Goal: Contribute content: Contribute content

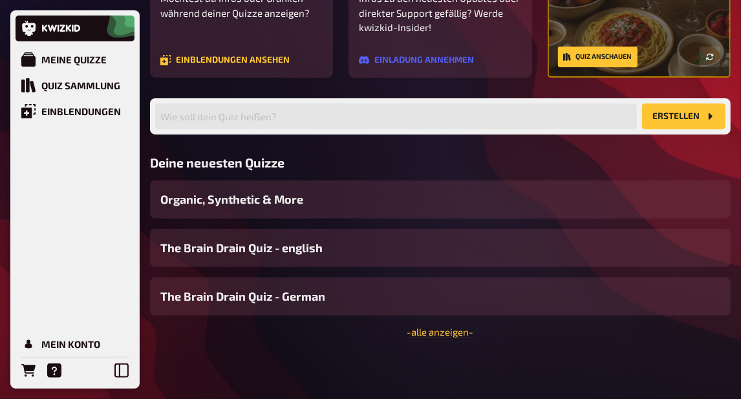
scroll to position [210, 0]
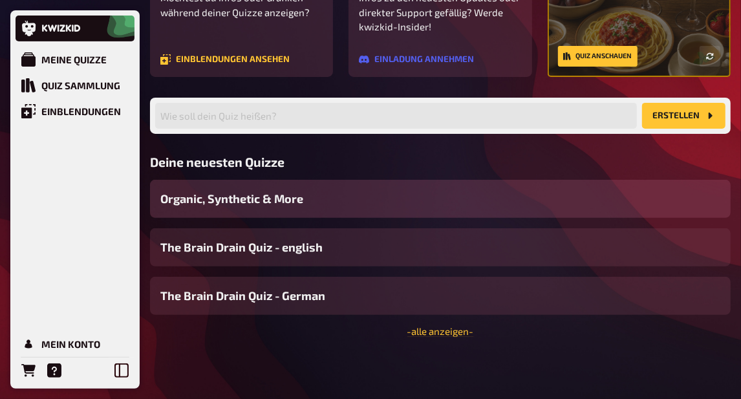
click at [285, 196] on span "Organic, Synthetic & More" at bounding box center [231, 198] width 143 height 17
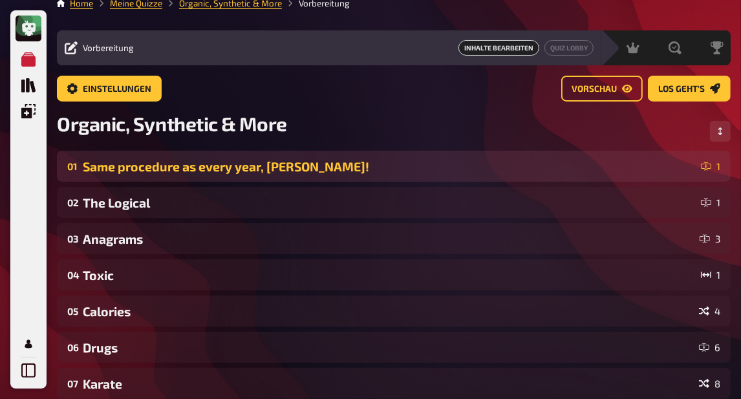
scroll to position [21, 0]
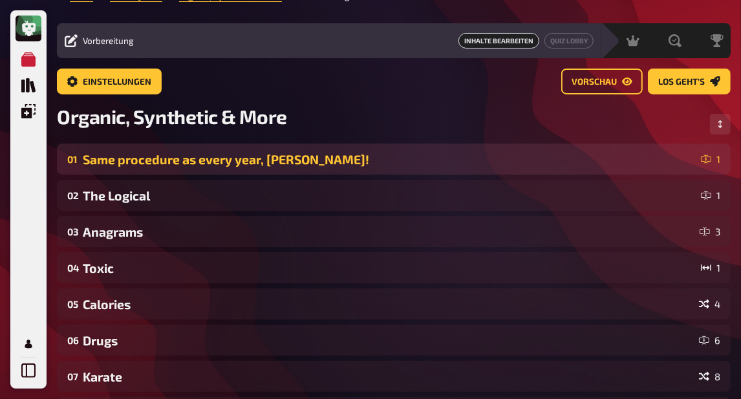
click at [299, 157] on div "Same procedure as every year, [PERSON_NAME]!" at bounding box center [389, 159] width 613 height 15
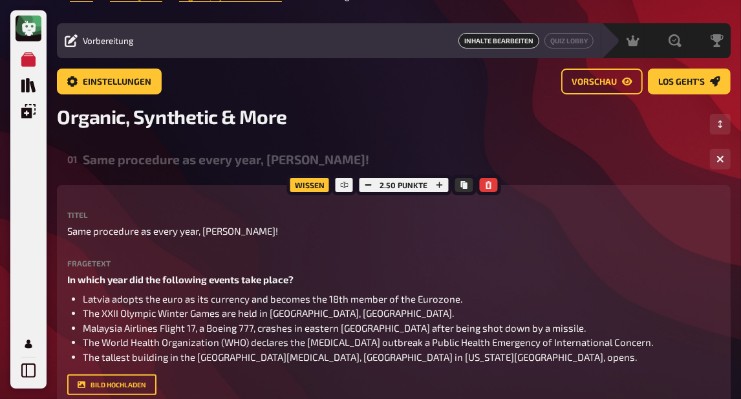
click at [276, 167] on div "01 Same procedure as every year, [PERSON_NAME]! 1" at bounding box center [394, 159] width 674 height 31
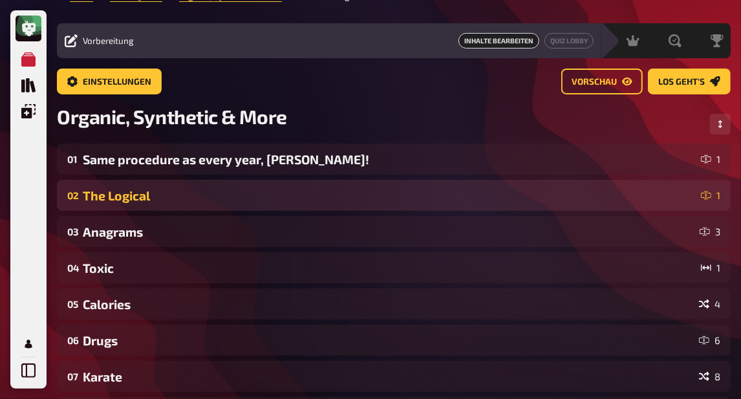
click at [254, 188] on div "02 The Logical 1" at bounding box center [394, 195] width 674 height 31
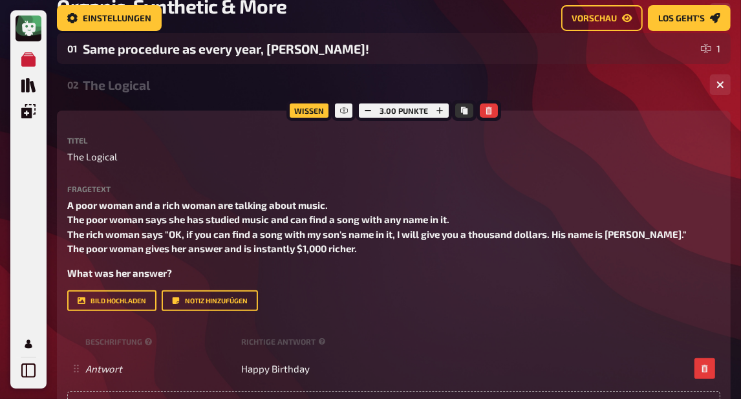
scroll to position [136, 0]
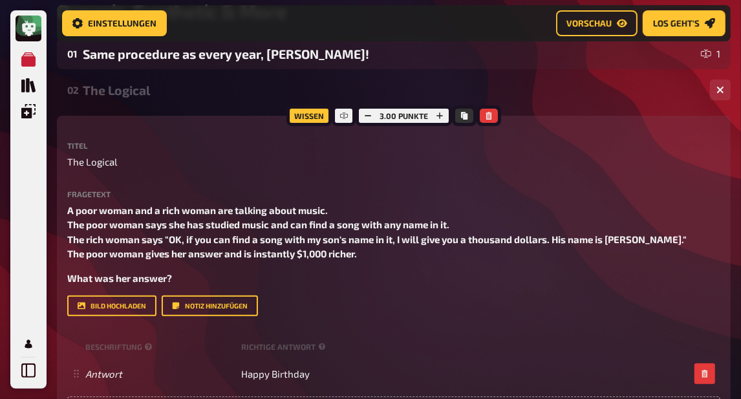
click at [186, 92] on div "The Logical" at bounding box center [391, 90] width 617 height 15
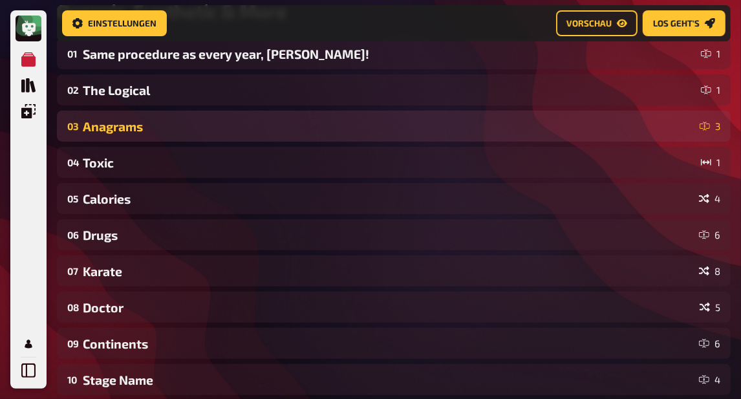
click at [180, 127] on div "Anagrams" at bounding box center [389, 126] width 612 height 15
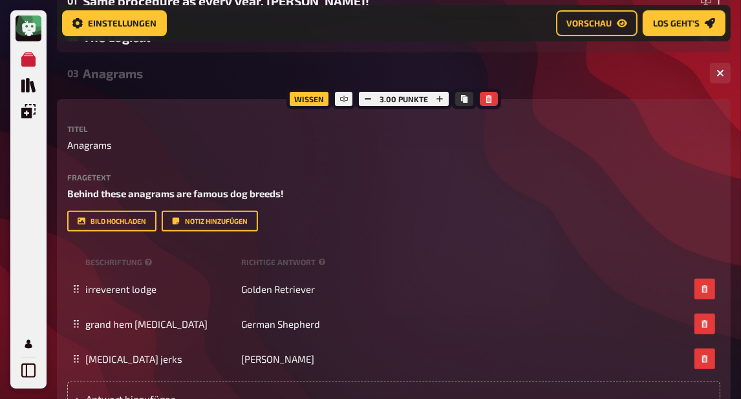
scroll to position [157, 0]
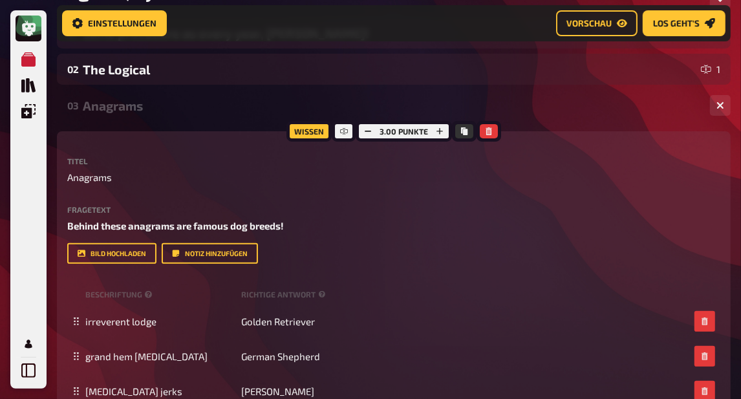
click at [169, 101] on div "Anagrams" at bounding box center [391, 105] width 617 height 15
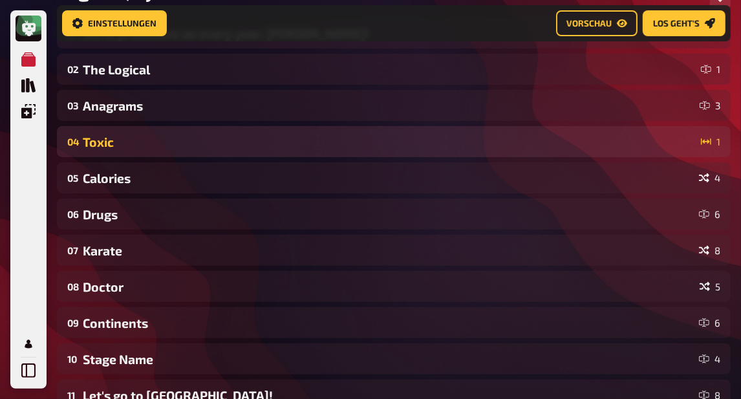
click at [173, 143] on div "Toxic" at bounding box center [389, 142] width 613 height 15
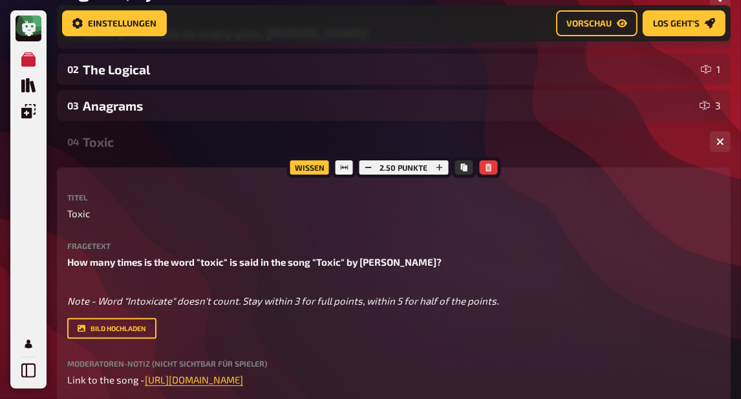
click at [173, 143] on div "Toxic" at bounding box center [391, 142] width 617 height 15
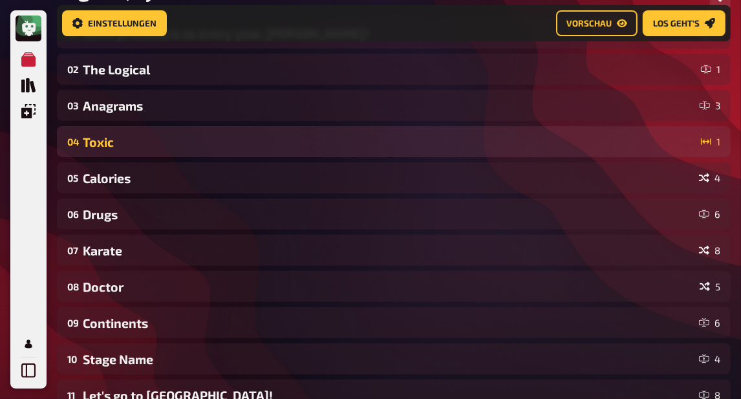
click at [165, 136] on div "Toxic" at bounding box center [389, 142] width 613 height 15
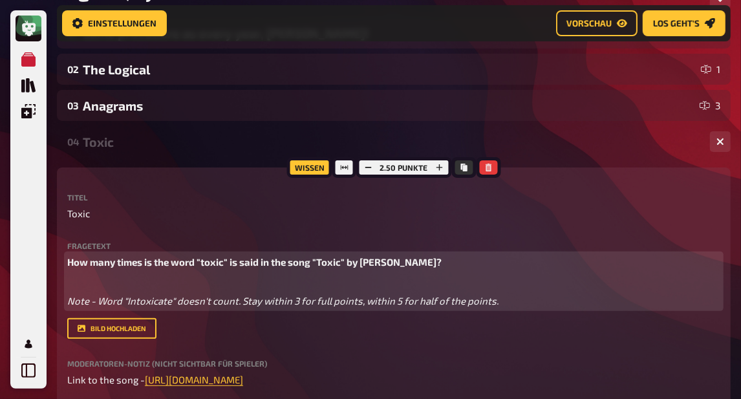
click at [238, 263] on span "How many times is the word "toxic" is said in the song "Toxic" by [PERSON_NAME]?" at bounding box center [254, 262] width 375 height 12
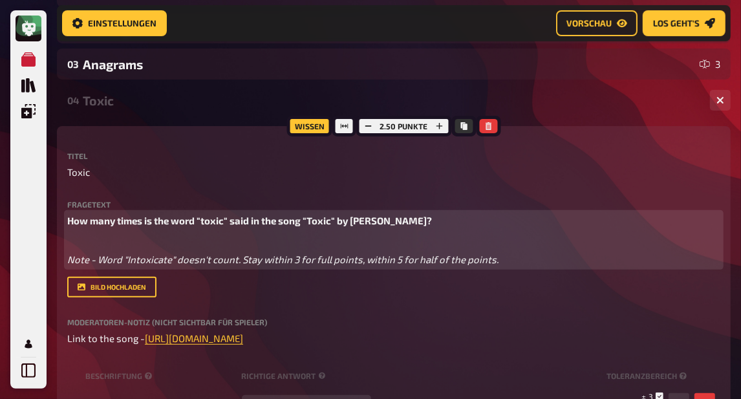
scroll to position [179, 0]
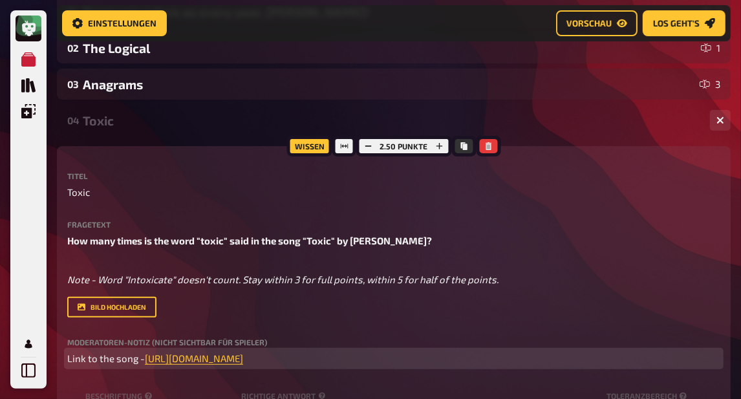
click at [517, 359] on p "Link to the song - [URL][DOMAIN_NAME] ﻿" at bounding box center [393, 358] width 653 height 15
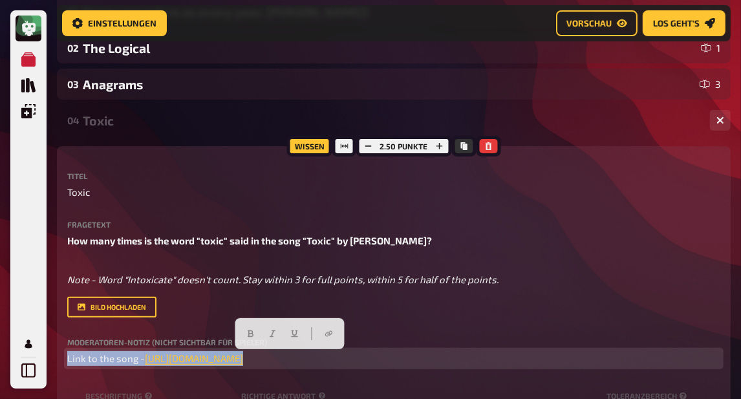
click at [517, 359] on p "Link to the song - [URL][DOMAIN_NAME] ﻿" at bounding box center [393, 358] width 653 height 15
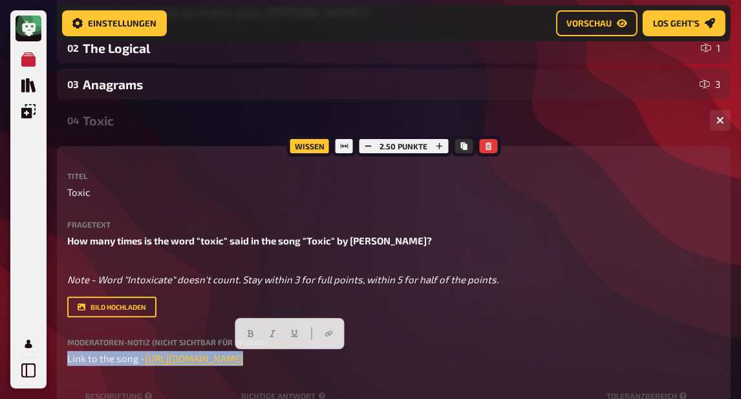
click at [105, 120] on div "Toxic" at bounding box center [391, 120] width 617 height 15
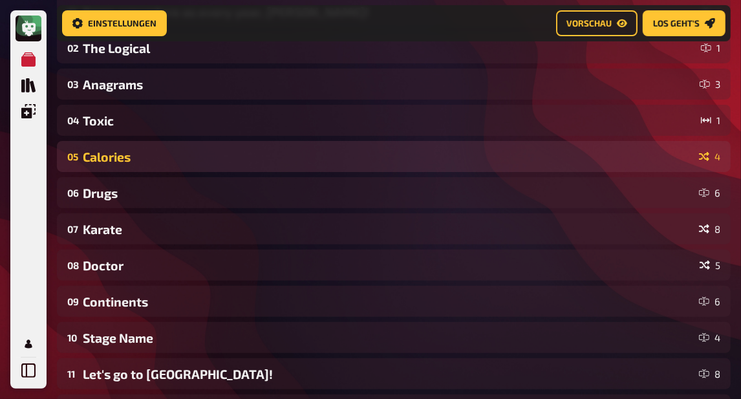
click at [109, 160] on div "Calories" at bounding box center [388, 156] width 611 height 15
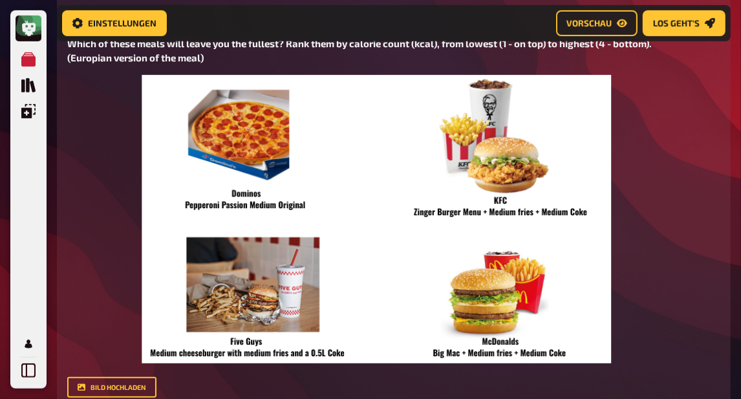
scroll to position [409, 0]
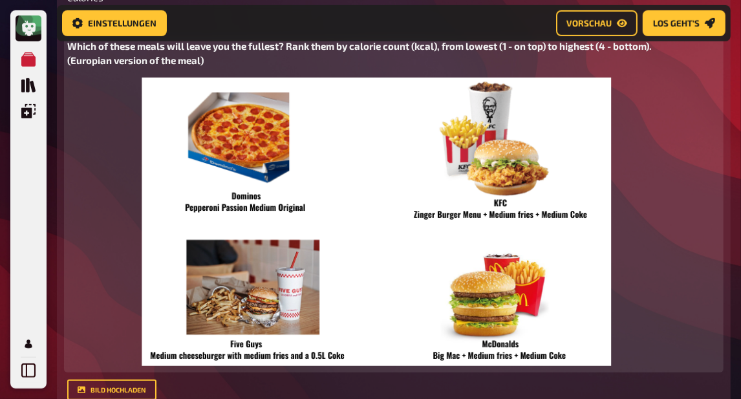
click at [225, 197] on img at bounding box center [393, 222] width 653 height 288
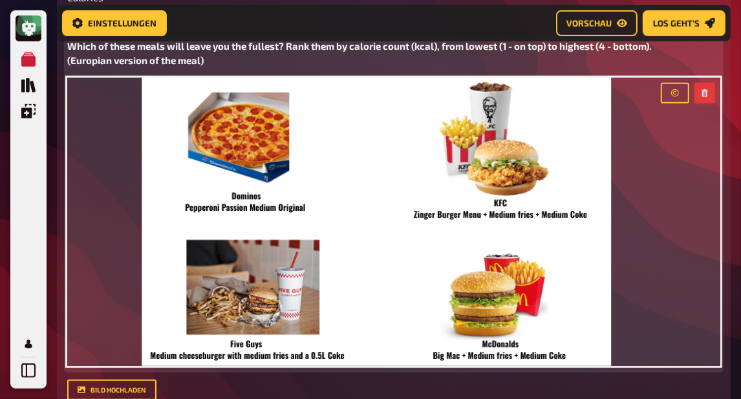
click at [702, 96] on icon "button" at bounding box center [705, 93] width 8 height 8
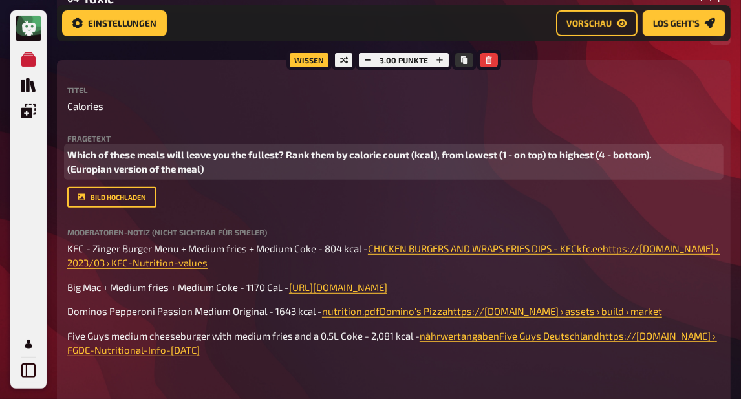
scroll to position [263, 0]
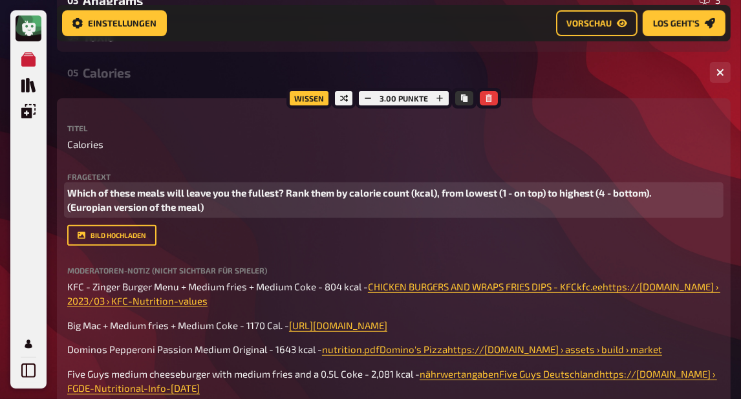
click at [142, 80] on div "Calories" at bounding box center [391, 72] width 617 height 15
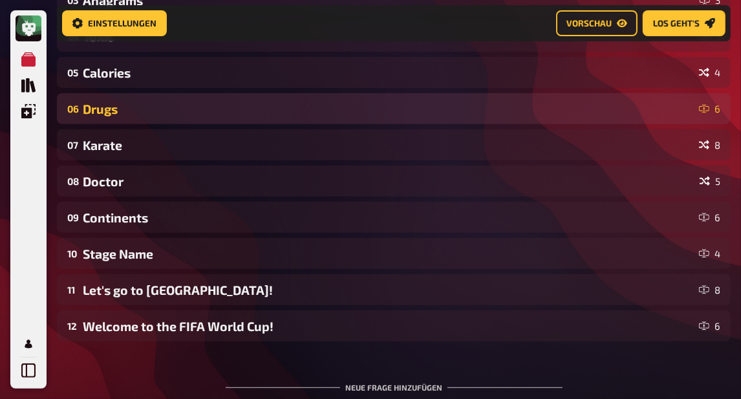
click at [144, 105] on div "Drugs" at bounding box center [388, 109] width 611 height 15
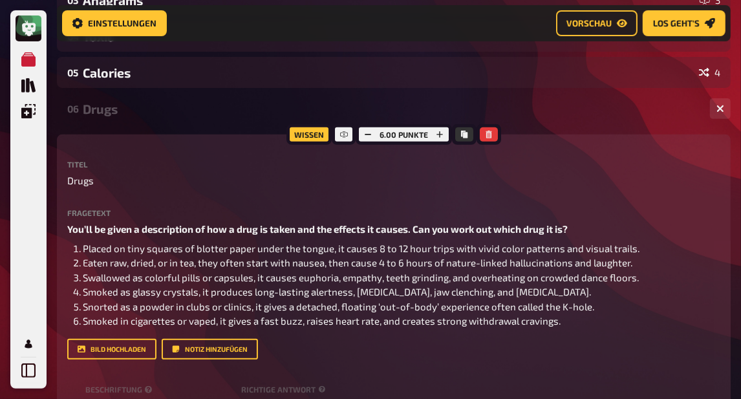
click at [144, 105] on div "Drugs" at bounding box center [391, 109] width 617 height 15
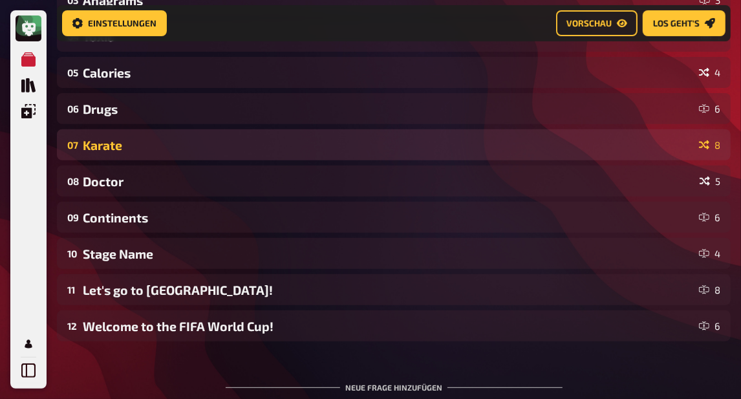
click at [146, 136] on div "07 Karate 8" at bounding box center [394, 144] width 674 height 31
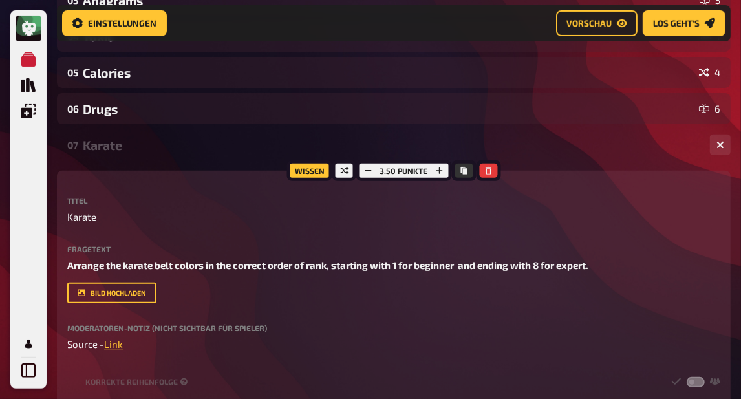
click at [146, 136] on div "07 Karate 8" at bounding box center [394, 144] width 674 height 31
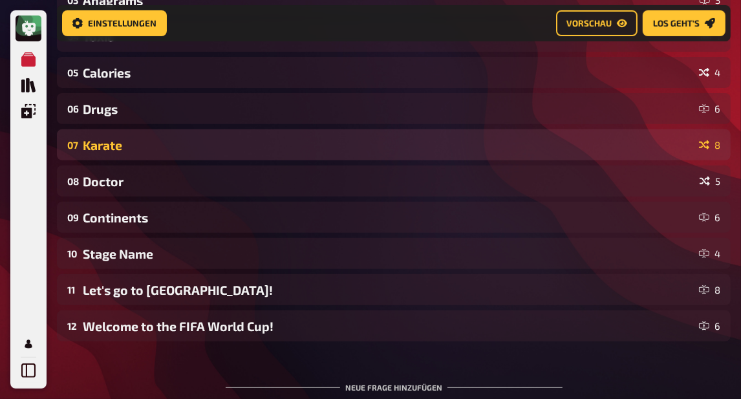
click at [146, 147] on div "Karate" at bounding box center [388, 145] width 611 height 15
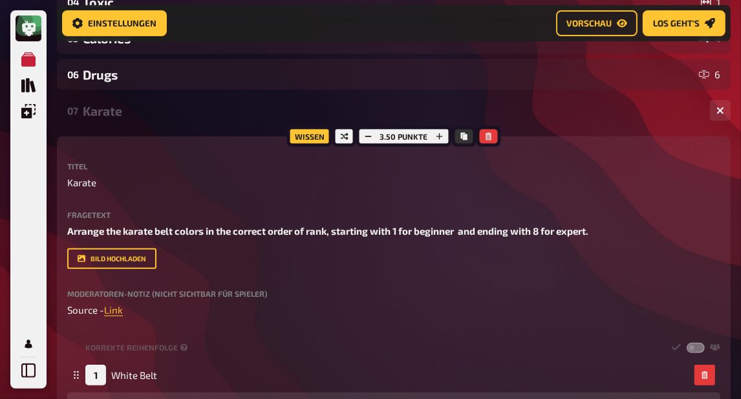
scroll to position [210, 0]
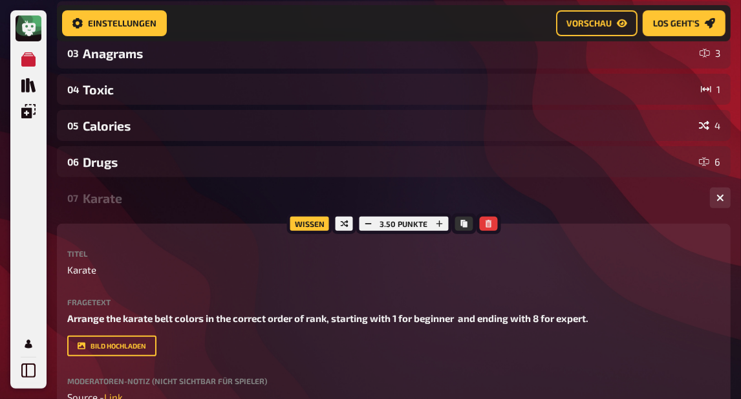
click at [140, 197] on div "Karate" at bounding box center [391, 198] width 617 height 15
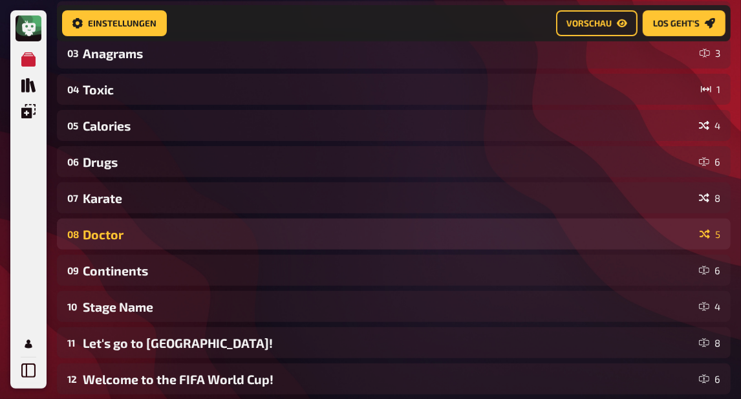
click at [139, 226] on div "08 Doctor 5" at bounding box center [394, 234] width 674 height 31
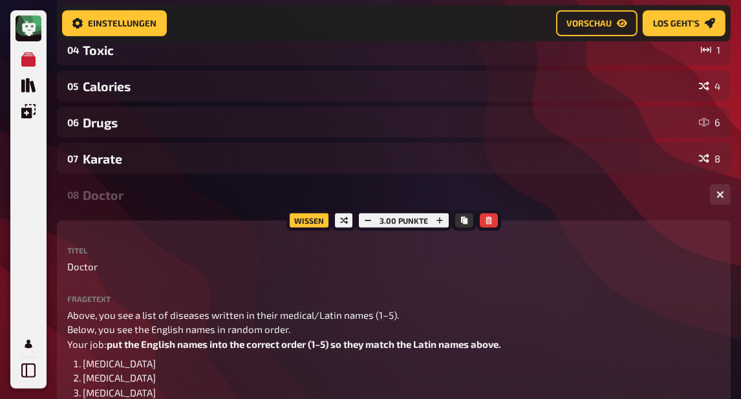
scroll to position [325, 0]
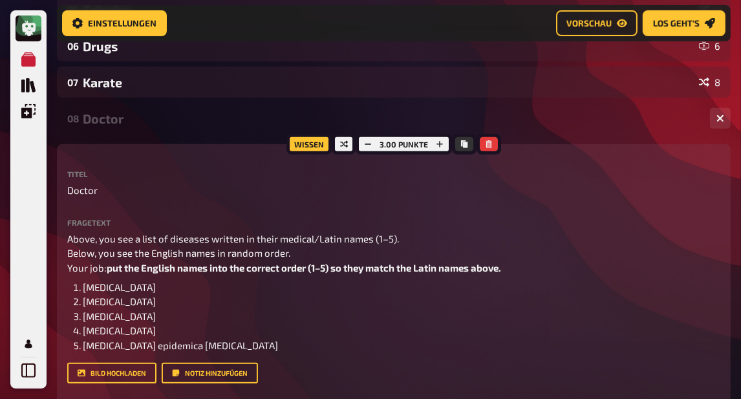
click at [109, 123] on div "Doctor" at bounding box center [391, 118] width 617 height 15
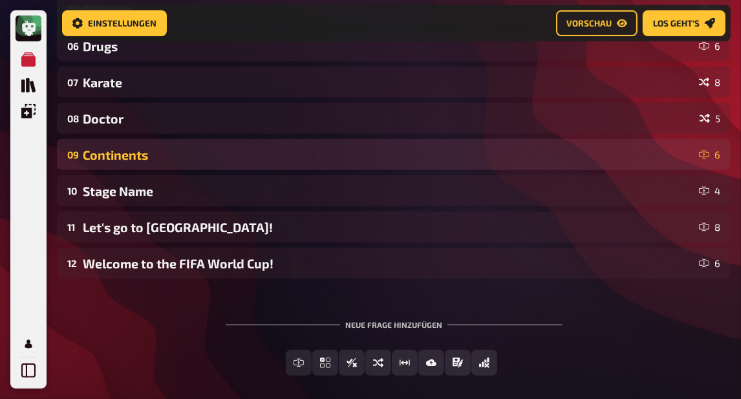
click at [113, 156] on div "Continents" at bounding box center [388, 154] width 611 height 15
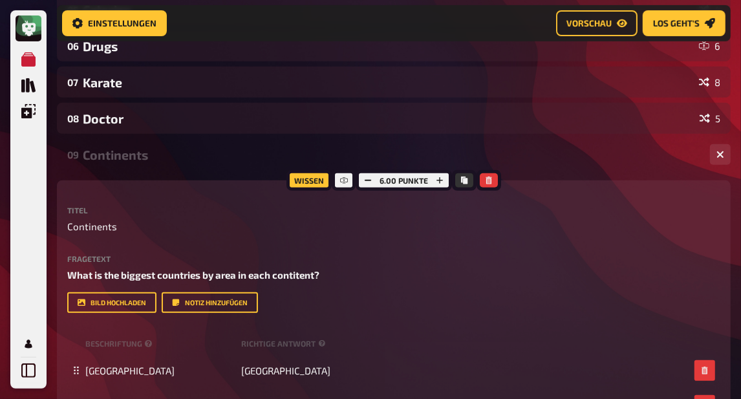
click at [113, 156] on div "Continents" at bounding box center [391, 154] width 617 height 15
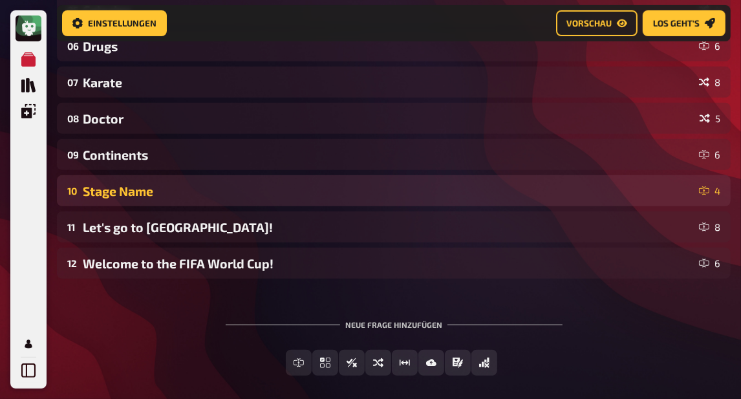
click at [116, 191] on div "Stage Name" at bounding box center [388, 191] width 611 height 15
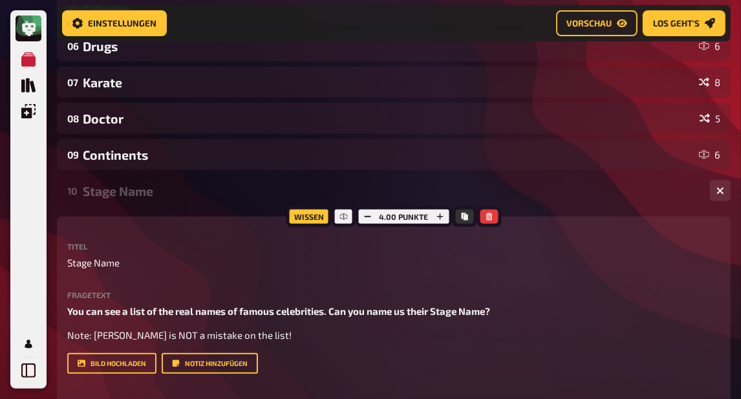
click at [116, 191] on div "Stage Name" at bounding box center [391, 191] width 617 height 15
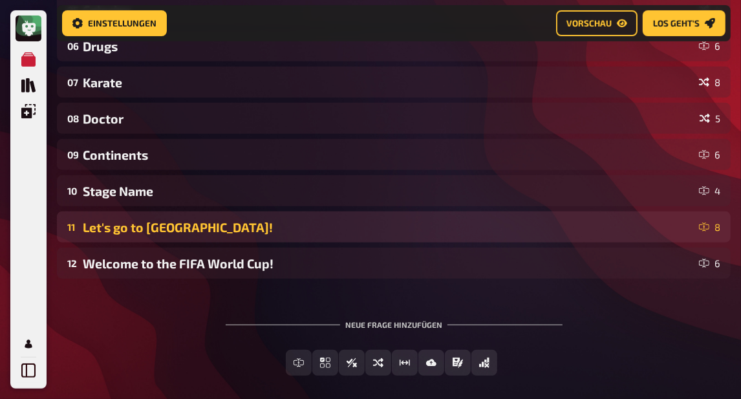
click at [129, 230] on div "Let's go to [GEOGRAPHIC_DATA]!" at bounding box center [388, 227] width 611 height 15
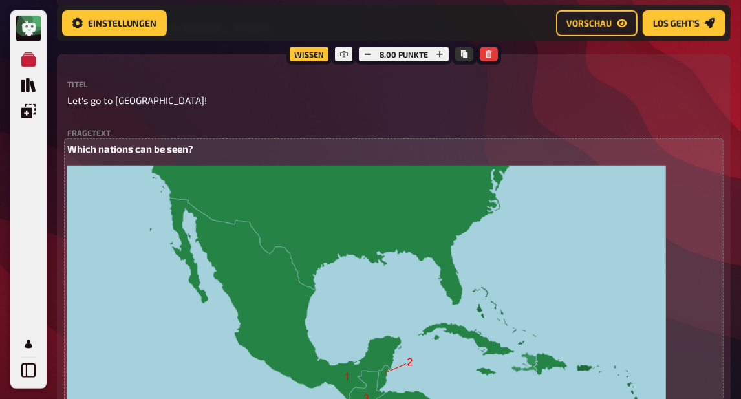
scroll to position [515, 0]
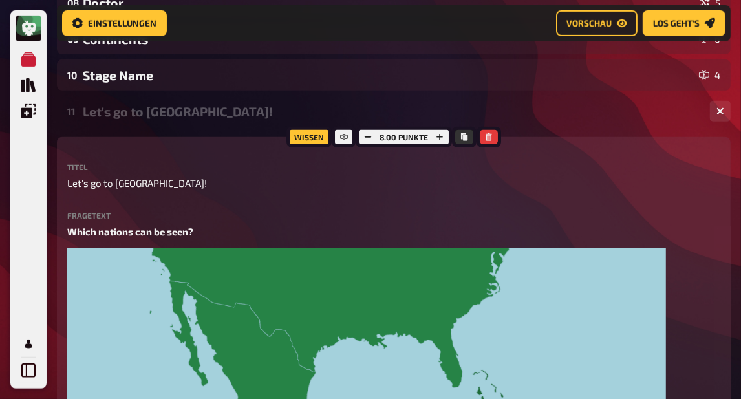
click at [126, 116] on div "Let's go to [GEOGRAPHIC_DATA]!" at bounding box center [391, 111] width 617 height 15
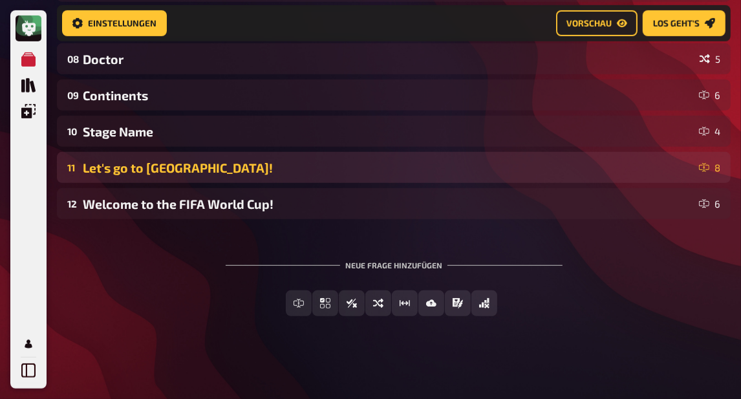
scroll to position [385, 0]
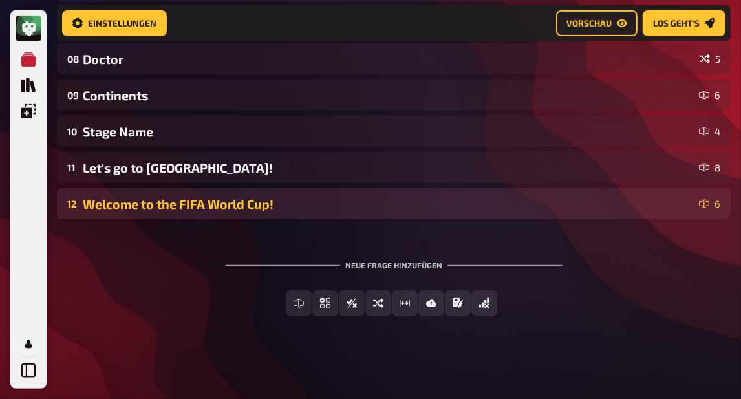
click at [131, 199] on div "Welcome to the FIFA World Cup!" at bounding box center [388, 204] width 611 height 15
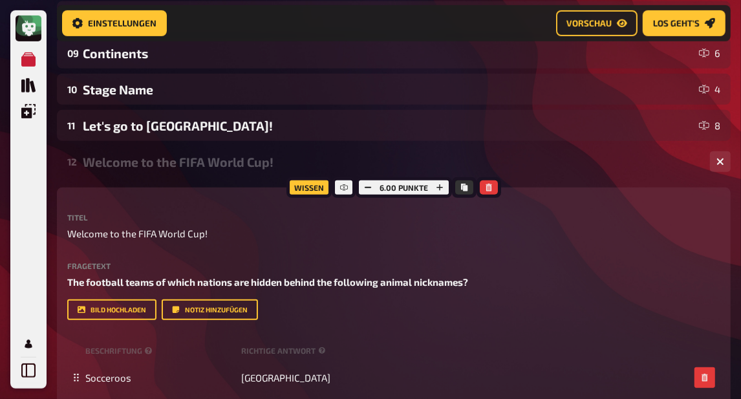
click at [151, 166] on div "Welcome to the FIFA World Cup!" at bounding box center [391, 162] width 617 height 15
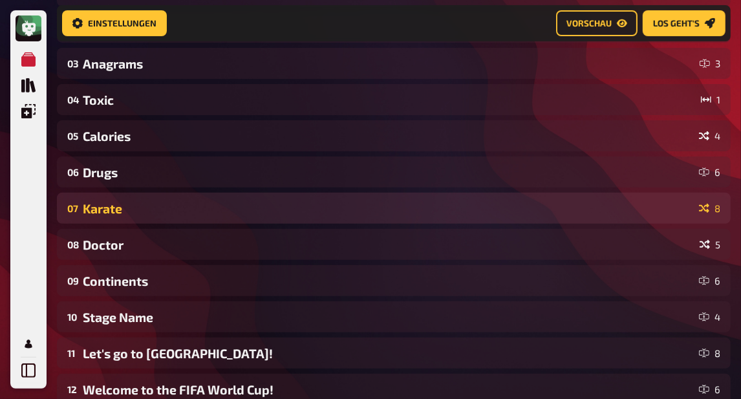
scroll to position [0, 0]
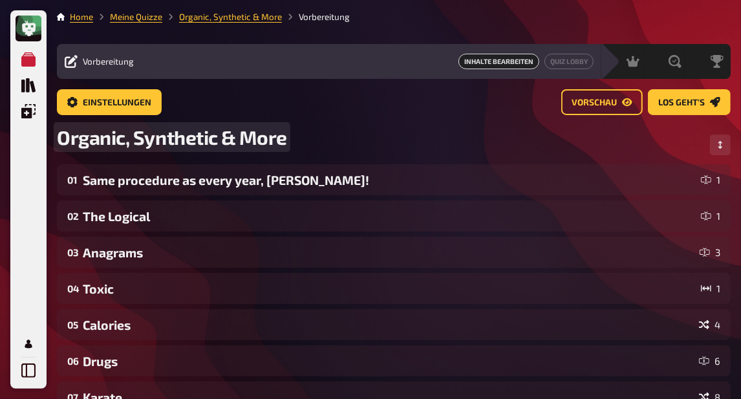
click at [230, 140] on span "Organic, Synthetic & More" at bounding box center [172, 136] width 230 height 23
click at [258, 136] on span "Organic, Synthetic & More" at bounding box center [172, 136] width 230 height 23
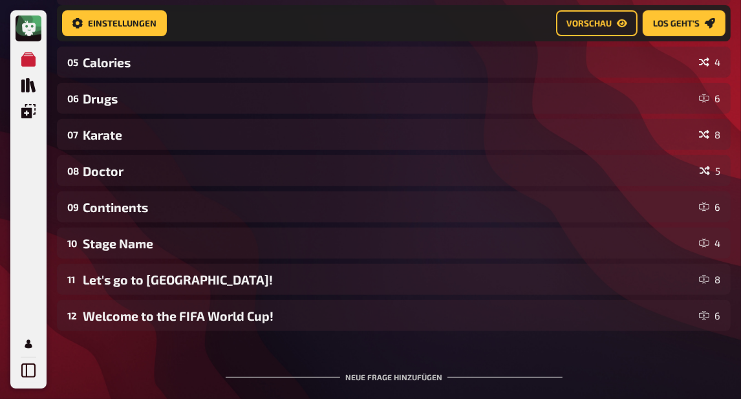
scroll to position [385, 0]
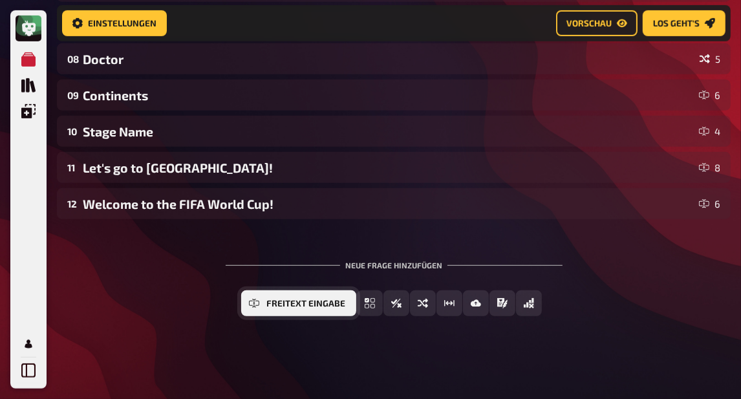
click at [294, 306] on span "Freitext Eingabe" at bounding box center [306, 303] width 79 height 9
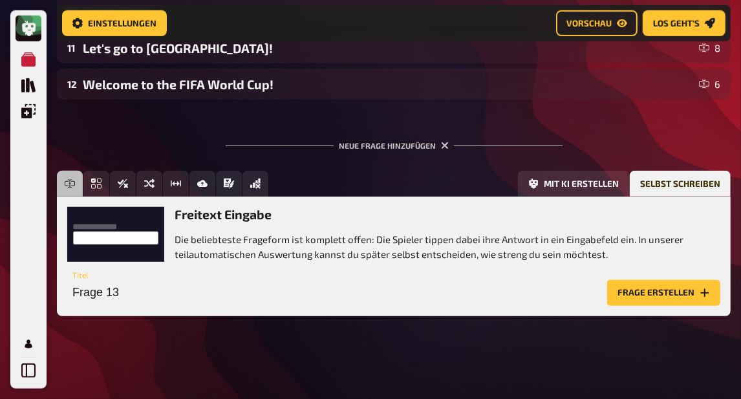
scroll to position [505, 0]
click at [193, 289] on input "Frage 13" at bounding box center [334, 293] width 535 height 26
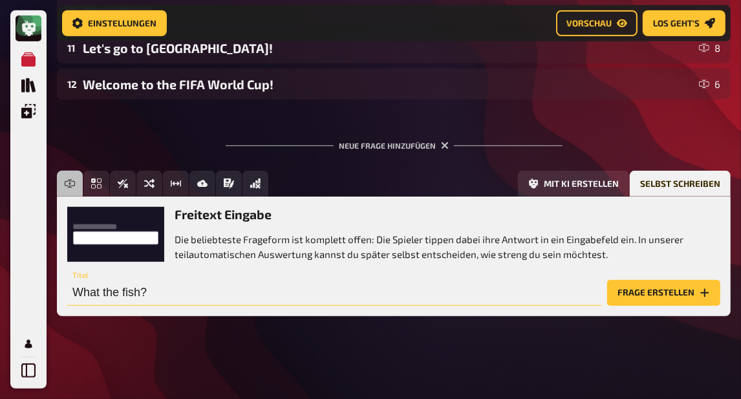
drag, startPoint x: 157, startPoint y: 294, endPoint x: 16, endPoint y: 283, distance: 142.1
click at [67, 283] on input "What the fish?" at bounding box center [334, 293] width 535 height 26
type input "What the fish?"
click at [634, 295] on button "Frage erstellen" at bounding box center [663, 293] width 113 height 26
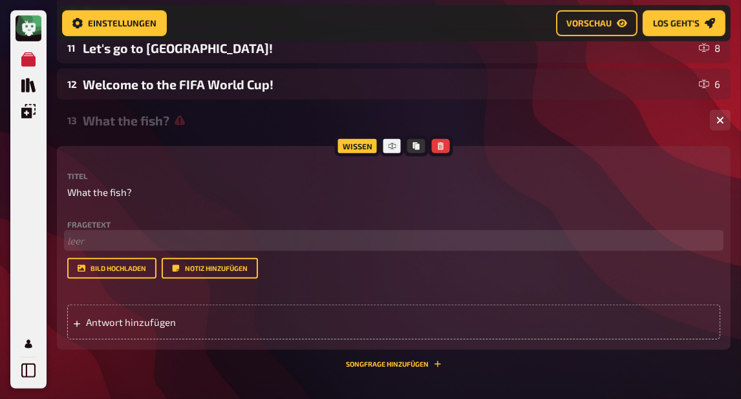
click at [188, 247] on p "﻿ leer" at bounding box center [393, 241] width 653 height 15
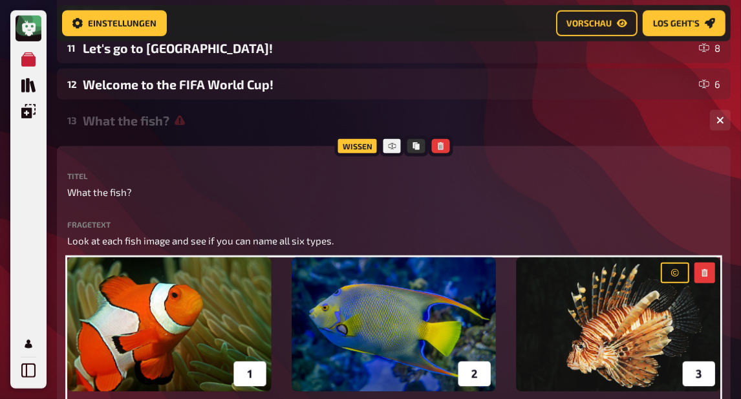
click at [163, 131] on div "13 What the fish? 0" at bounding box center [394, 120] width 674 height 31
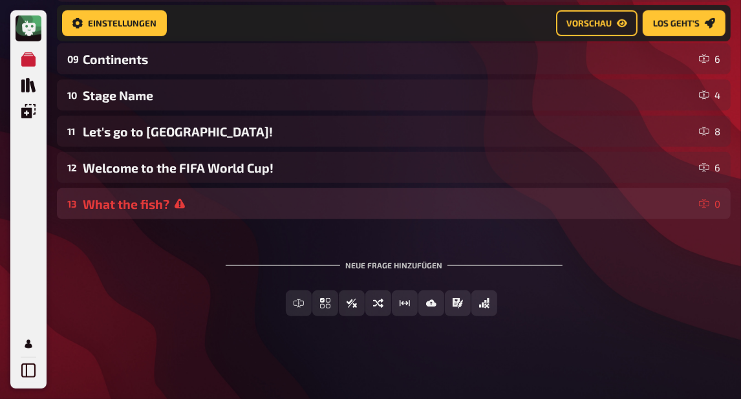
scroll to position [422, 0]
click at [156, 202] on div "What the fish?" at bounding box center [388, 204] width 611 height 15
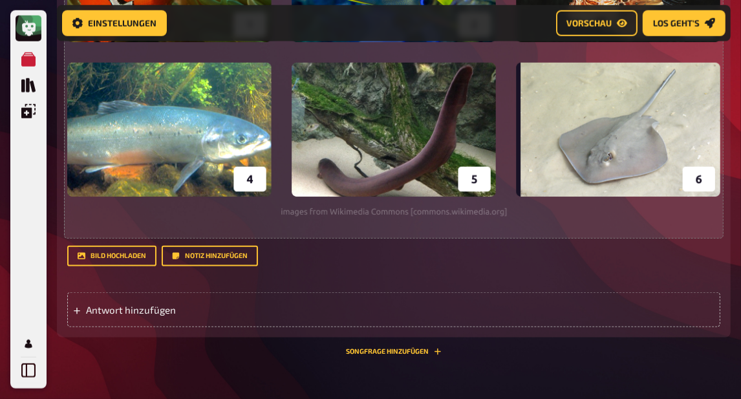
scroll to position [873, 0]
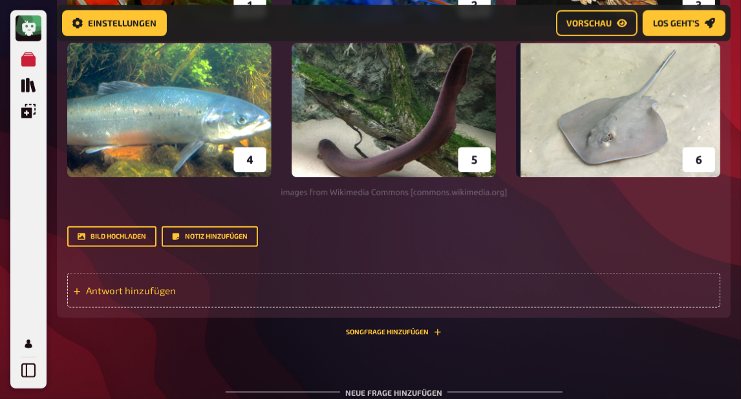
click at [138, 294] on span "Antwort hinzufügen" at bounding box center [182, 291] width 193 height 12
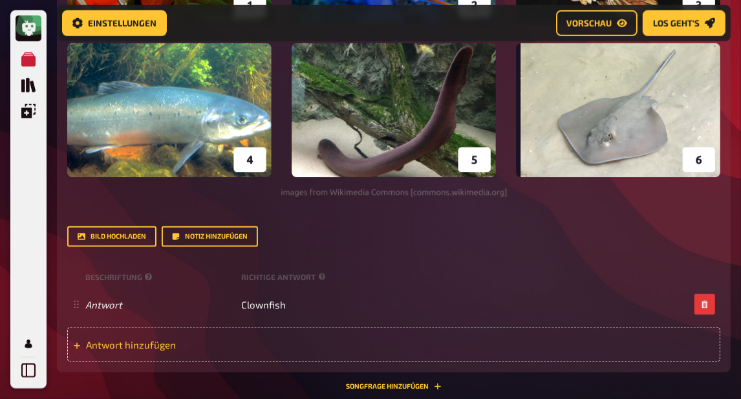
click at [167, 353] on div "Antwort hinzufügen" at bounding box center [393, 344] width 653 height 35
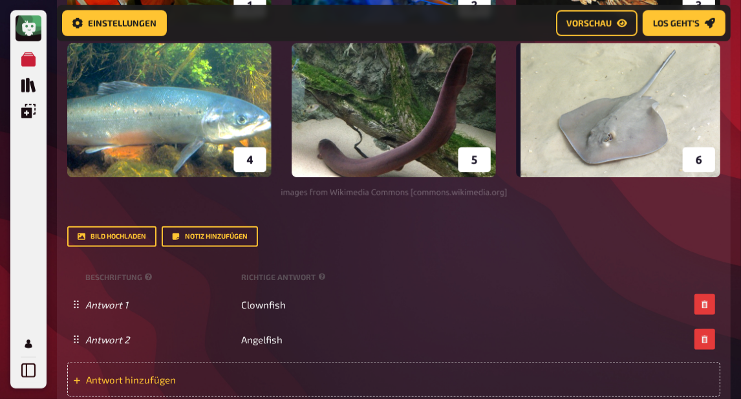
click at [203, 375] on span "Antwort hinzufügen" at bounding box center [182, 380] width 193 height 12
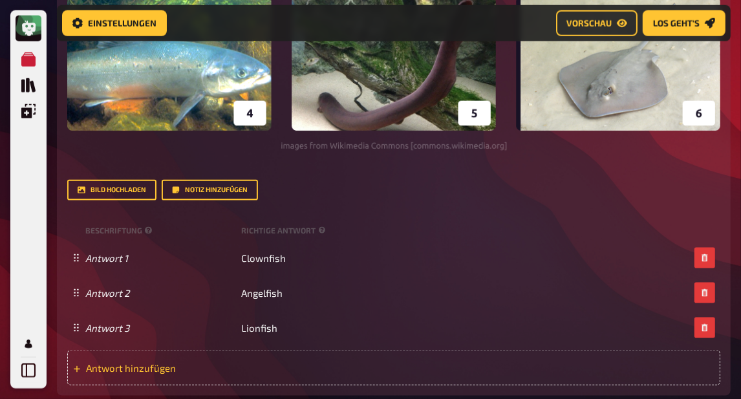
scroll to position [957, 0]
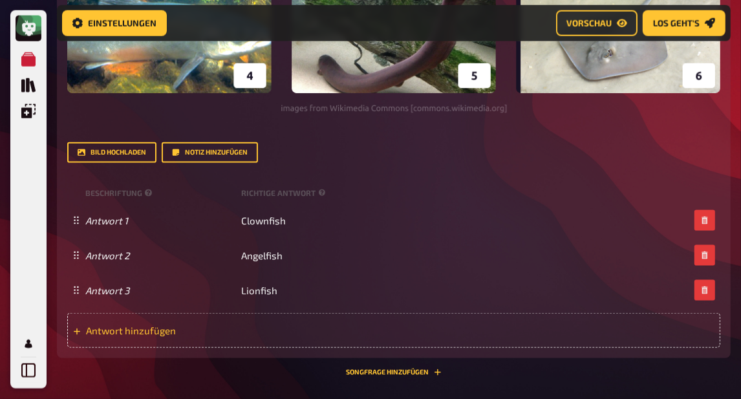
click at [255, 333] on span "Antwort hinzufügen" at bounding box center [182, 331] width 193 height 12
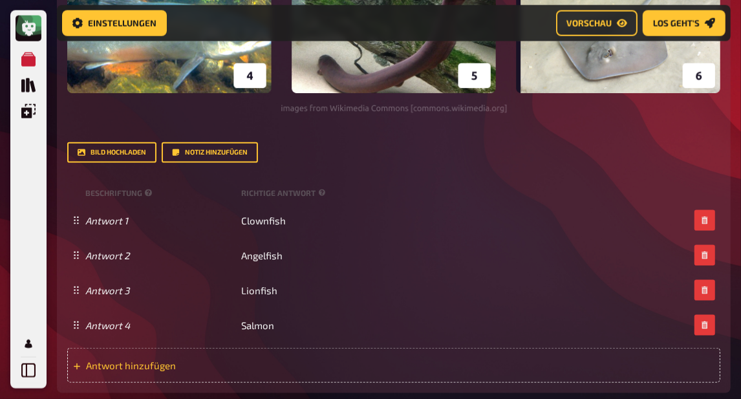
click at [212, 365] on span "Antwort hinzufügen" at bounding box center [182, 366] width 193 height 12
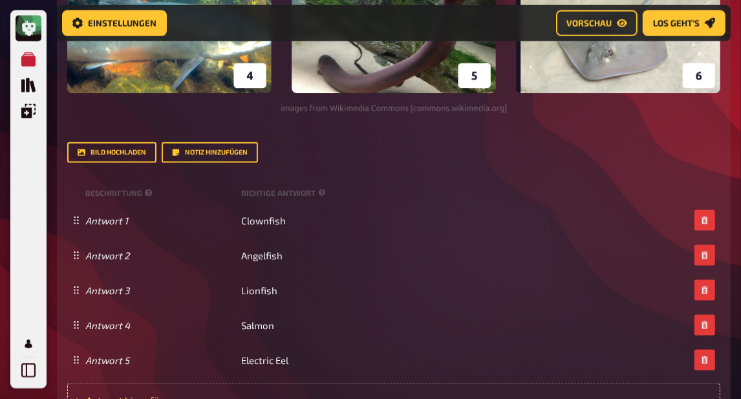
click at [171, 391] on div "Antwort hinzufügen" at bounding box center [393, 400] width 653 height 35
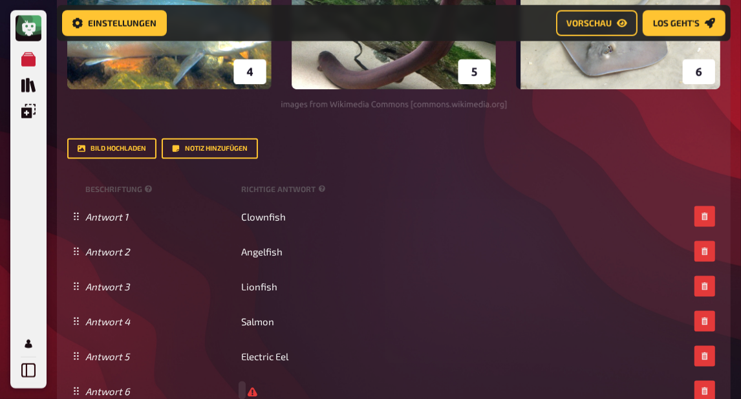
scroll to position [1090, 0]
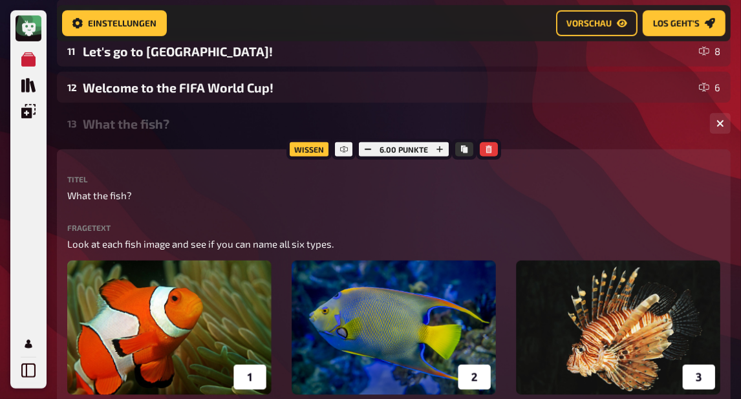
click at [160, 129] on div "What the fish?" at bounding box center [391, 123] width 617 height 15
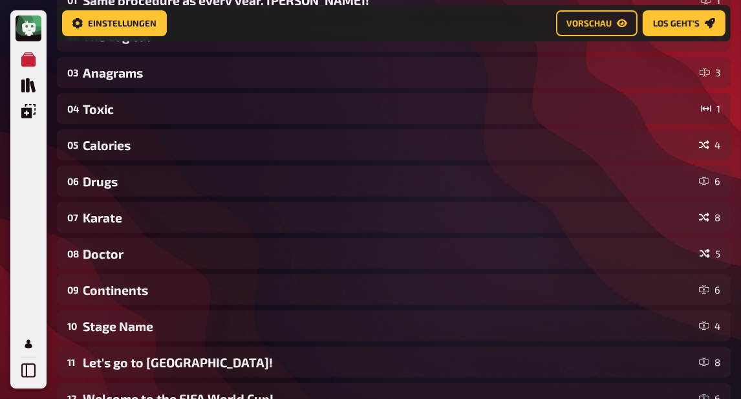
scroll to position [0, 0]
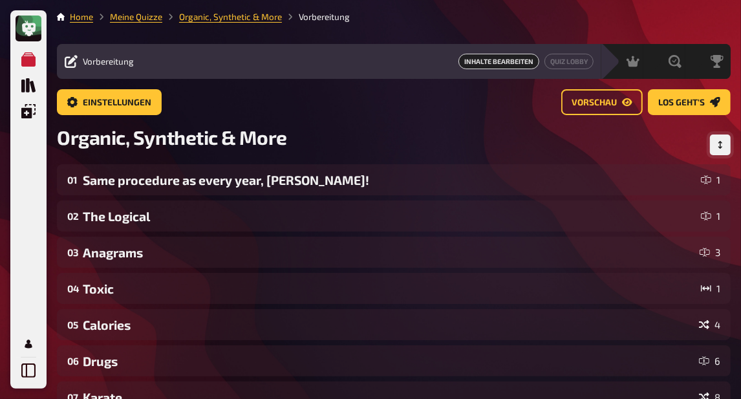
click at [720, 146] on icon "Reihenfolge anpassen" at bounding box center [721, 145] width 8 height 8
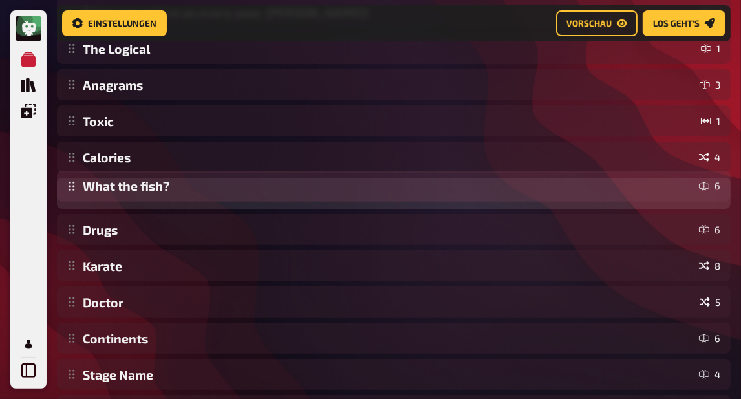
scroll to position [83, 0]
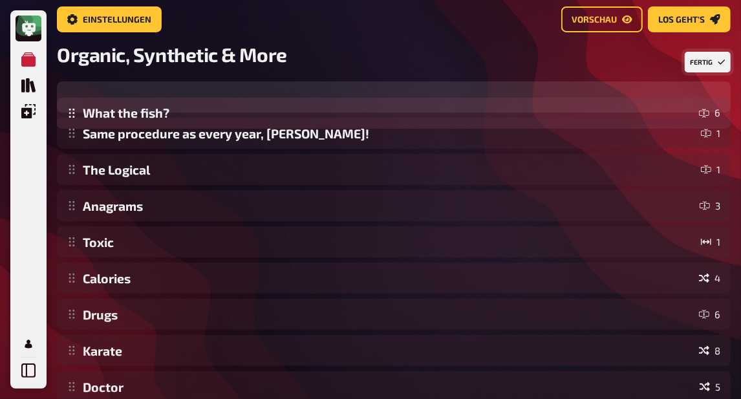
drag, startPoint x: 73, startPoint y: 323, endPoint x: 83, endPoint y: 115, distance: 208.5
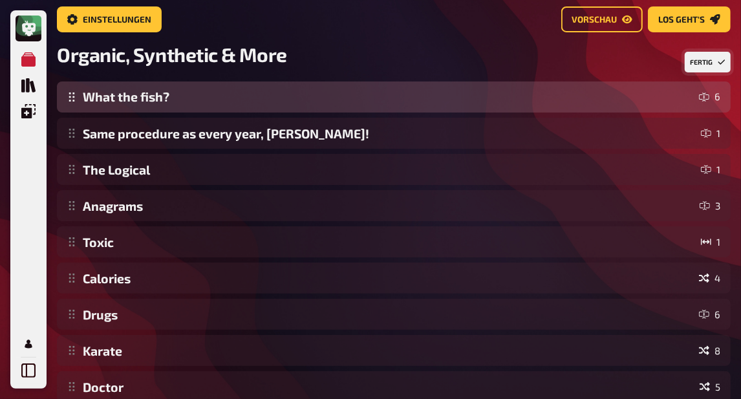
click at [83, 115] on div "Same procedure as every year, [PERSON_NAME]! 1 The Logical 1 Anagrams 3 Toxic 1…" at bounding box center [394, 315] width 674 height 466
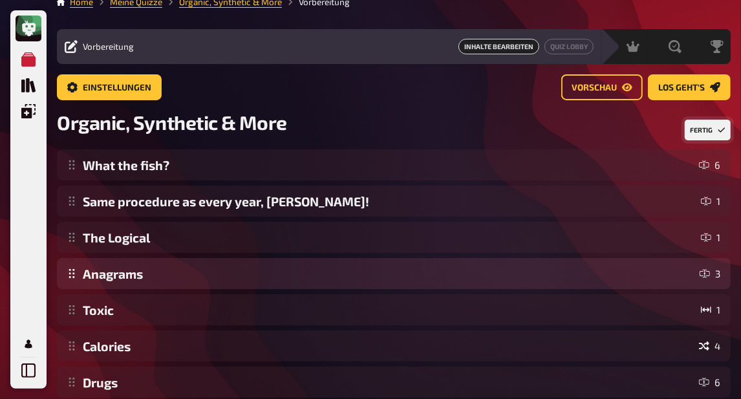
scroll to position [9, 0]
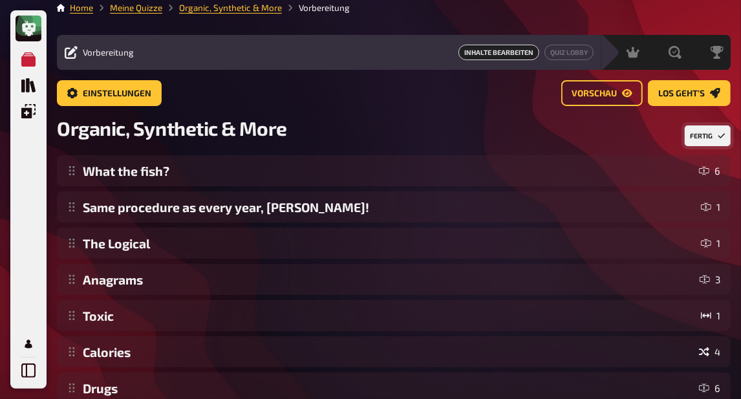
click at [700, 135] on button "Fertig" at bounding box center [708, 135] width 46 height 21
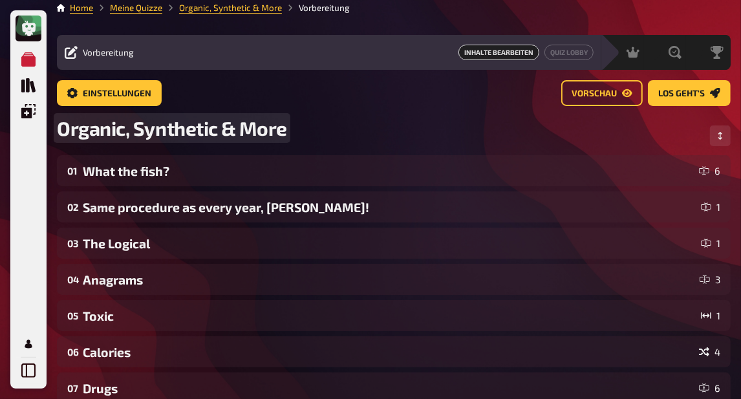
click at [287, 131] on span "Organic, Synthetic & More" at bounding box center [172, 127] width 230 height 23
click at [188, 122] on span "Organic, Synthetic & More" at bounding box center [172, 127] width 230 height 23
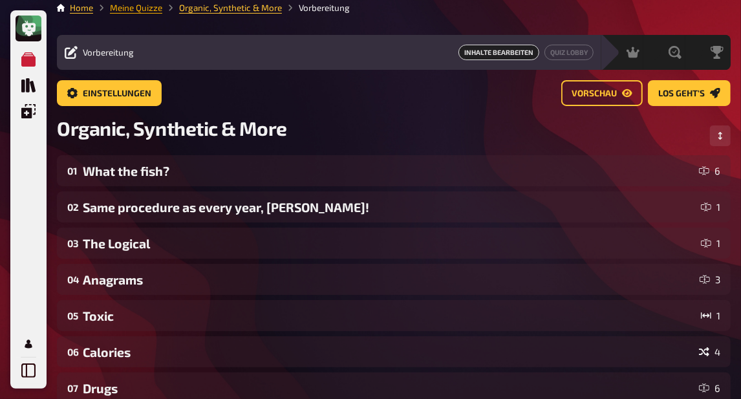
click at [144, 10] on link "Meine Quizze" at bounding box center [136, 8] width 52 height 10
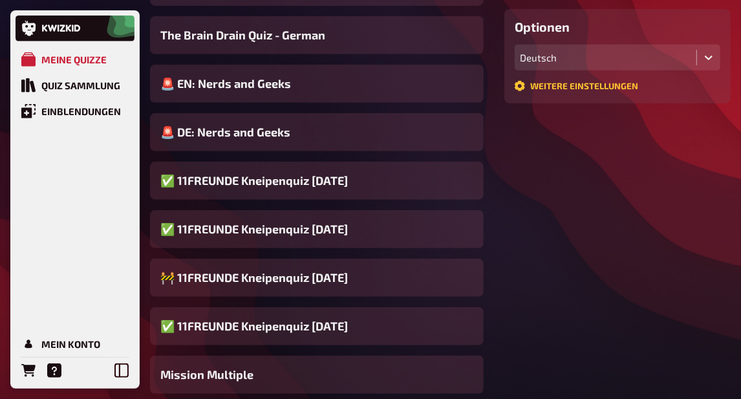
scroll to position [429, 0]
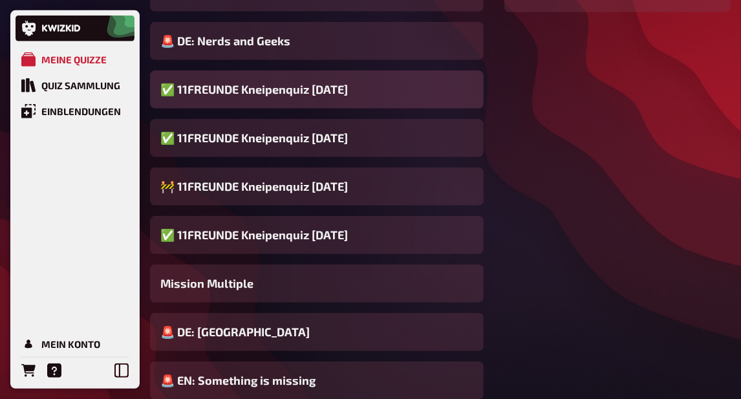
click at [267, 98] on span "✅ 11FREUNDE Kneipenquiz [DATE]" at bounding box center [254, 89] width 188 height 17
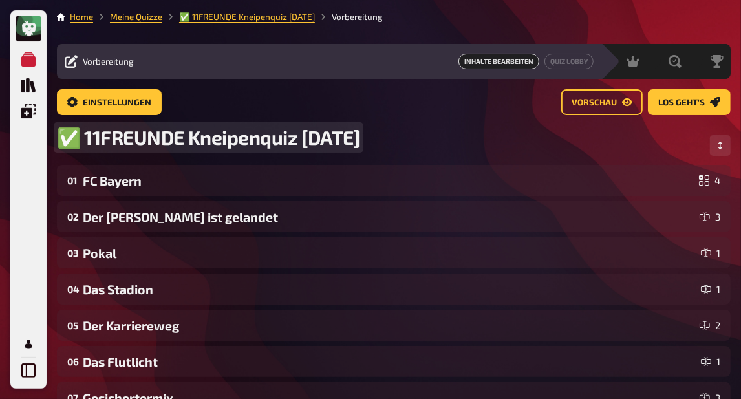
click at [303, 136] on span "✅ 11FREUNDE Kneipenquiz [DATE]" at bounding box center [208, 137] width 303 height 24
drag, startPoint x: 300, startPoint y: 136, endPoint x: 400, endPoint y: 137, distance: 99.6
click at [400, 137] on div "✅ 11FREUNDE Kneipenquiz [DATE]" at bounding box center [394, 144] width 674 height 39
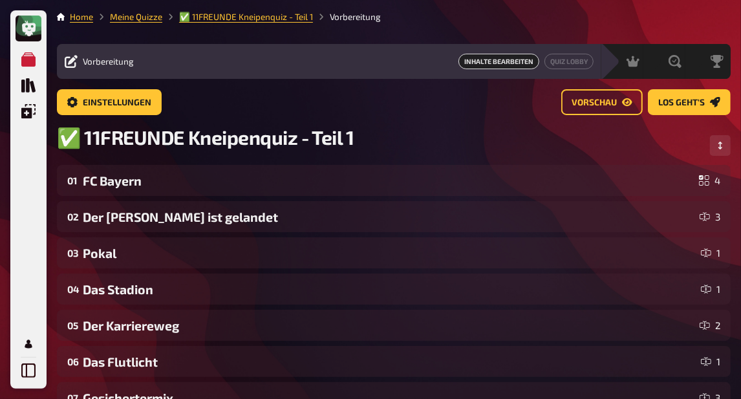
click at [420, 163] on div "✅ 11FREUNDE Kneipenquiz - Teil 1" at bounding box center [394, 144] width 674 height 39
click at [141, 17] on link "Meine Quizze" at bounding box center [136, 17] width 52 height 10
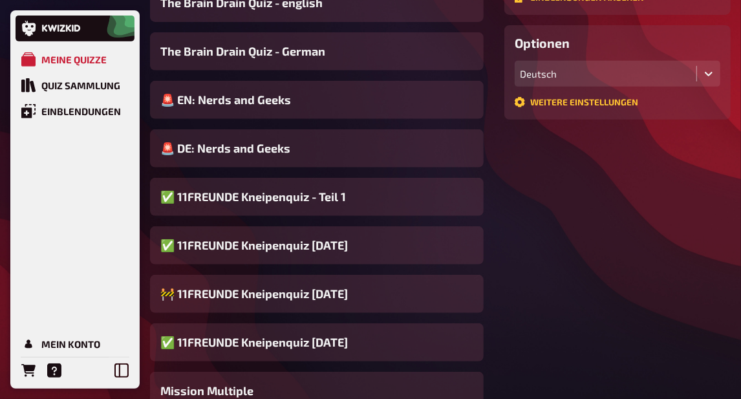
scroll to position [325, 0]
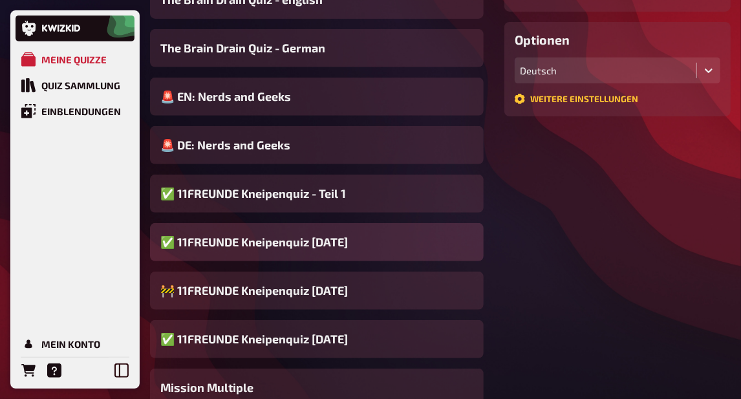
click at [283, 246] on span "✅ 11FREUNDE Kneipenquiz [DATE]" at bounding box center [254, 242] width 188 height 17
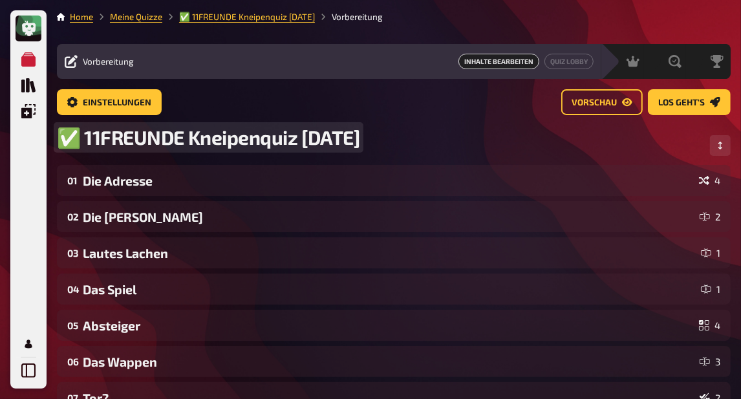
click at [300, 138] on span "✅ 11FREUNDE Kneipenquiz [DATE]" at bounding box center [208, 137] width 303 height 24
drag, startPoint x: 300, startPoint y: 138, endPoint x: 407, endPoint y: 141, distance: 106.8
click at [407, 141] on div "✅ 11FREUNDE Kneipenquiz [DATE]" at bounding box center [394, 144] width 674 height 39
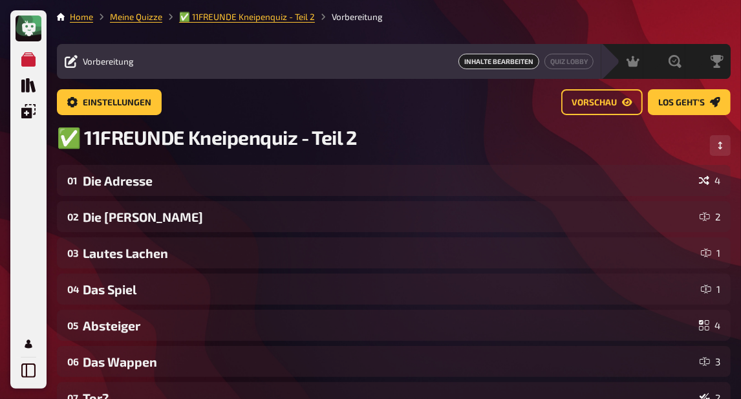
click at [462, 128] on div "✅ 11FREUNDE Kneipenquiz - Teil 2" at bounding box center [394, 144] width 674 height 39
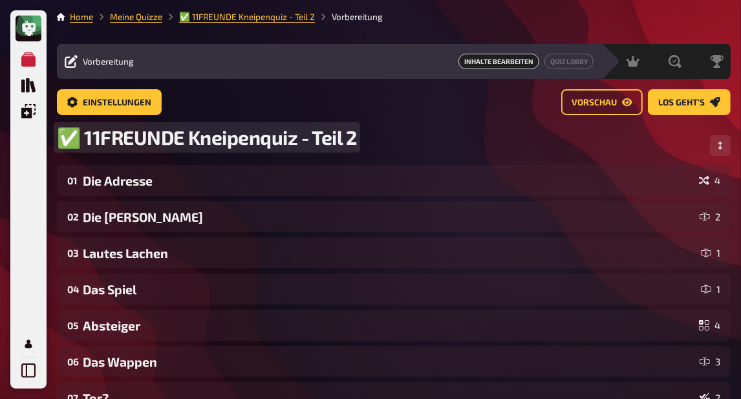
click at [326, 139] on span "✅ 11FREUNDE Kneipenquiz - Teil 2" at bounding box center [207, 137] width 300 height 24
click at [314, 149] on span "✅ 11FREUNDE Kneipenquiz [DATE]" at bounding box center [208, 137] width 303 height 24
drag, startPoint x: 300, startPoint y: 140, endPoint x: 417, endPoint y: 138, distance: 117.1
click at [417, 138] on div "✅ 11FREUNDE Kneipenquiz [DATE]" at bounding box center [394, 144] width 674 height 39
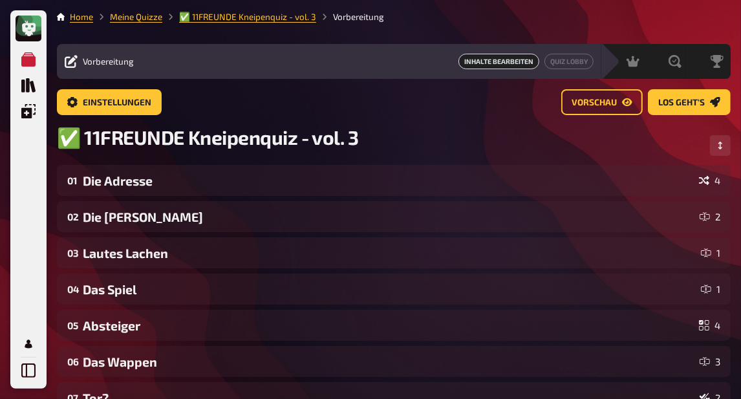
click at [280, 109] on div "Einstellungen Vorschau Los geht's" at bounding box center [394, 102] width 674 height 26
click at [145, 20] on link "Meine Quizze" at bounding box center [136, 17] width 52 height 10
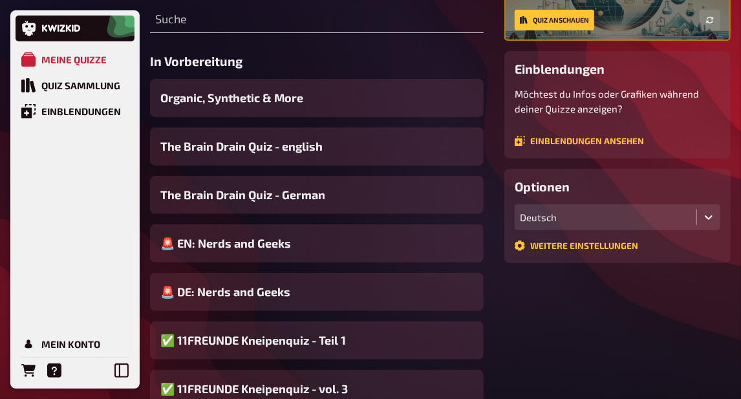
scroll to position [305, 0]
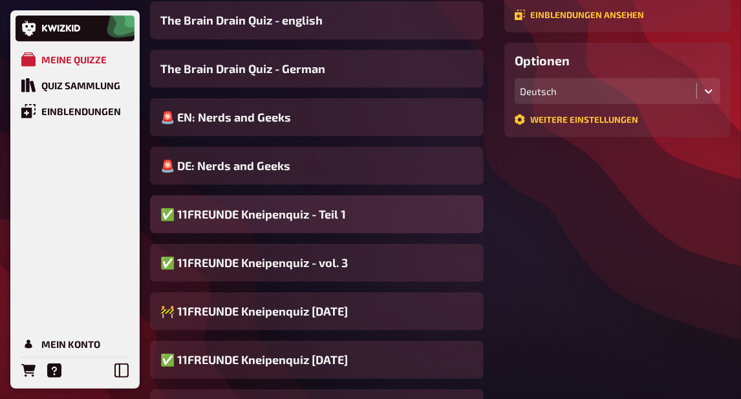
click at [338, 216] on span "✅ 11FREUNDE Kneipenquiz - Teil 1" at bounding box center [253, 214] width 186 height 17
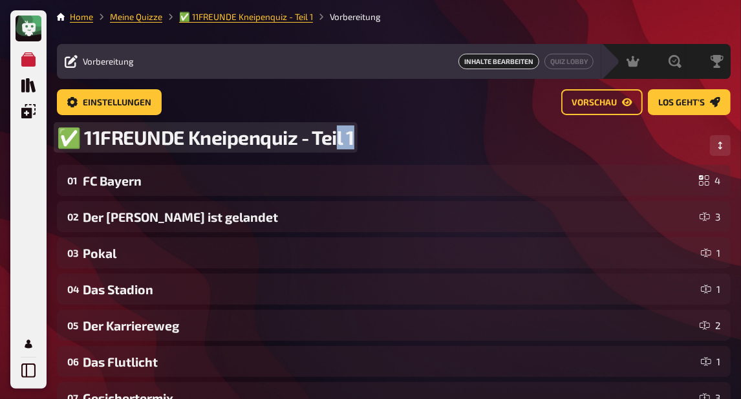
drag, startPoint x: 315, startPoint y: 139, endPoint x: 336, endPoint y: 139, distance: 21.3
click at [336, 139] on span "✅ 11FREUNDE Kneipenquiz - Teil 1" at bounding box center [206, 137] width 298 height 24
click at [343, 136] on span "✅ 11FREUNDE Kneipenquiz - Teil 1" at bounding box center [206, 137] width 298 height 24
drag, startPoint x: 352, startPoint y: 136, endPoint x: 311, endPoint y: 135, distance: 40.8
click at [311, 135] on span "✅ 11FREUNDE Kneipenquiz - Teil 1" at bounding box center [206, 137] width 298 height 24
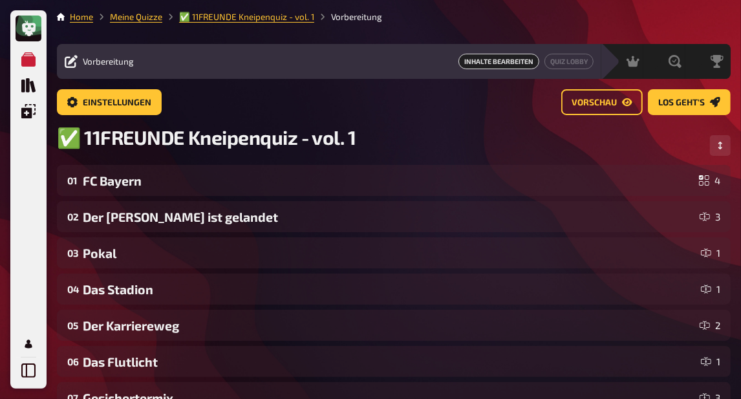
click at [315, 111] on div "Einstellungen Vorschau Los geht's" at bounding box center [394, 102] width 674 height 26
click at [144, 19] on link "Meine Quizze" at bounding box center [136, 17] width 52 height 10
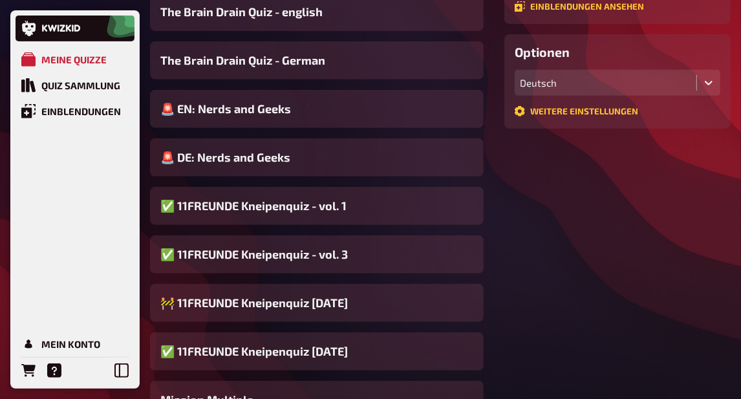
scroll to position [399, 0]
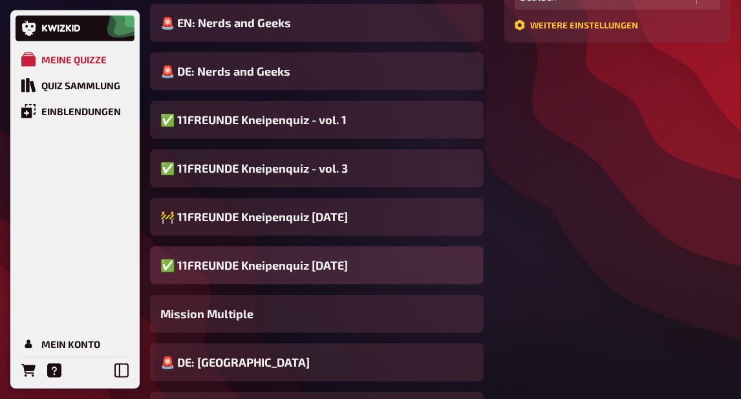
click at [309, 267] on span "✅ 11FREUNDE Kneipenquiz [DATE]" at bounding box center [254, 265] width 188 height 17
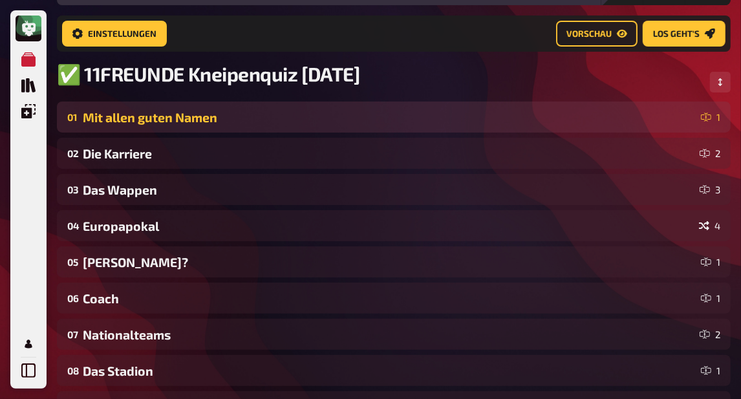
scroll to position [42, 0]
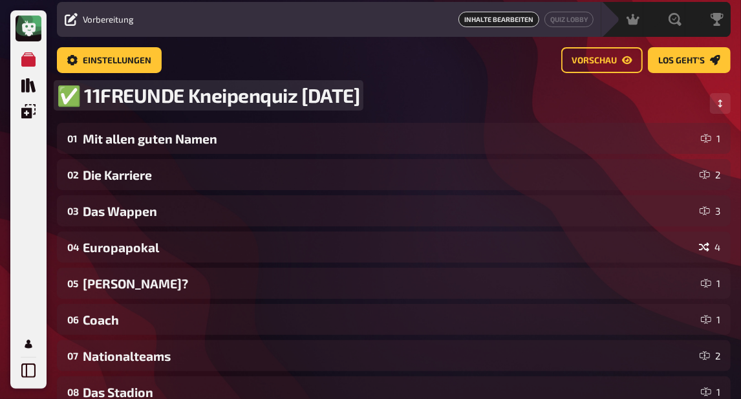
click at [303, 96] on span "✅ 11FREUNDE Kneipenquiz [DATE]" at bounding box center [208, 95] width 303 height 24
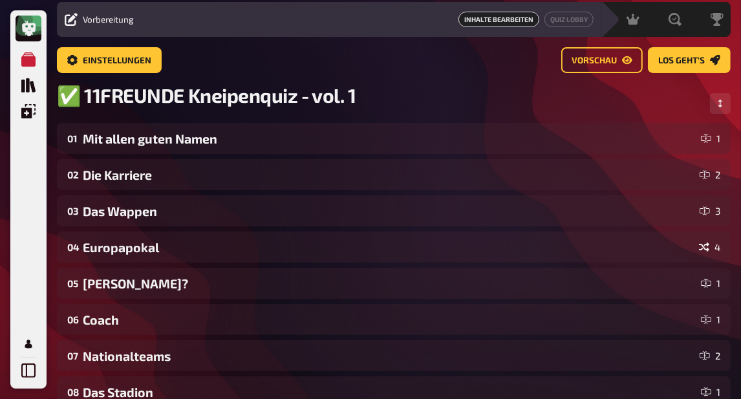
click at [447, 115] on div "✅ 11FREUNDE Kneipenquiz - vol. 1" at bounding box center [394, 102] width 674 height 39
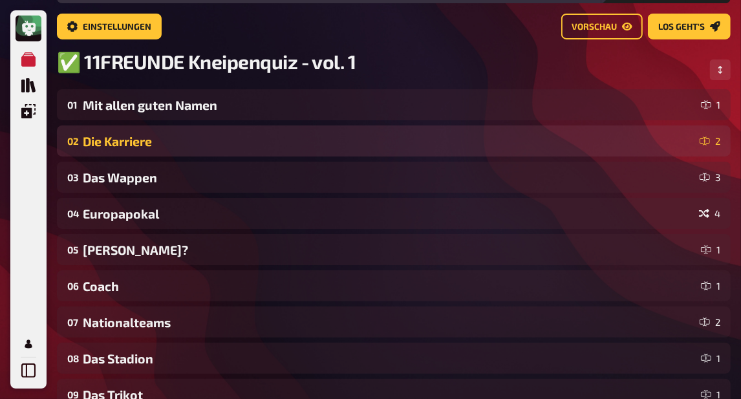
scroll to position [0, 0]
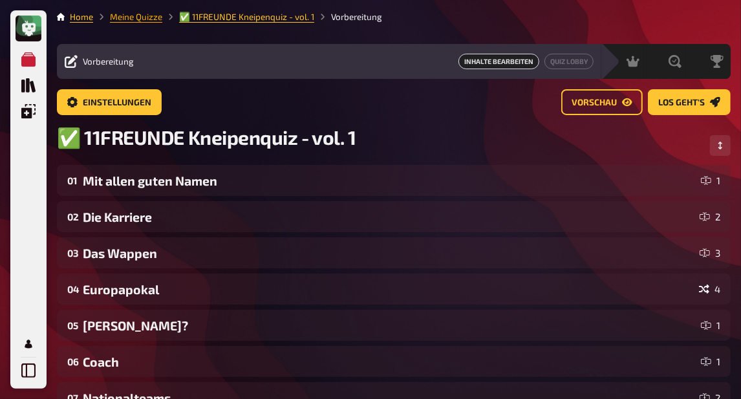
click at [132, 21] on link "Meine Quizze" at bounding box center [136, 17] width 52 height 10
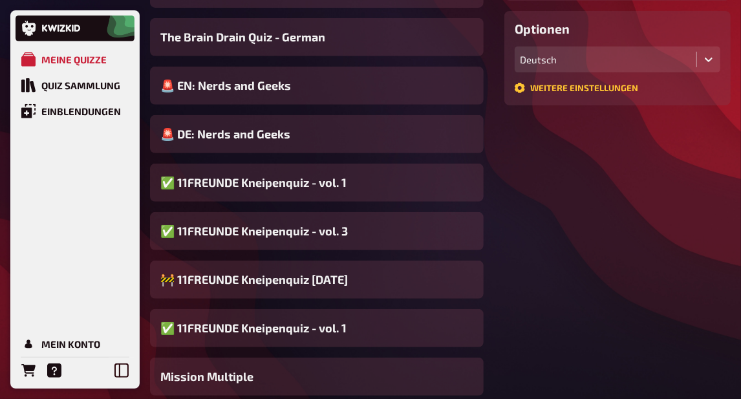
scroll to position [431, 0]
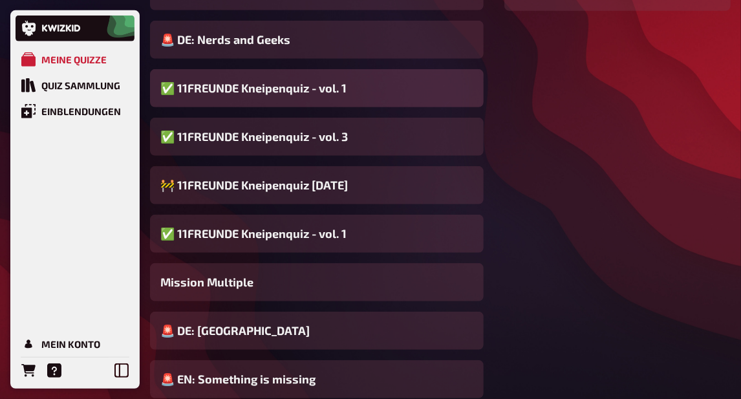
click at [316, 87] on span "✅ 11FREUNDE Kneipenquiz - vol. 1" at bounding box center [253, 88] width 186 height 17
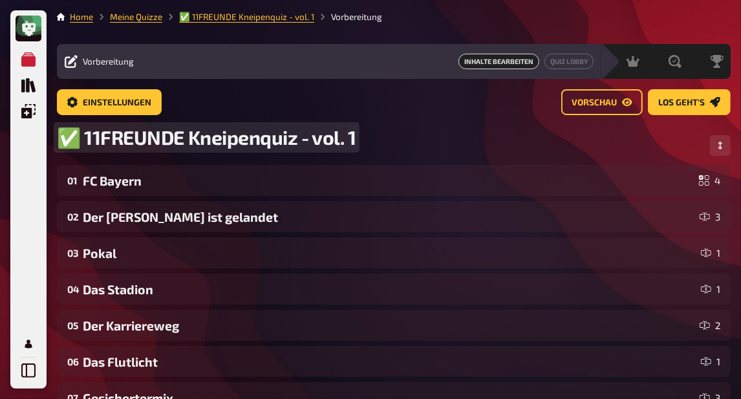
click at [353, 140] on span "✅ 11FREUNDE Kneipenquiz - vol. 1" at bounding box center [206, 137] width 299 height 24
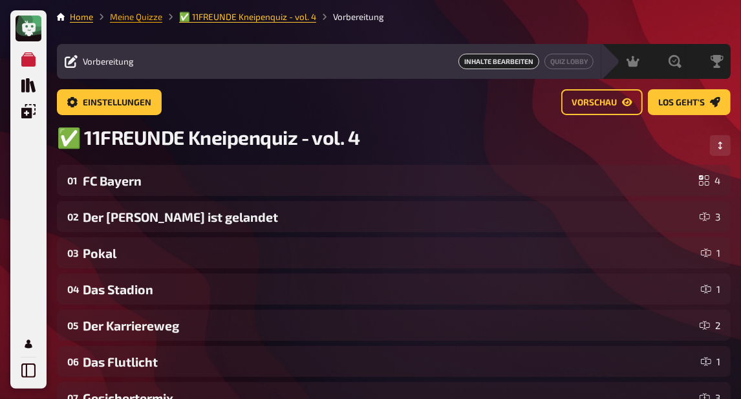
click at [140, 19] on link "Meine Quizze" at bounding box center [136, 17] width 52 height 10
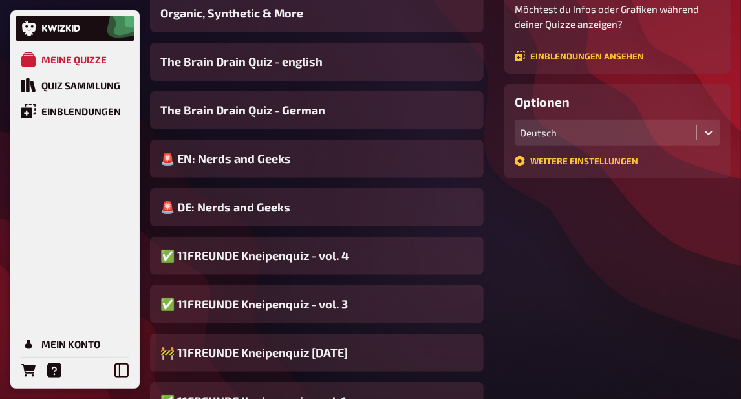
scroll to position [357, 0]
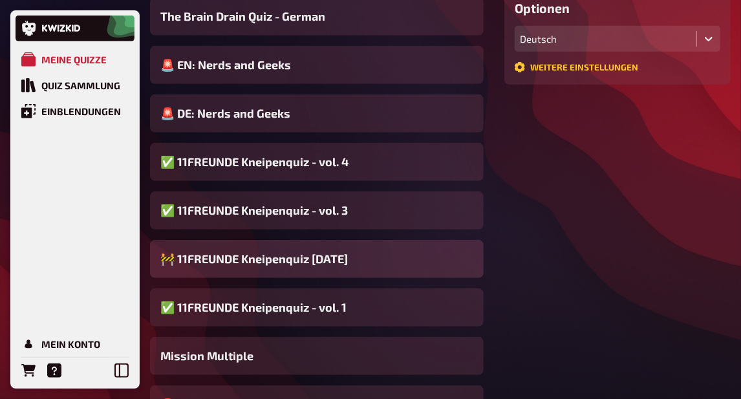
click at [323, 261] on span "🚧 11FREUNDE Kneipenquiz [DATE]" at bounding box center [254, 258] width 188 height 17
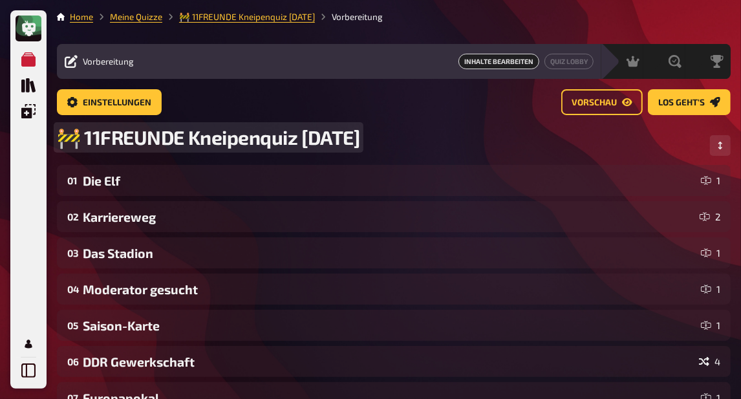
click at [301, 140] on span "🚧 11FREUNDE Kneipenquiz [DATE]" at bounding box center [208, 137] width 303 height 24
drag, startPoint x: 301, startPoint y: 140, endPoint x: 393, endPoint y: 140, distance: 91.9
click at [360, 140] on span "🚧 11FREUNDE Kneipenquiz [DATE]" at bounding box center [208, 137] width 303 height 24
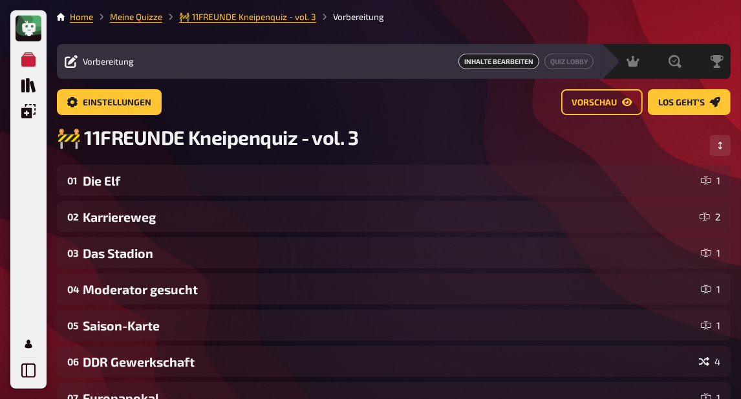
click at [429, 157] on div "🚧 11FREUNDE Kneipenquiz - vol. 3" at bounding box center [394, 144] width 674 height 39
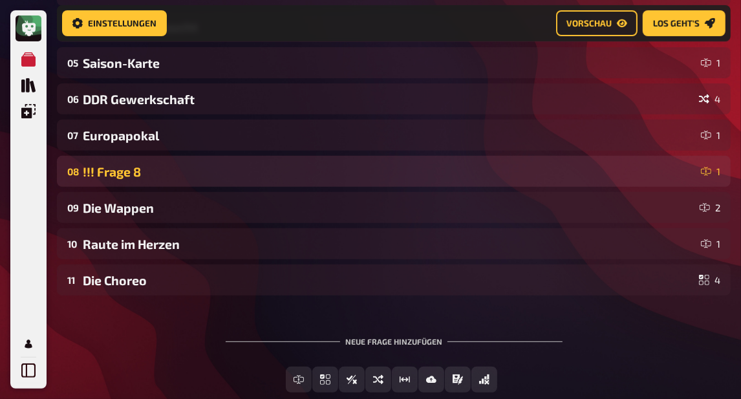
click at [390, 169] on div "!!! Frage 8" at bounding box center [389, 171] width 613 height 15
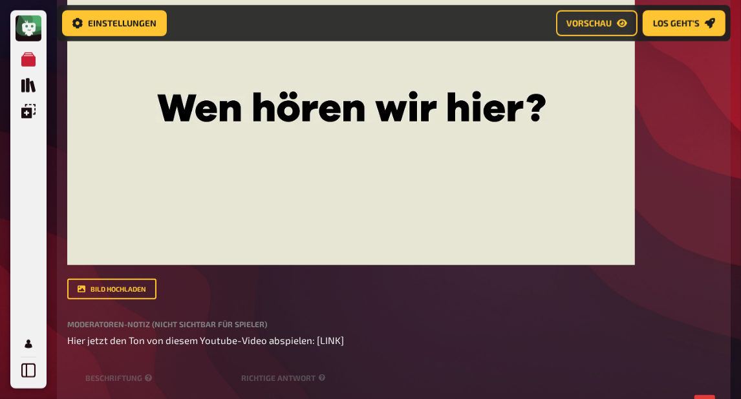
scroll to position [715, 0]
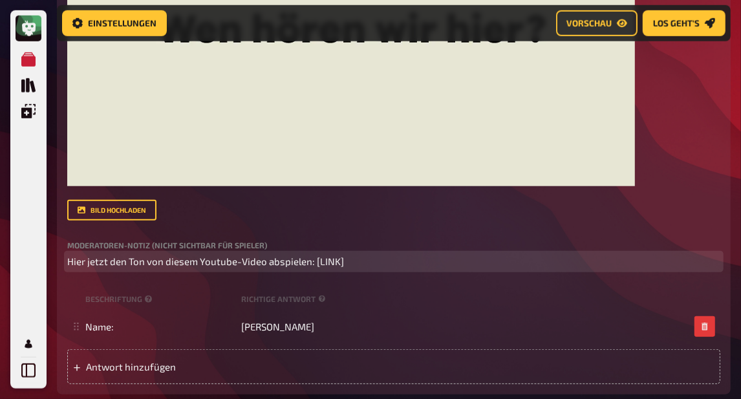
click at [241, 267] on span "Hier jetzt den Ton von diesem Youtube-Video abspielen: [LINK]" at bounding box center [205, 261] width 277 height 12
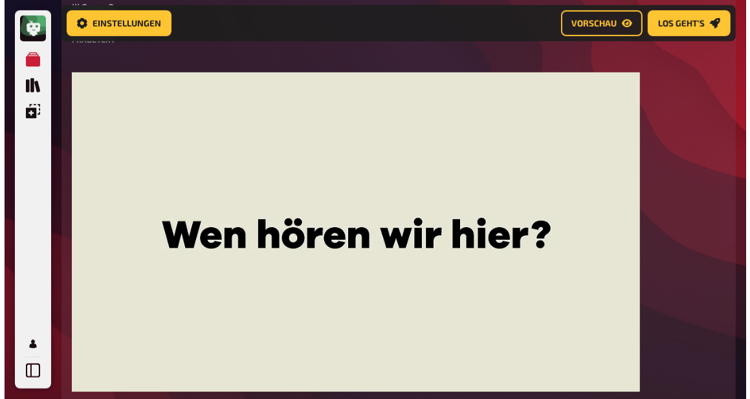
scroll to position [851, 0]
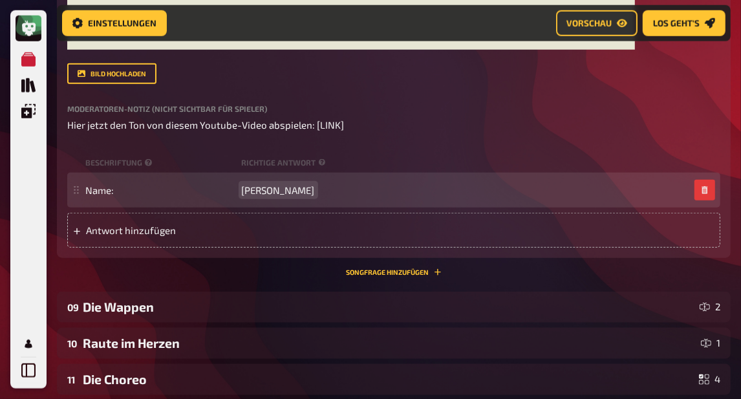
drag, startPoint x: 338, startPoint y: 193, endPoint x: 233, endPoint y: 188, distance: 104.9
click at [233, 188] on div "Name: [PERSON_NAME]" at bounding box center [387, 190] width 604 height 12
copy span "[PERSON_NAME]"
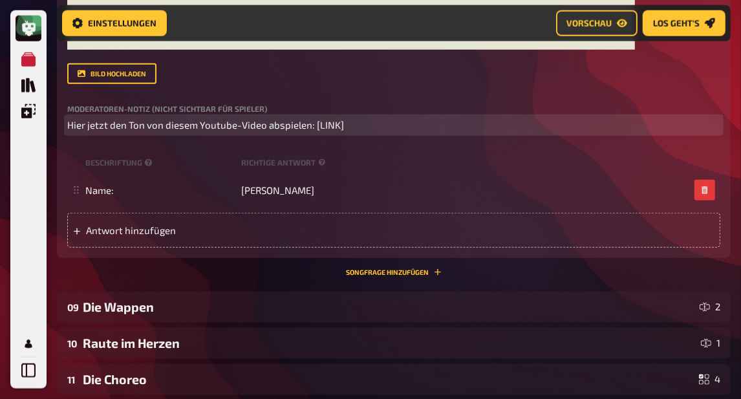
click at [323, 127] on span "Hier jetzt den Ton von diesem Youtube-Video abspielen: [LINK]" at bounding box center [205, 125] width 277 height 12
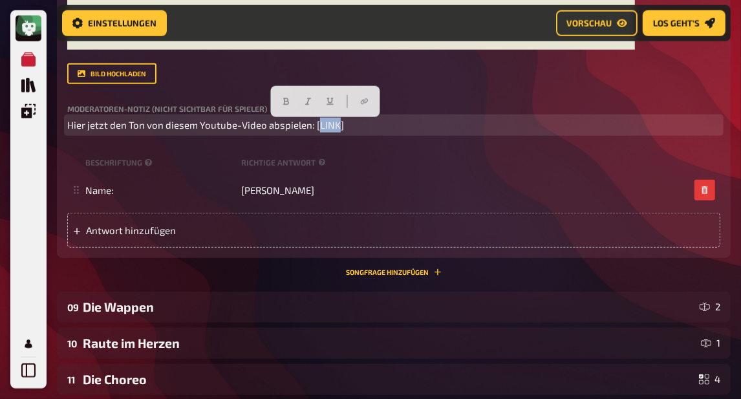
click at [323, 127] on span "Hier jetzt den Ton von diesem Youtube-Video abspielen: [LINK]" at bounding box center [205, 125] width 277 height 12
click at [370, 103] on button "button" at bounding box center [364, 101] width 21 height 21
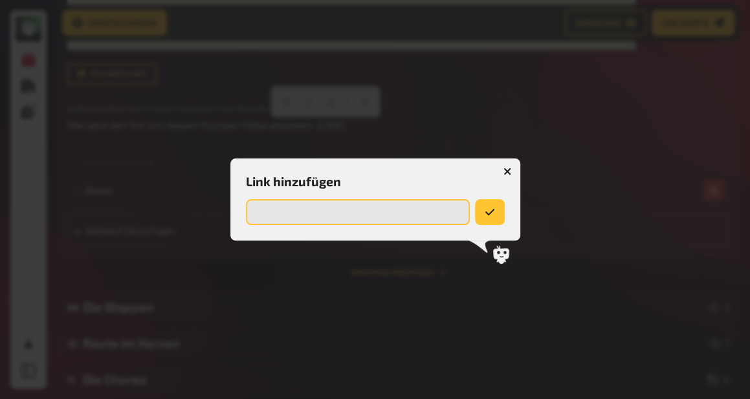
click at [335, 216] on input "url" at bounding box center [358, 212] width 224 height 26
paste input "[URL][DOMAIN_NAME]"
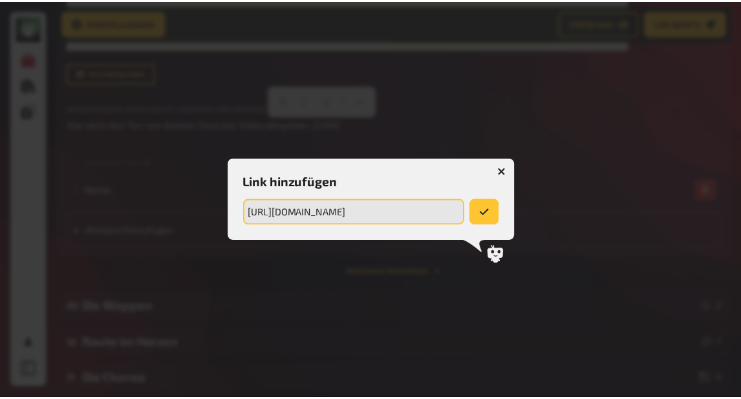
scroll to position [0, 29]
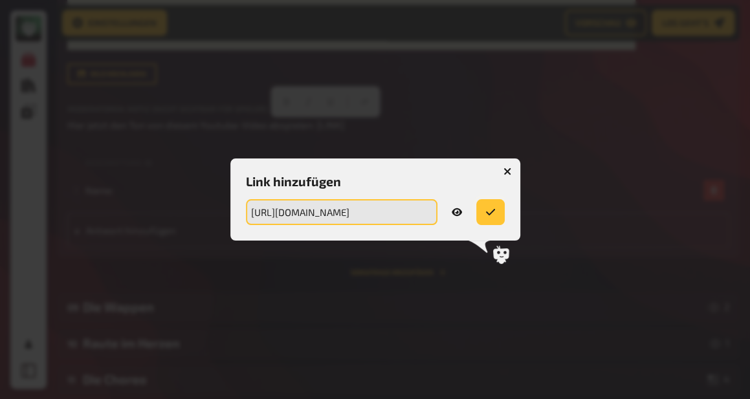
type input "[URL][DOMAIN_NAME]"
click at [495, 208] on button "submit" at bounding box center [490, 212] width 28 height 26
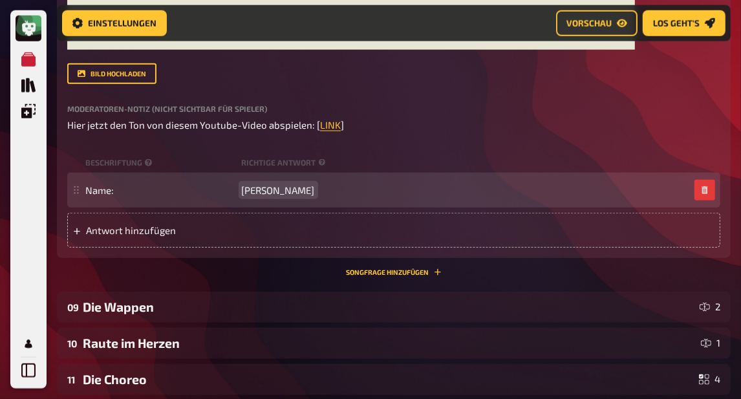
click at [297, 193] on span "[PERSON_NAME]" at bounding box center [278, 190] width 73 height 12
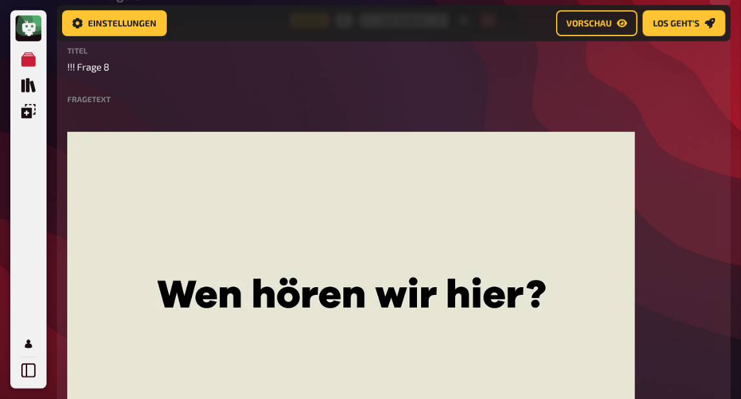
scroll to position [441, 0]
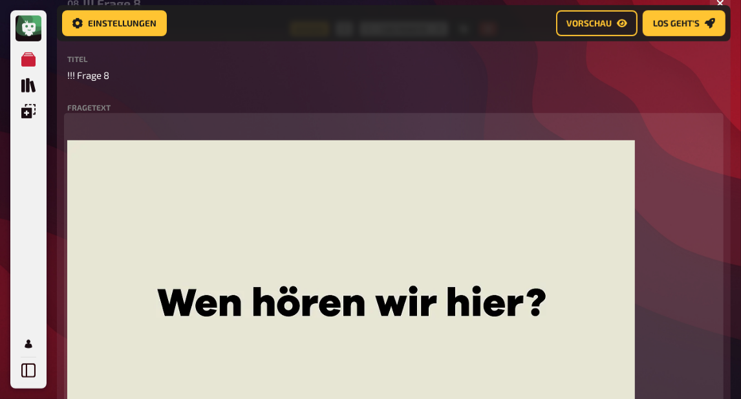
click at [312, 125] on p "﻿" at bounding box center [393, 123] width 653 height 15
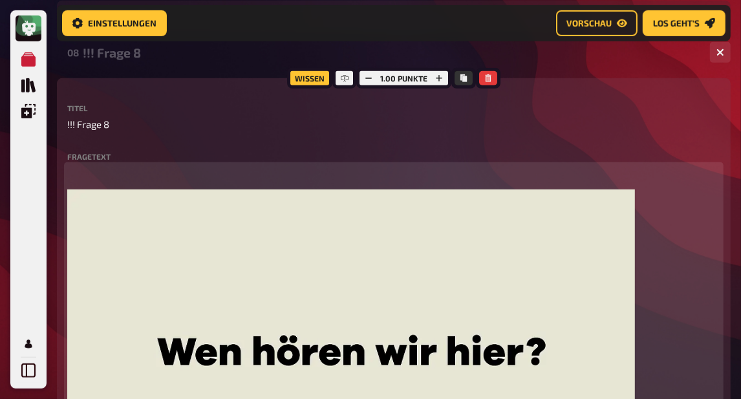
scroll to position [389, 0]
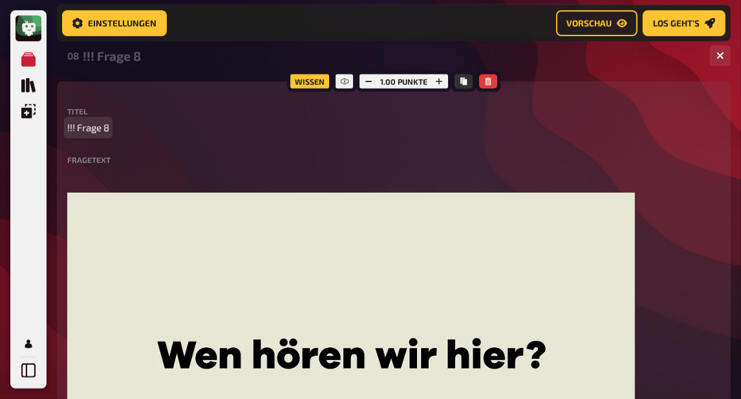
click at [100, 130] on span "!!! Frage 8" at bounding box center [88, 127] width 42 height 15
click at [157, 58] on div "Es folgt ein Top-Highlight" at bounding box center [391, 56] width 617 height 15
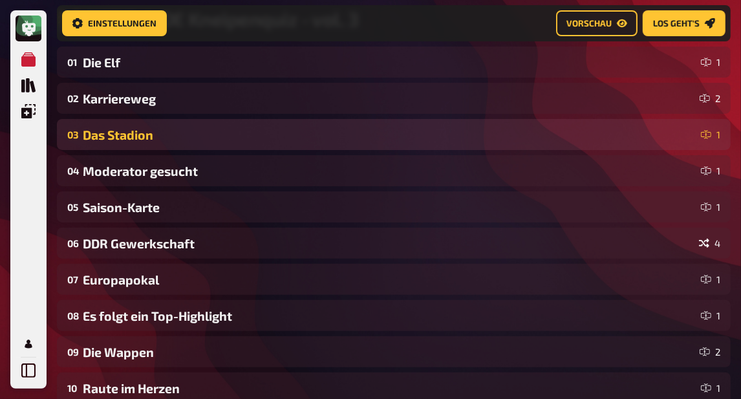
scroll to position [210, 0]
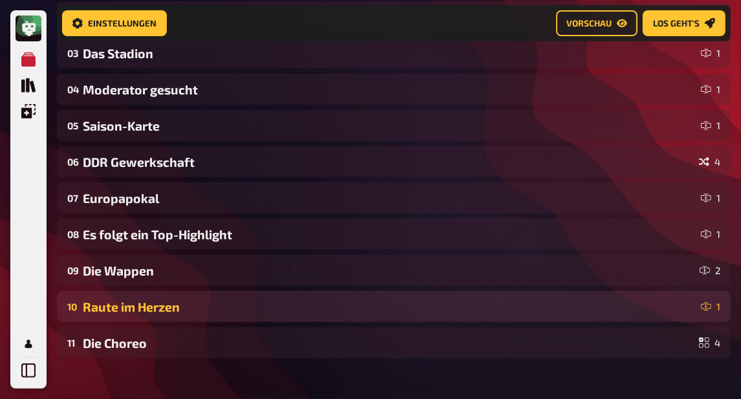
click at [167, 303] on div "Raute im Herzen" at bounding box center [389, 306] width 613 height 15
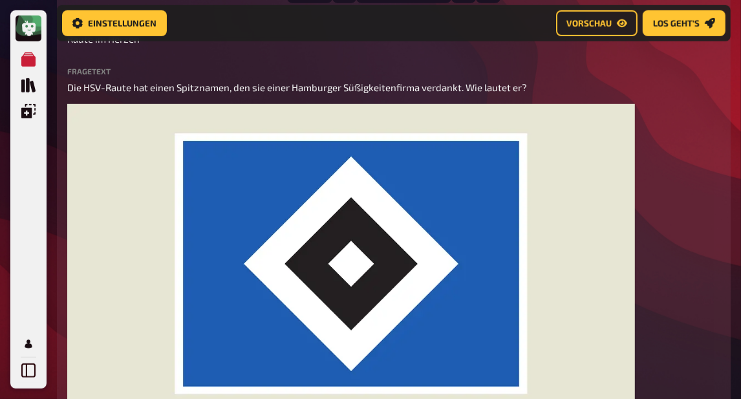
scroll to position [547, 0]
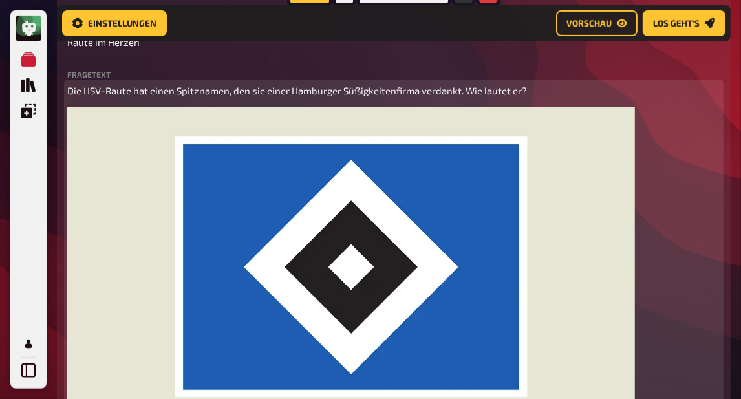
click at [195, 281] on img at bounding box center [351, 267] width 568 height 320
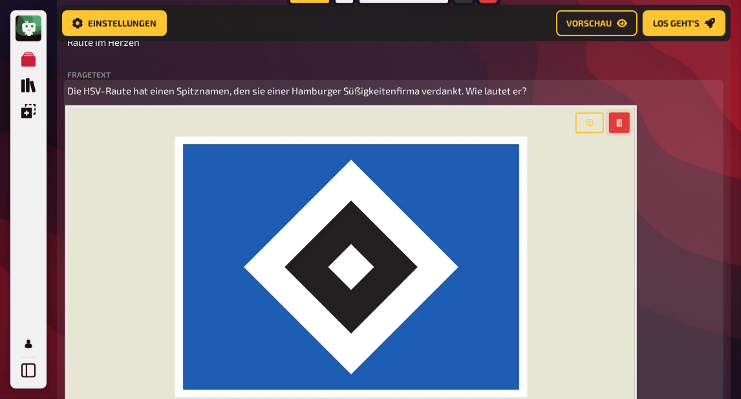
click at [627, 127] on button "button" at bounding box center [619, 123] width 21 height 21
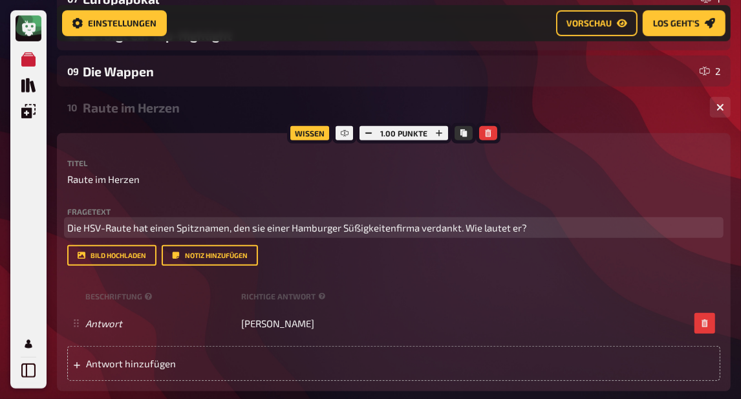
click at [169, 115] on div "Raute im Herzen" at bounding box center [391, 107] width 617 height 15
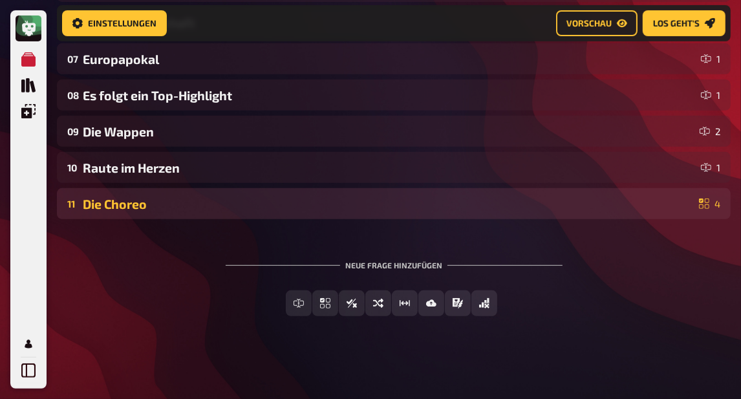
scroll to position [351, 0]
click at [165, 204] on div "Die Choreo" at bounding box center [388, 204] width 611 height 15
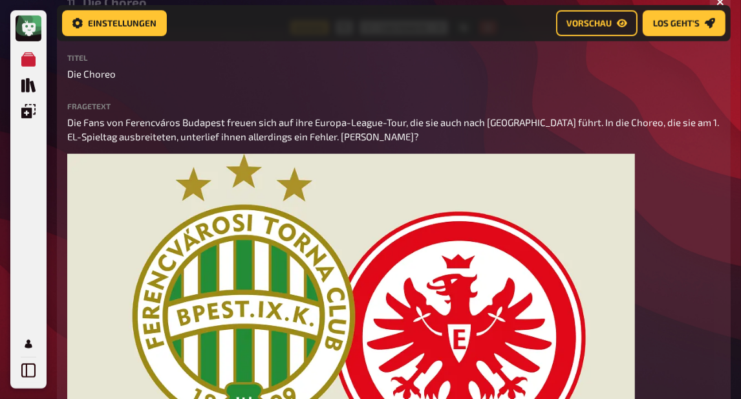
scroll to position [519, 0]
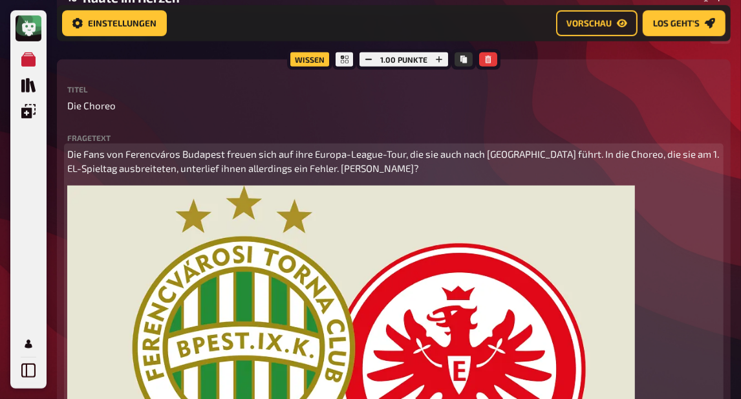
click at [320, 251] on img at bounding box center [351, 346] width 568 height 320
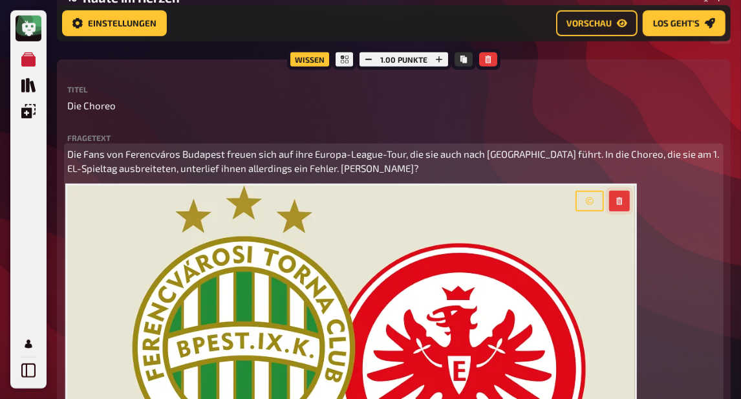
click at [625, 203] on button "button" at bounding box center [619, 201] width 21 height 21
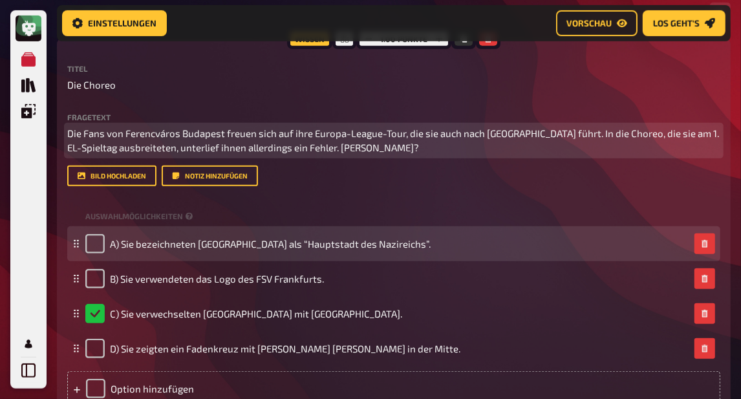
scroll to position [341, 0]
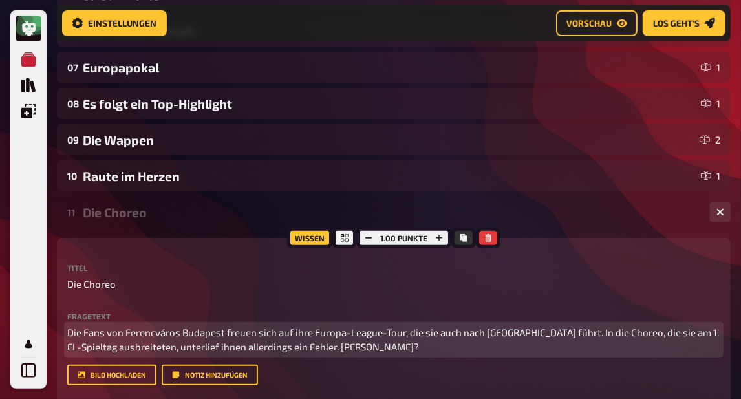
click at [147, 206] on div "11 Die Choreo 4" at bounding box center [394, 212] width 674 height 31
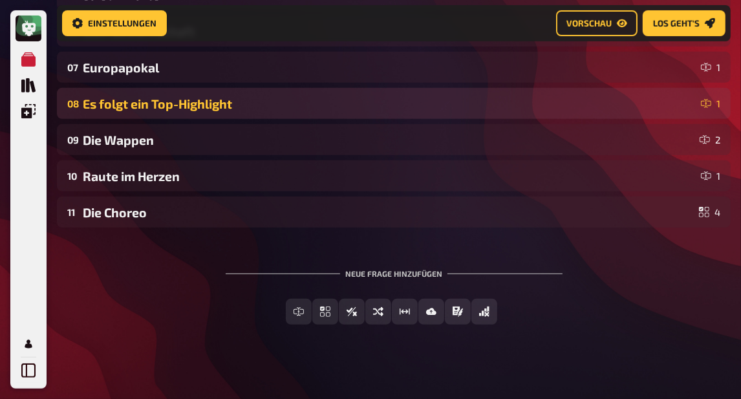
click at [158, 103] on div "Es folgt ein Top-Highlight" at bounding box center [389, 103] width 613 height 15
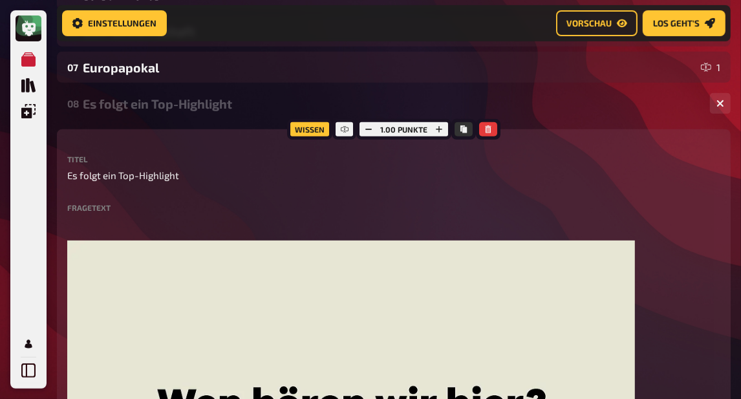
click at [159, 111] on div "Es folgt ein Top-Highlight" at bounding box center [391, 103] width 617 height 15
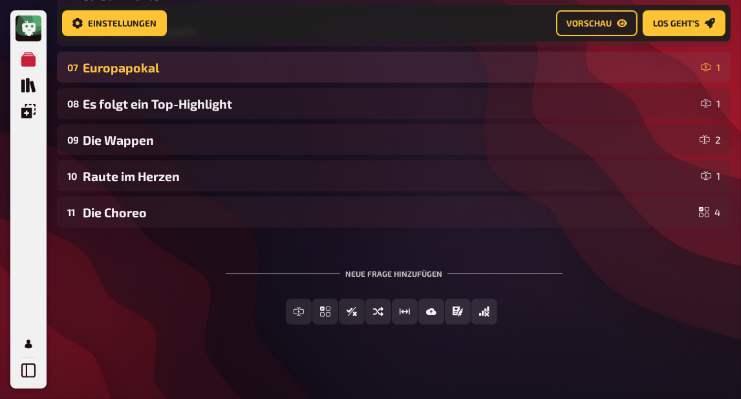
click at [151, 72] on div "Europapokal" at bounding box center [389, 67] width 613 height 15
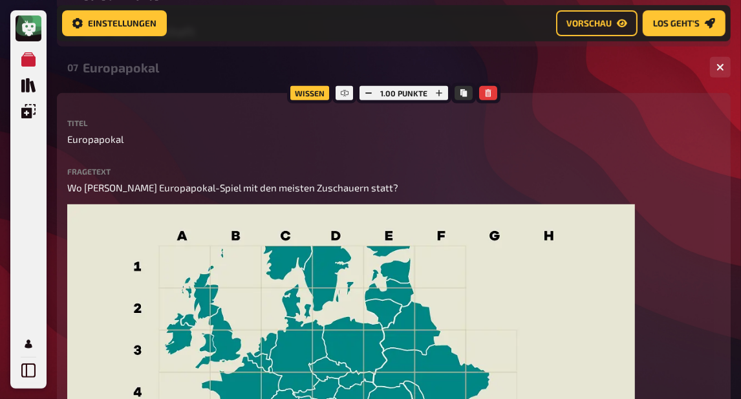
click at [151, 72] on div "Europapokal" at bounding box center [391, 67] width 617 height 15
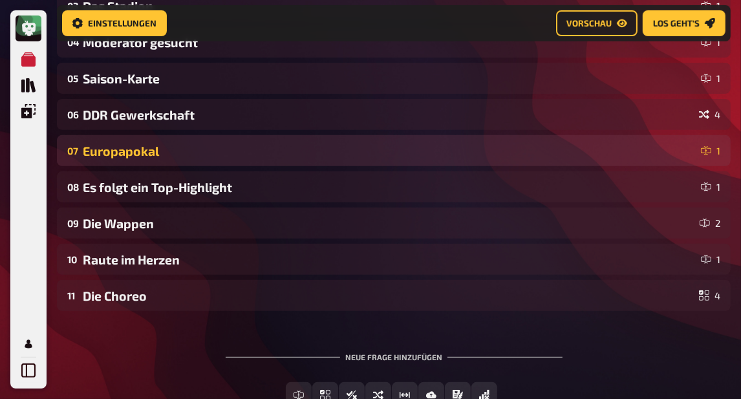
scroll to position [257, 0]
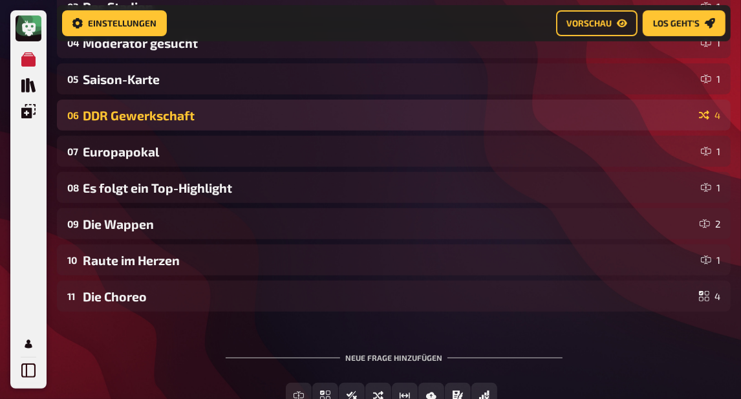
click at [155, 115] on div "DDR Gewerkschaft" at bounding box center [388, 115] width 611 height 15
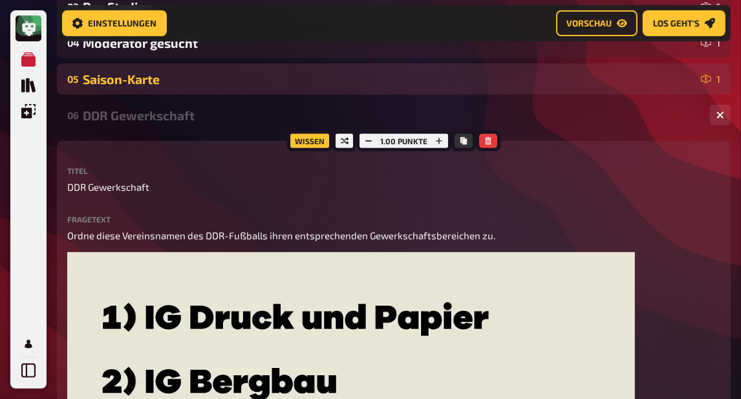
click at [155, 83] on div "Saison-Karte" at bounding box center [389, 79] width 613 height 15
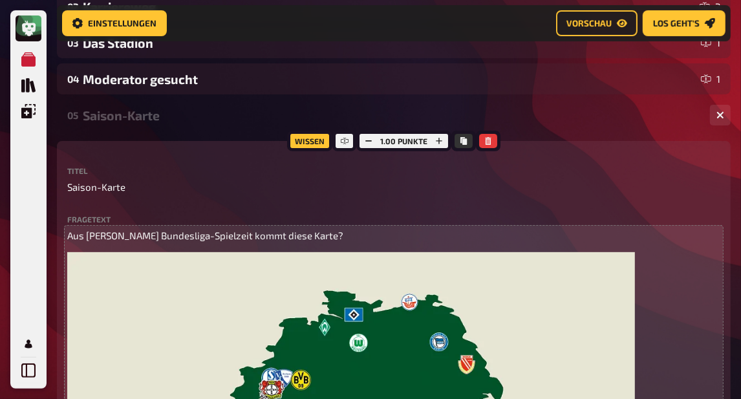
scroll to position [204, 0]
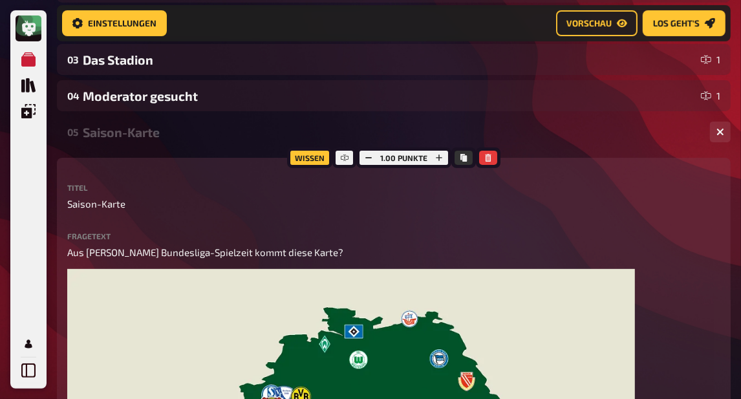
click at [159, 139] on div "Saison-Karte" at bounding box center [391, 132] width 617 height 15
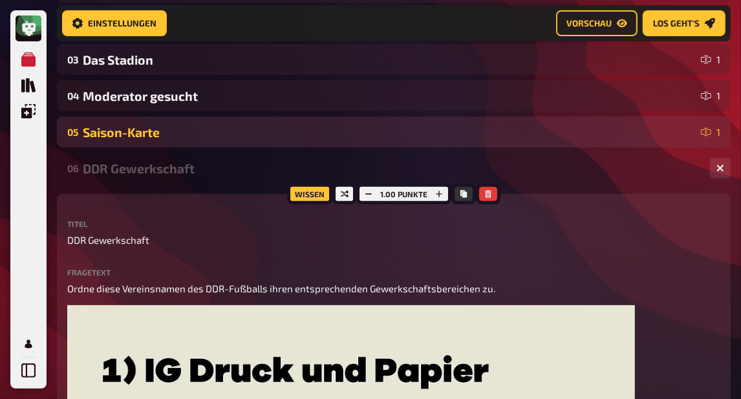
click at [159, 139] on div "Saison-Karte" at bounding box center [389, 132] width 613 height 15
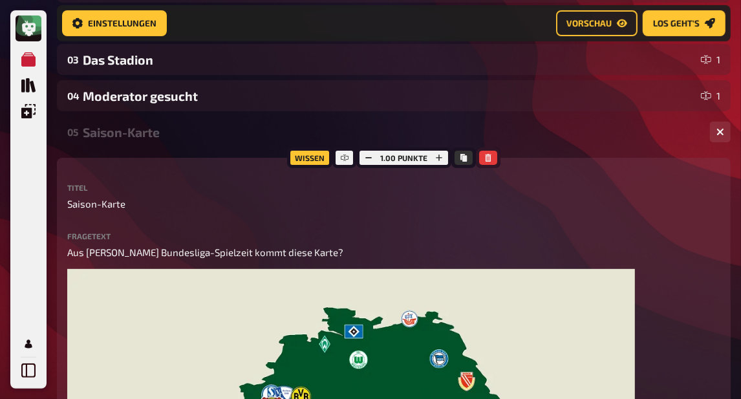
click at [488, 159] on icon "button" at bounding box center [488, 158] width 8 height 8
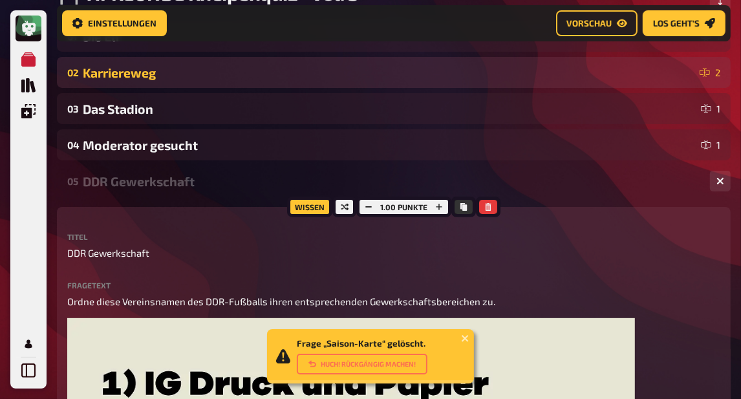
scroll to position [67, 0]
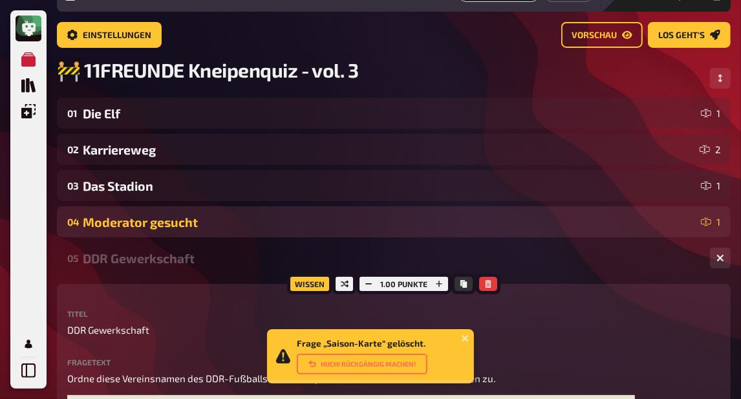
click at [196, 225] on div "Moderator gesucht" at bounding box center [389, 222] width 613 height 15
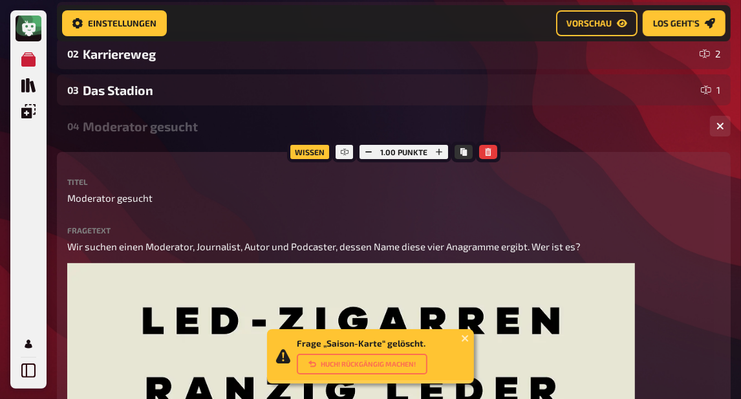
scroll to position [173, 0]
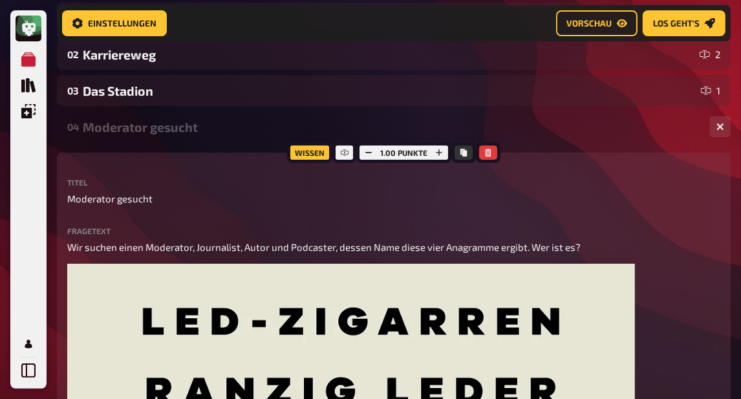
click at [169, 129] on div "Moderator gesucht" at bounding box center [391, 127] width 617 height 15
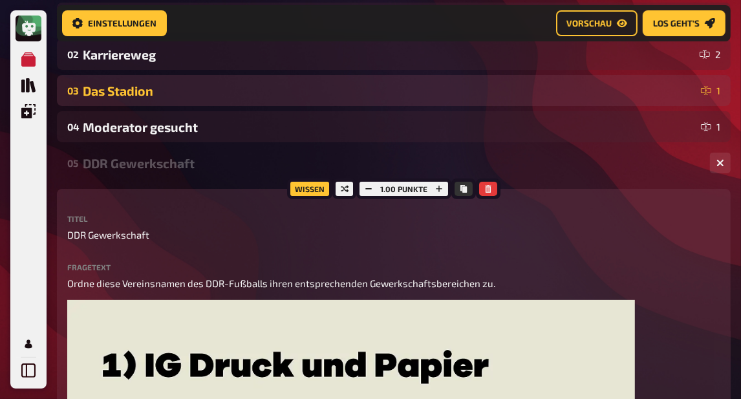
click at [163, 90] on div "Das Stadion" at bounding box center [389, 90] width 613 height 15
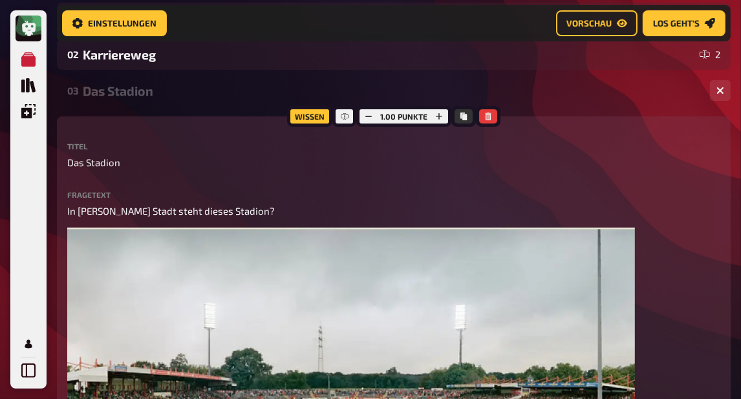
click at [163, 90] on div "Das Stadion" at bounding box center [391, 90] width 617 height 15
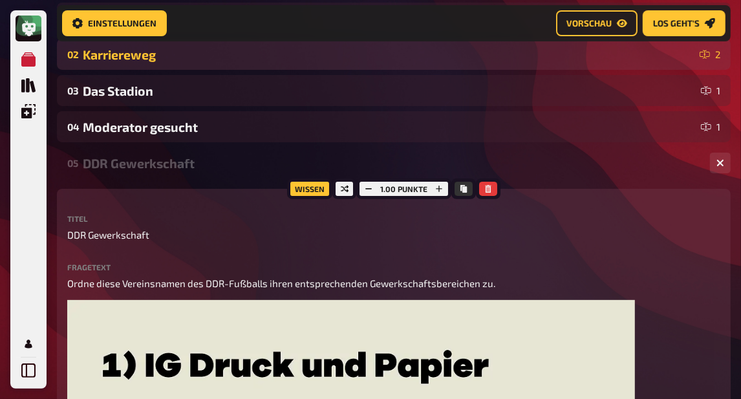
click at [162, 61] on div "Karriereweg" at bounding box center [389, 54] width 612 height 15
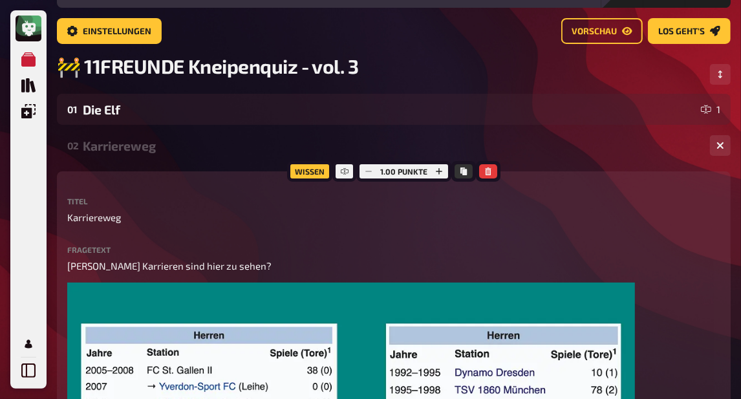
scroll to position [36, 0]
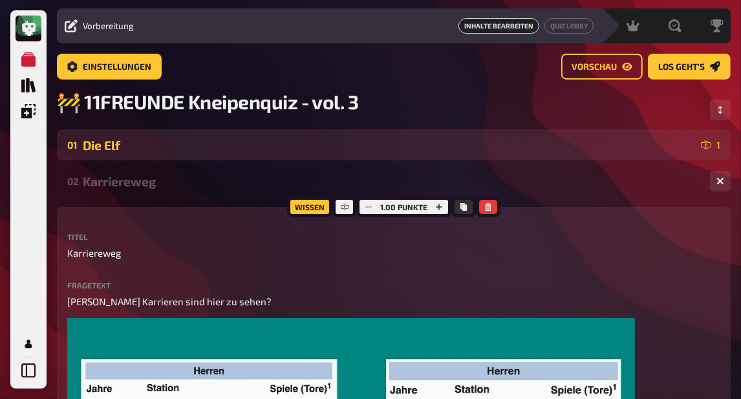
click at [151, 155] on div "01 Die Elf 1" at bounding box center [394, 144] width 674 height 31
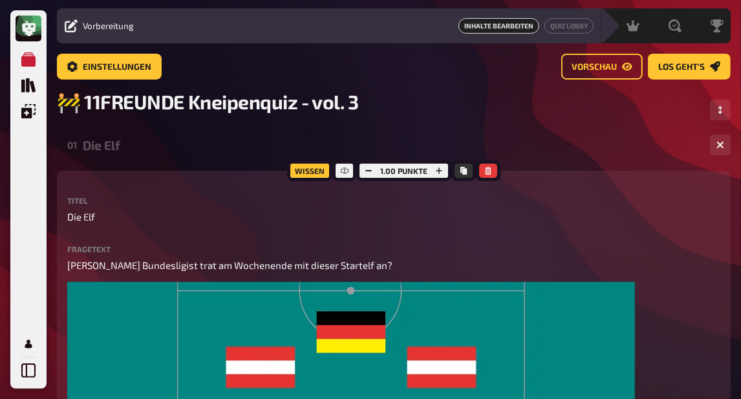
click at [151, 157] on div "01 Die Elf 1" at bounding box center [394, 144] width 674 height 31
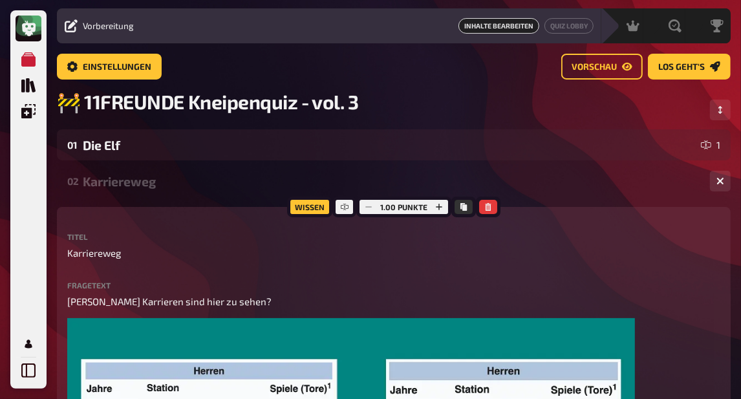
click at [147, 178] on div "Karriereweg" at bounding box center [391, 181] width 617 height 15
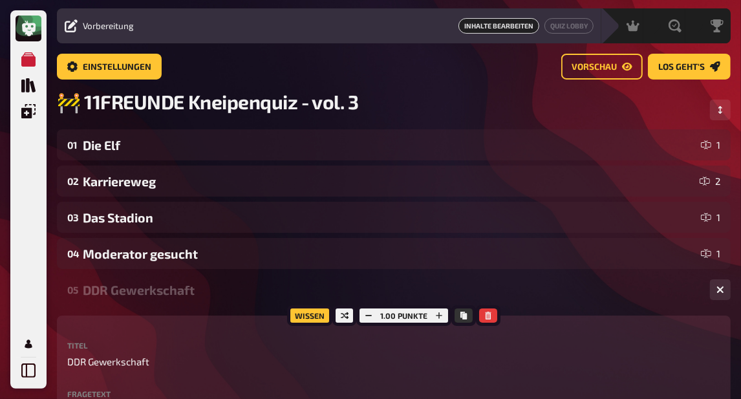
click at [149, 288] on div "DDR Gewerkschaft" at bounding box center [391, 290] width 617 height 15
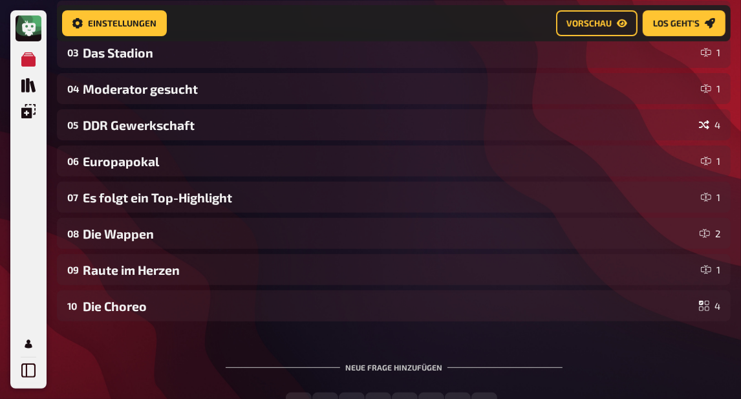
scroll to position [315, 0]
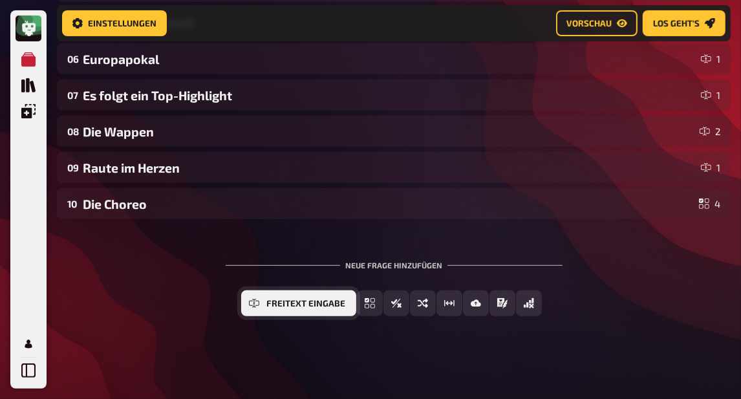
click at [297, 301] on span "Freitext Eingabe" at bounding box center [306, 303] width 79 height 9
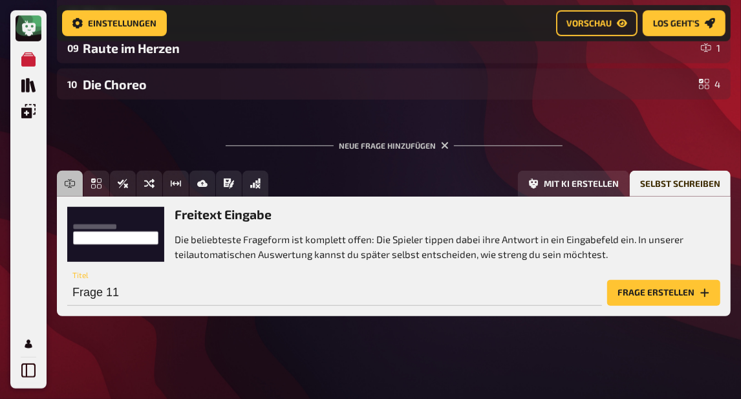
scroll to position [435, 0]
click at [435, 292] on input "Frage 11" at bounding box center [334, 293] width 535 height 26
type input "D"
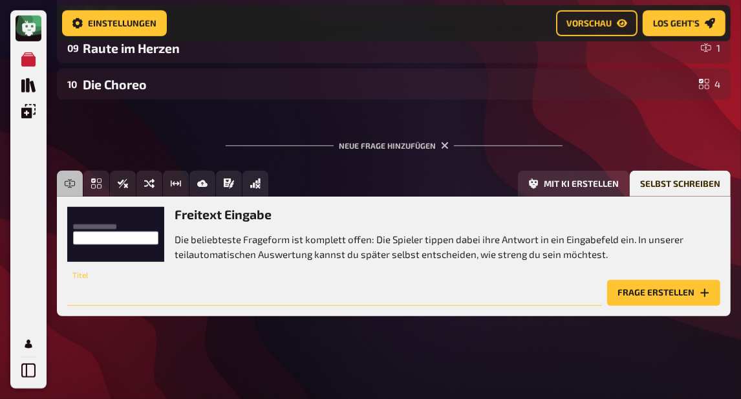
click at [276, 292] on input "text" at bounding box center [334, 293] width 535 height 26
type input "Arenas"
click at [668, 292] on button "Frage erstellen" at bounding box center [663, 293] width 113 height 26
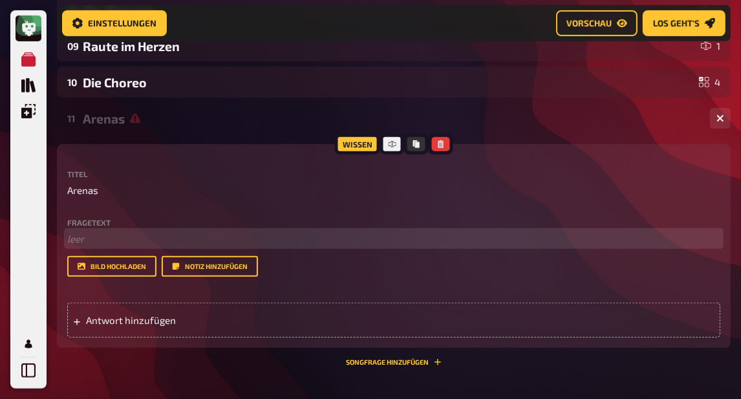
click at [212, 243] on p "﻿ leer" at bounding box center [393, 239] width 653 height 15
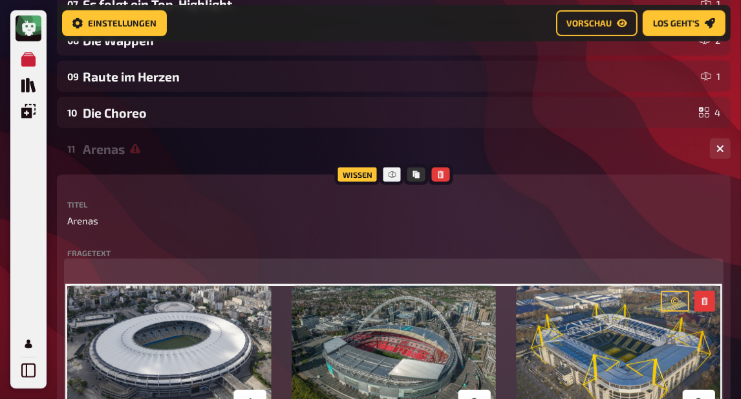
scroll to position [403, 0]
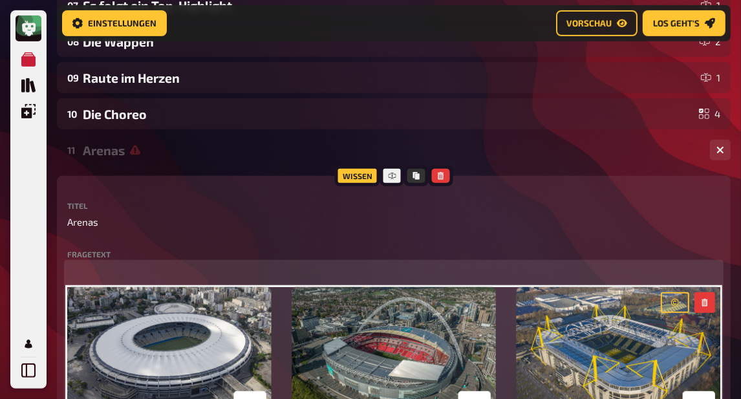
click at [164, 268] on p "﻿" at bounding box center [393, 270] width 653 height 15
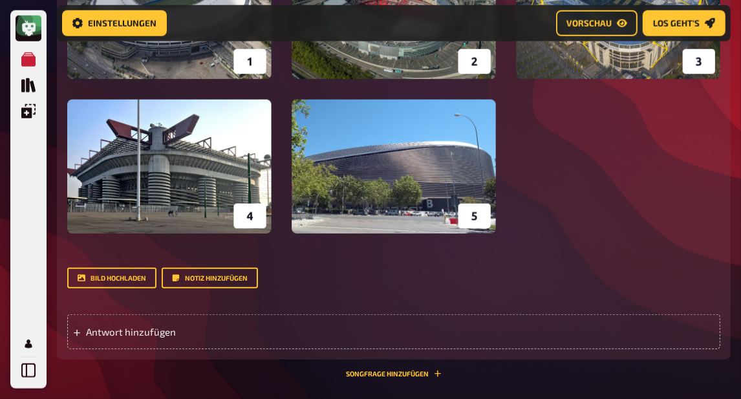
scroll to position [886, 0]
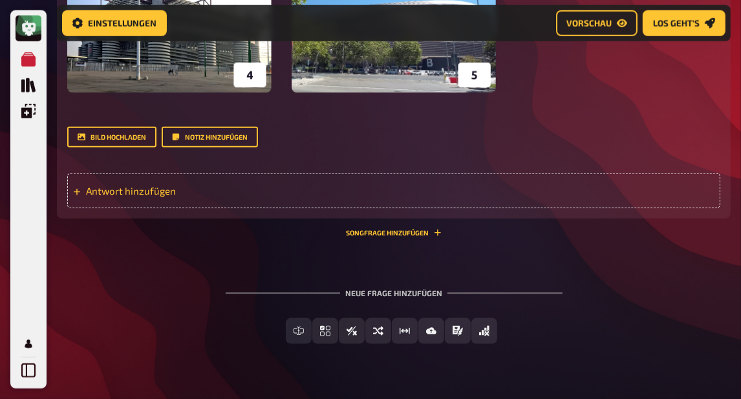
click at [158, 190] on span "Antwort hinzufügen" at bounding box center [182, 191] width 193 height 12
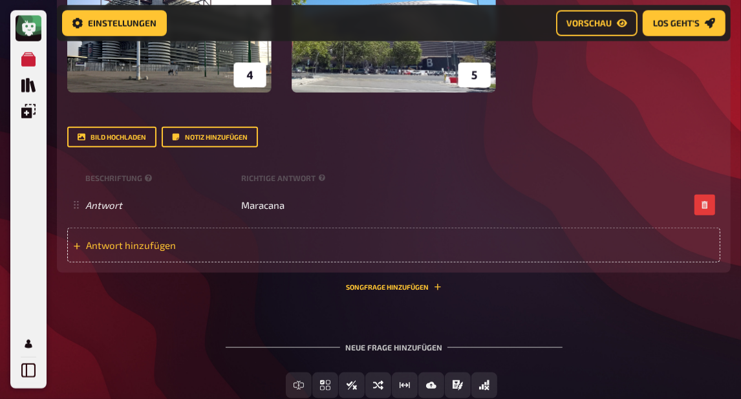
click at [208, 245] on span "Antwort hinzufügen" at bounding box center [182, 245] width 193 height 12
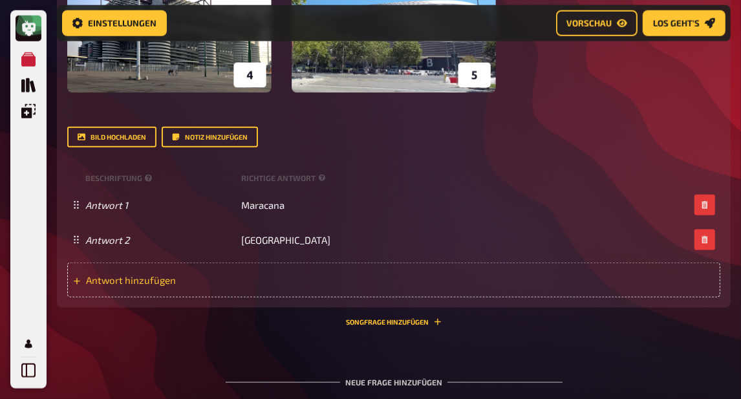
click at [204, 282] on span "Antwort hinzufügen" at bounding box center [182, 280] width 193 height 12
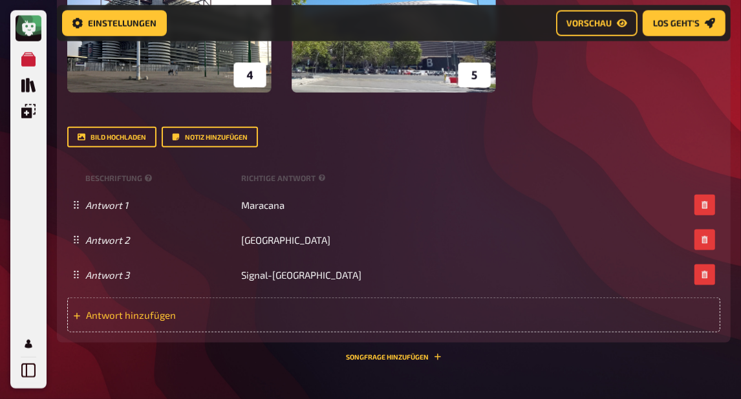
click at [196, 318] on span "Antwort hinzufügen" at bounding box center [182, 315] width 193 height 12
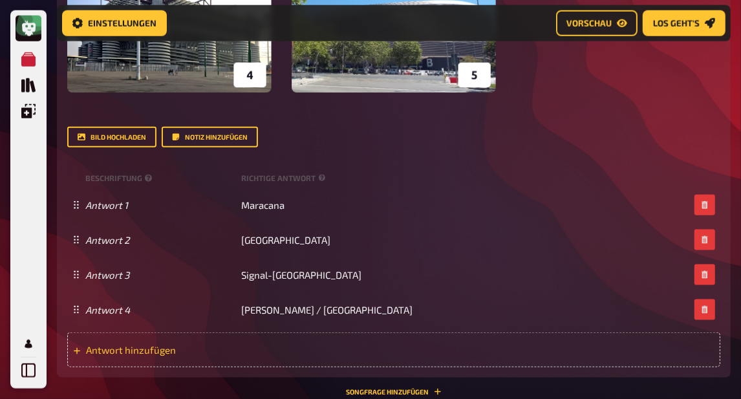
click at [171, 359] on div "Antwort hinzufügen" at bounding box center [393, 349] width 653 height 35
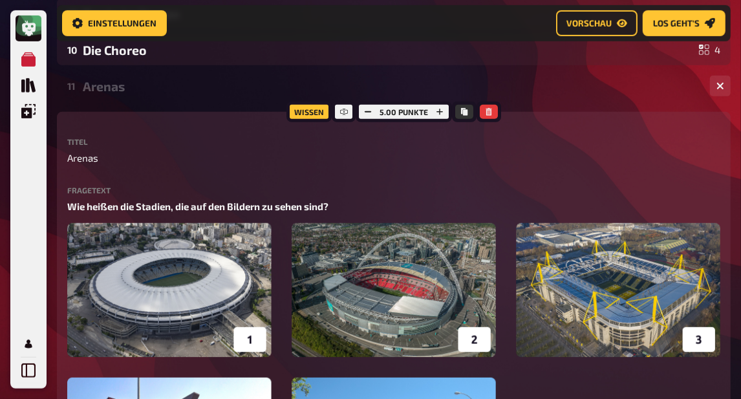
scroll to position [445, 0]
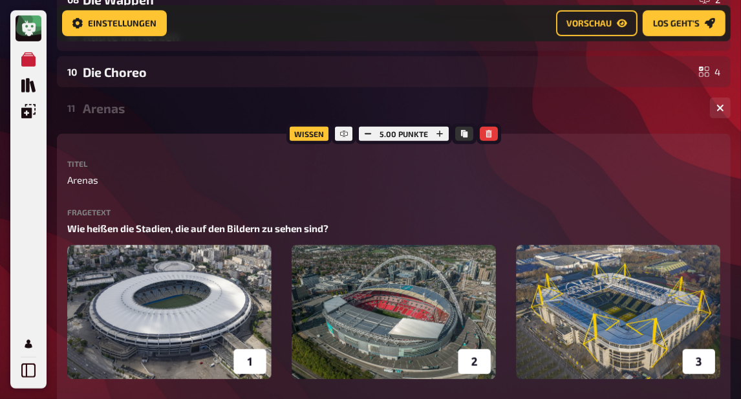
click at [117, 121] on div "11 Arenas 5" at bounding box center [394, 107] width 674 height 31
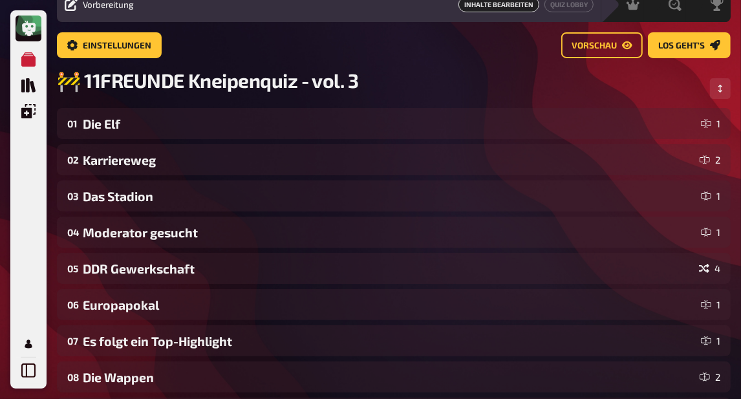
scroll to position [0, 0]
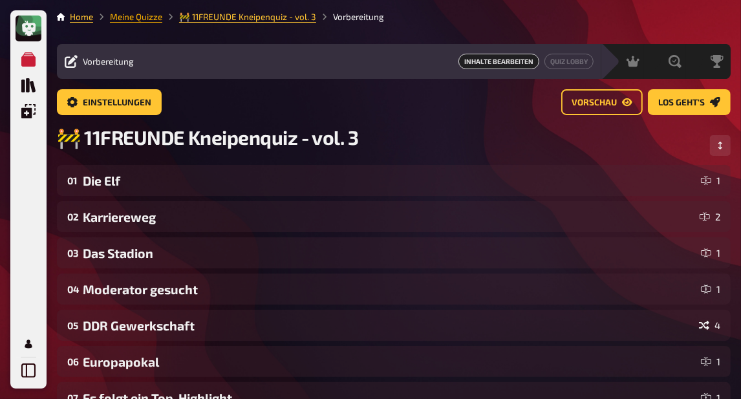
click at [118, 13] on link "Meine Quizze" at bounding box center [136, 17] width 52 height 10
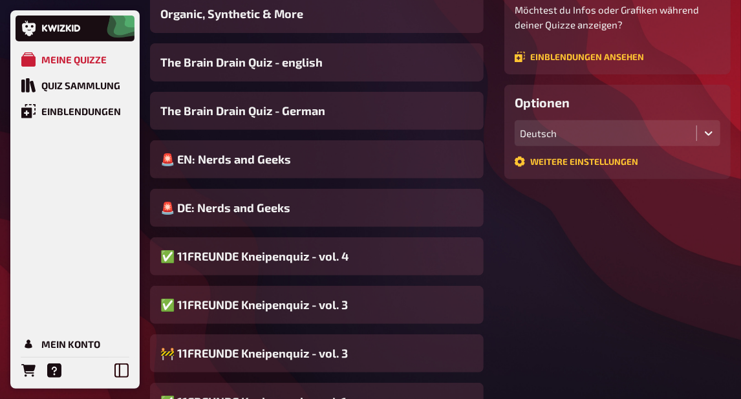
scroll to position [315, 0]
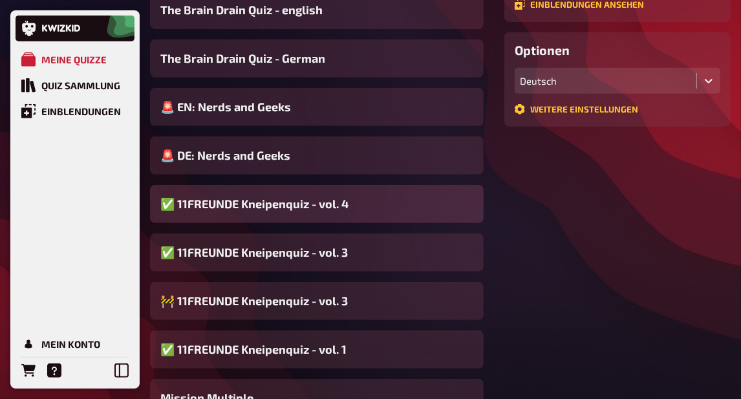
click at [270, 205] on span "✅ 11FREUNDE Kneipenquiz - vol. 4" at bounding box center [254, 203] width 188 height 17
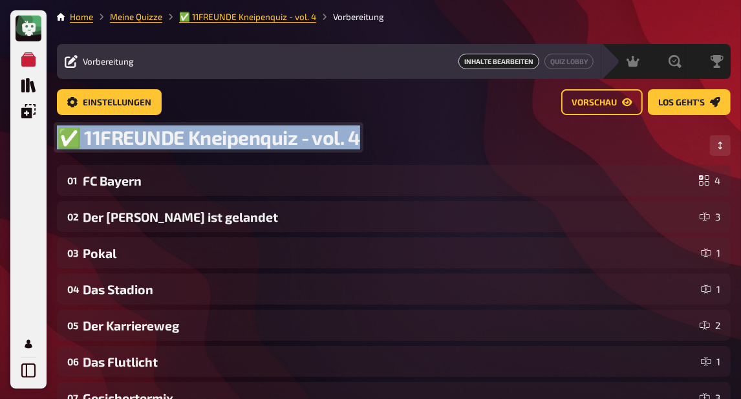
drag, startPoint x: 82, startPoint y: 138, endPoint x: 59, endPoint y: 136, distance: 22.7
click at [59, 136] on span "✅ 11FREUNDE Kneipenquiz - vol. 4" at bounding box center [208, 137] width 303 height 24
click at [75, 135] on span "✅ 11FREUNDE Kneipenquiz - vol. 4" at bounding box center [208, 137] width 303 height 24
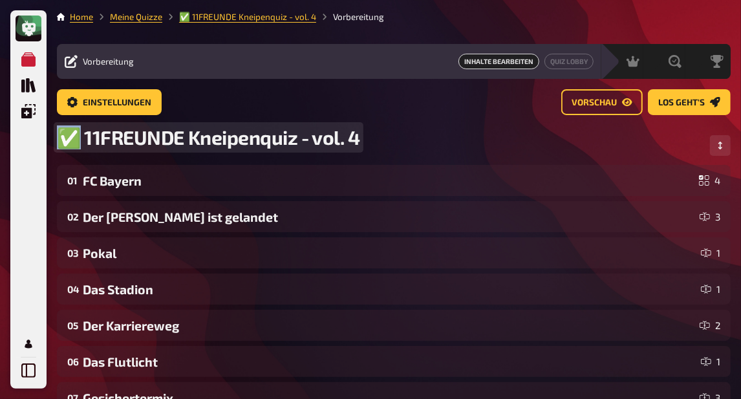
drag, startPoint x: 78, startPoint y: 138, endPoint x: 59, endPoint y: 137, distance: 19.4
click at [59, 137] on span "✅ 11FREUNDE Kneipenquiz - vol. 4" at bounding box center [208, 137] width 303 height 24
copy span "✅"
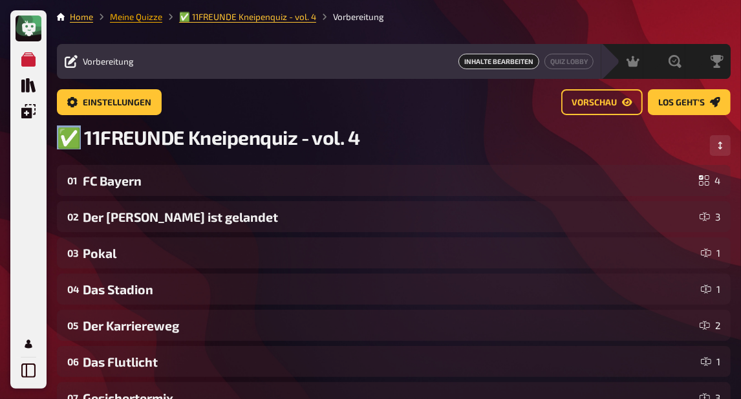
click at [155, 18] on link "Meine Quizze" at bounding box center [136, 17] width 52 height 10
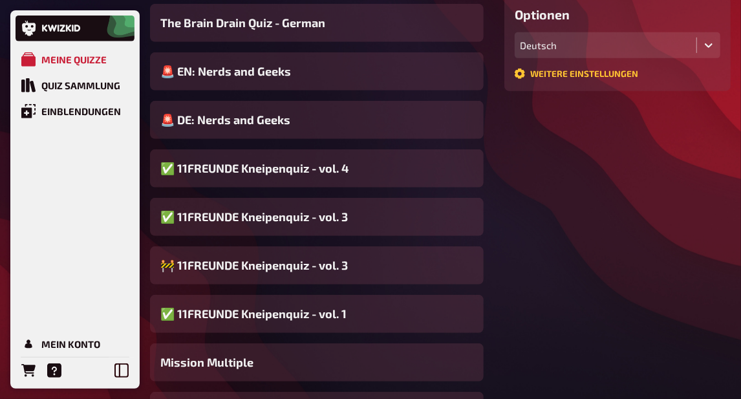
scroll to position [399, 0]
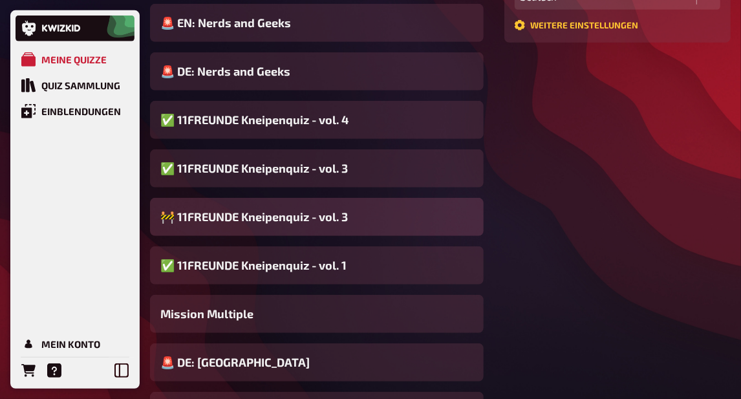
click at [184, 216] on span "🚧 11FREUNDE Kneipenquiz - vol. 3" at bounding box center [254, 216] width 188 height 17
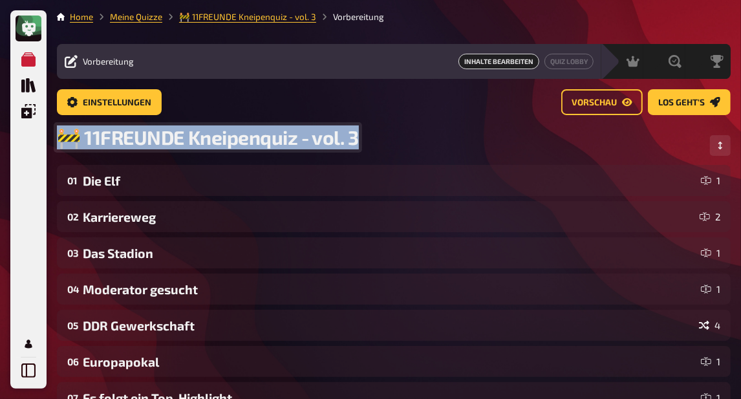
drag, startPoint x: 76, startPoint y: 136, endPoint x: 52, endPoint y: 135, distance: 24.0
click at [52, 135] on div "Home Meine Quizze 🚧 11FREUNDE Kneipenquiz - vol. 3 Vorbereitung Vorbereitung In…" at bounding box center [394, 369] width 695 height 738
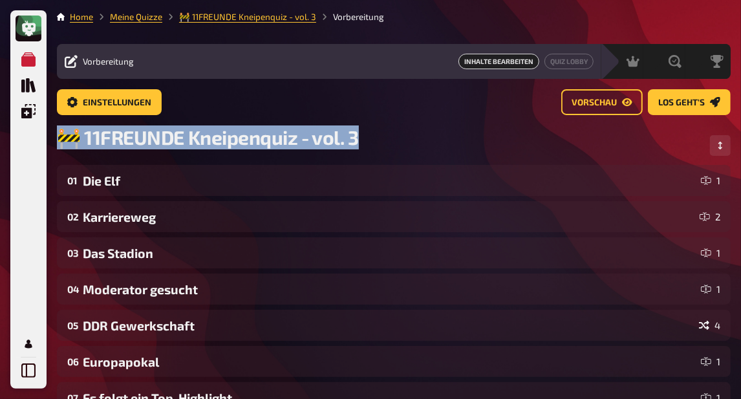
click at [54, 134] on div "Home Meine Quizze 🚧 11FREUNDE Kneipenquiz - vol. 3 Vorbereitung Vorbereitung In…" at bounding box center [394, 369] width 695 height 738
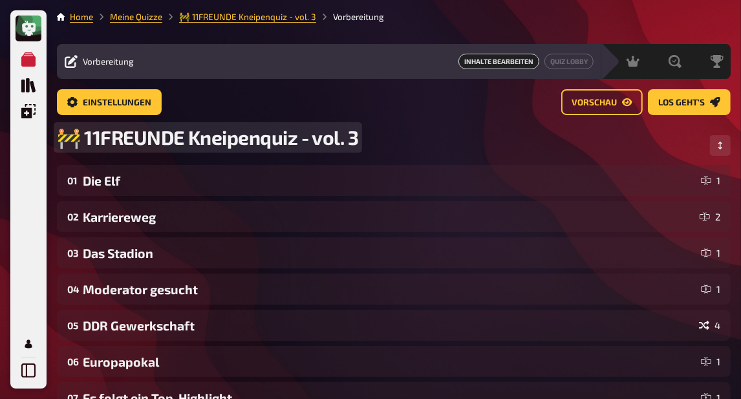
click at [78, 136] on span "🚧 11FREUNDE Kneipenquiz - vol. 3" at bounding box center [208, 137] width 302 height 24
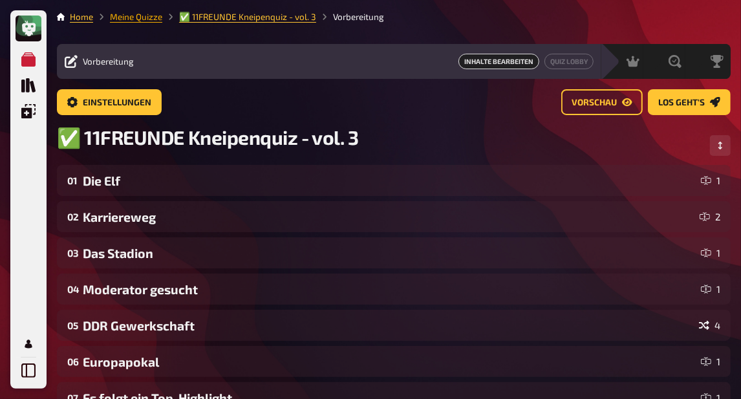
click at [136, 17] on link "Meine Quizze" at bounding box center [136, 17] width 52 height 10
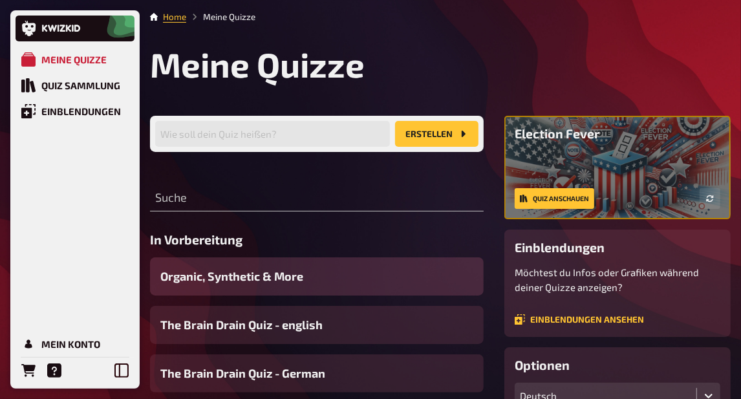
click at [228, 288] on div "Organic, Synthetic & More" at bounding box center [317, 276] width 334 height 38
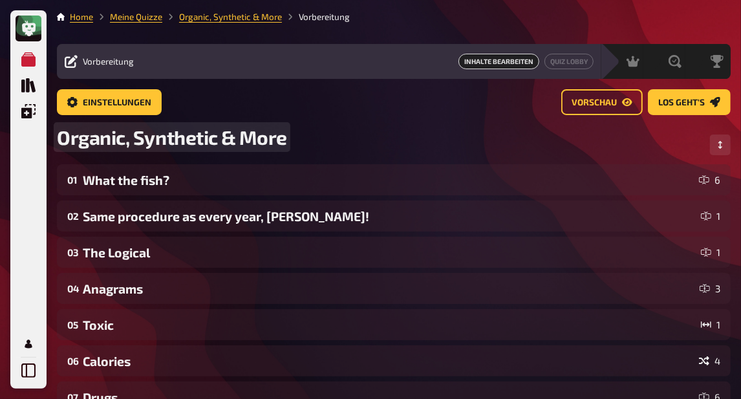
click at [60, 142] on span "Organic, Synthetic & More" at bounding box center [172, 136] width 230 height 23
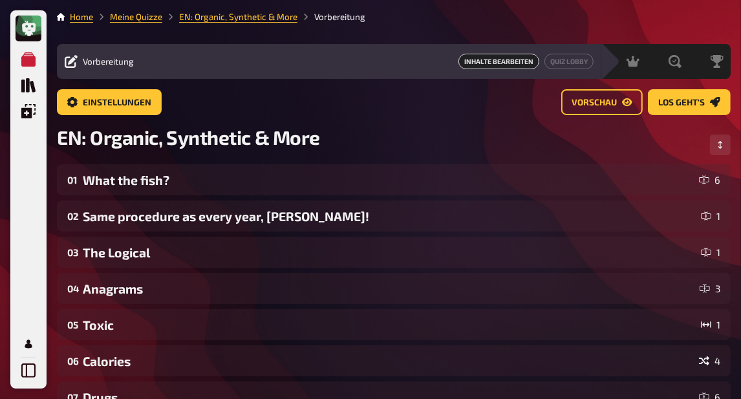
click at [432, 128] on div "EN: Organic, Synthetic & More" at bounding box center [394, 144] width 674 height 39
click at [135, 19] on link "Meine Quizze" at bounding box center [136, 17] width 52 height 10
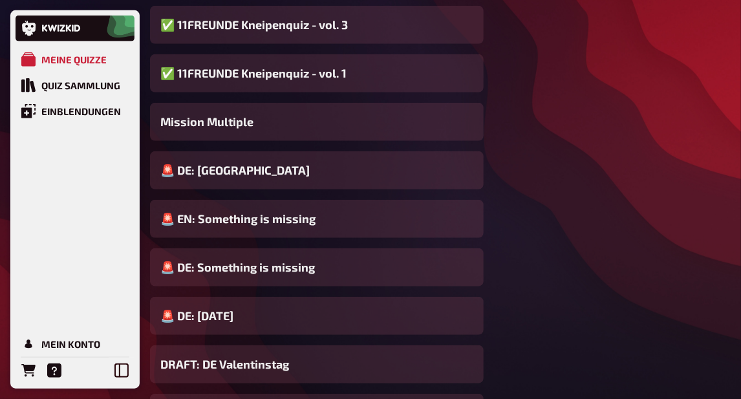
scroll to position [651, 0]
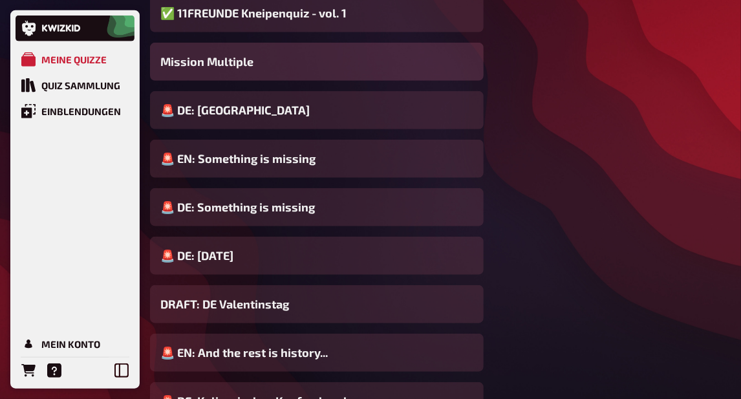
click at [222, 69] on span "Mission Multiple" at bounding box center [206, 61] width 93 height 17
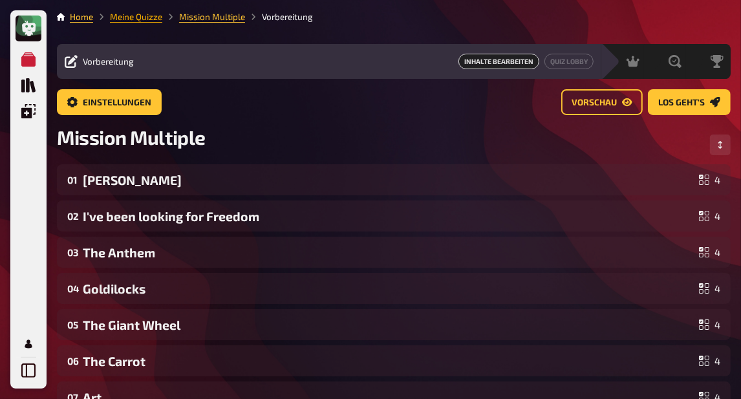
click at [131, 14] on link "Meine Quizze" at bounding box center [136, 17] width 52 height 10
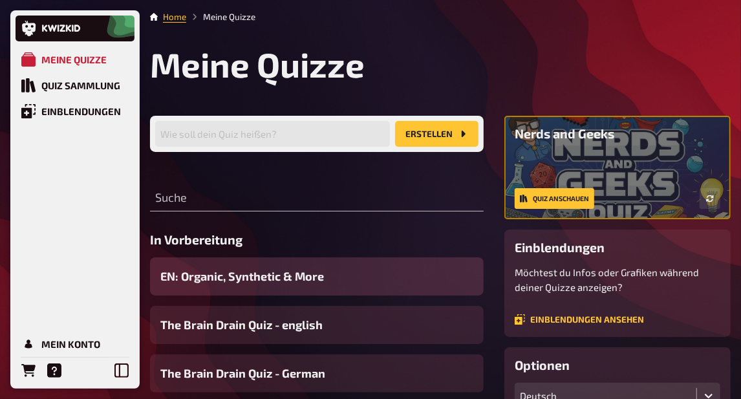
click at [311, 280] on span "EN: Organic, Synthetic & More" at bounding box center [242, 276] width 164 height 17
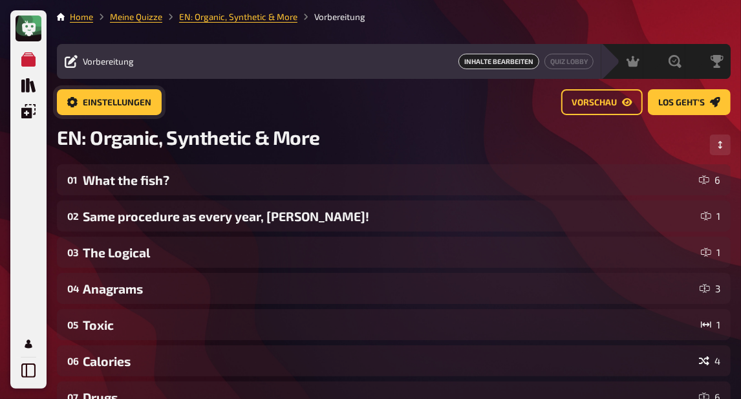
click at [131, 95] on link "Einstellungen" at bounding box center [109, 102] width 105 height 26
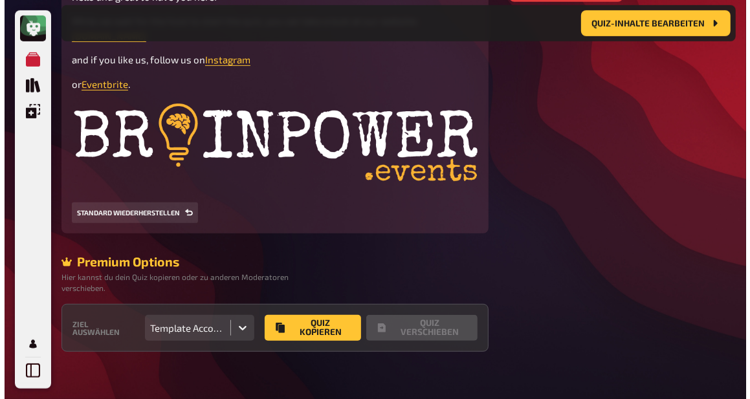
scroll to position [442, 0]
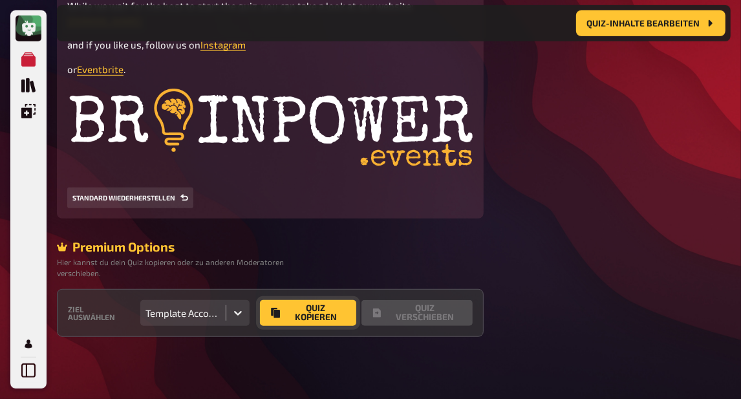
click at [312, 311] on button "Quiz Kopieren" at bounding box center [308, 313] width 96 height 26
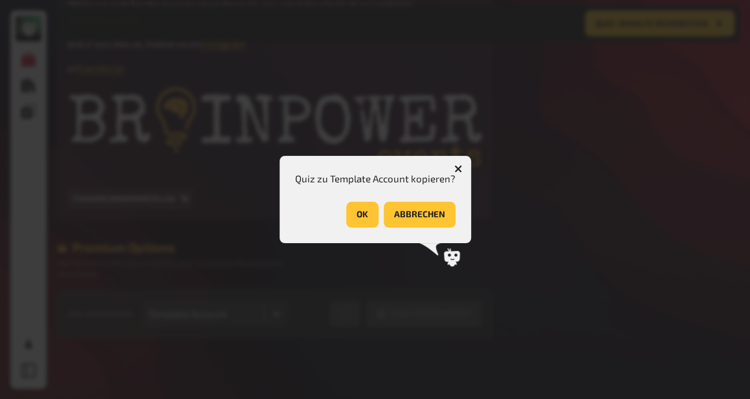
click at [456, 170] on icon "button" at bounding box center [457, 169] width 12 height 12
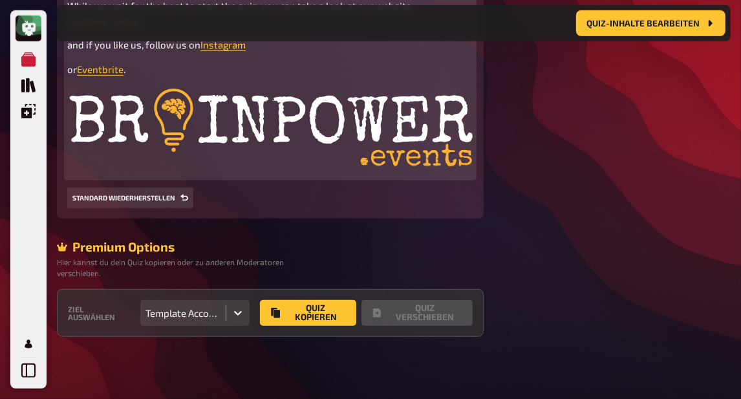
click at [281, 142] on img at bounding box center [270, 130] width 406 height 89
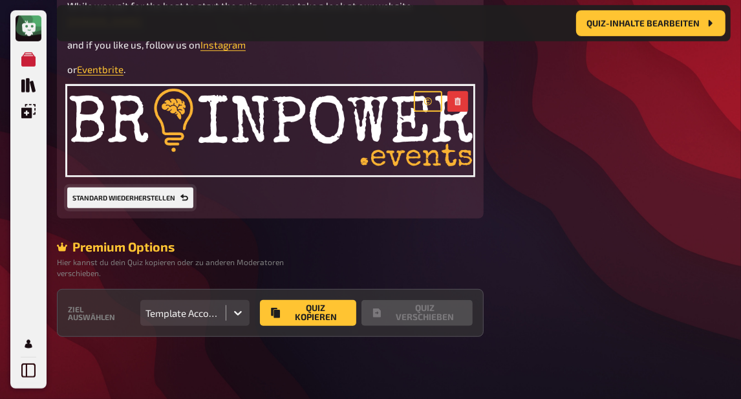
click at [168, 193] on button "Standard wiederherstellen" at bounding box center [130, 198] width 126 height 21
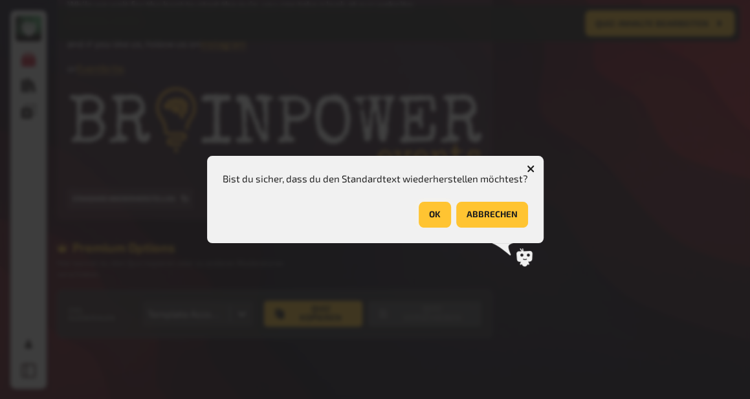
click at [426, 216] on button "OK" at bounding box center [435, 215] width 32 height 26
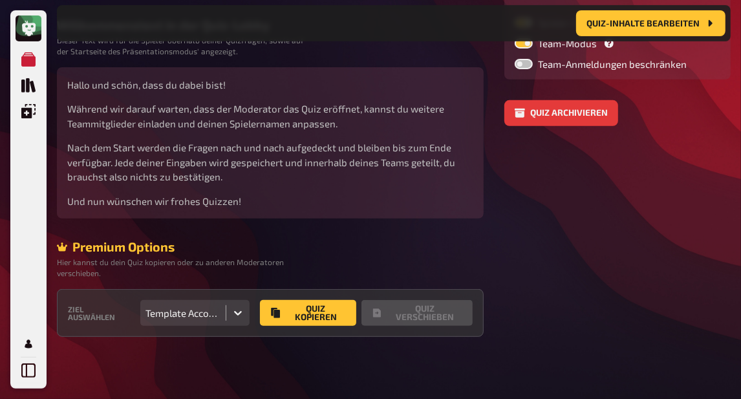
scroll to position [303, 0]
click at [306, 312] on button "Quiz Kopieren" at bounding box center [308, 313] width 96 height 26
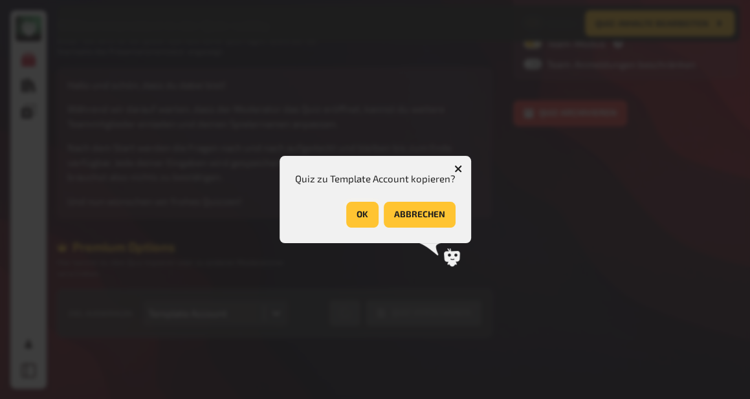
click at [360, 213] on button "OK" at bounding box center [362, 215] width 32 height 26
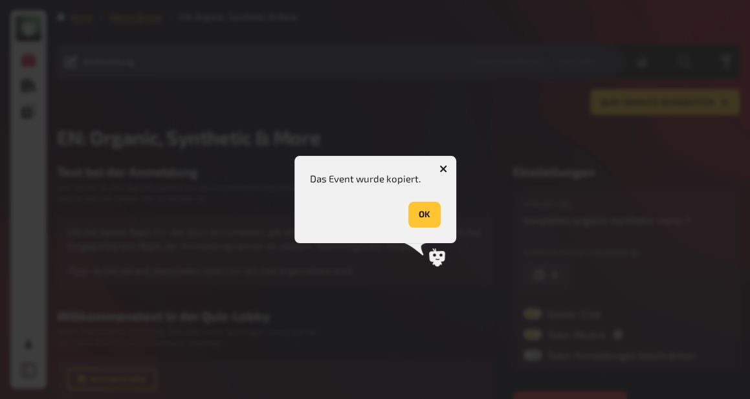
click at [424, 210] on button "OK" at bounding box center [424, 215] width 32 height 26
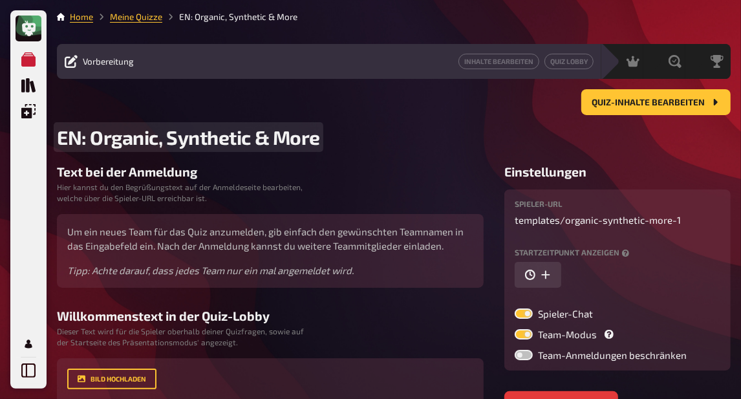
click at [74, 136] on span "EN: Organic, Synthetic & More" at bounding box center [188, 136] width 263 height 23
click at [83, 136] on span "EN: Organic, Synthetic & More" at bounding box center [188, 136] width 263 height 23
drag, startPoint x: 82, startPoint y: 138, endPoint x: 49, endPoint y: 136, distance: 33.7
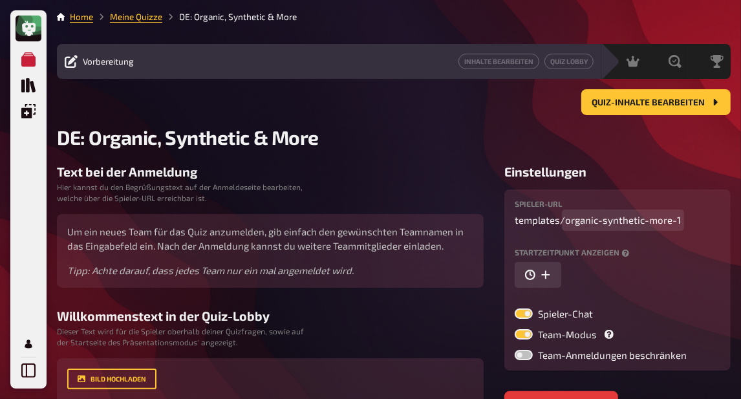
click at [678, 221] on span "organic-synthetic-more-1" at bounding box center [623, 220] width 116 height 15
click at [349, 182] on div "Text bei der Anmeldung Hier kannst du den Begrüßungstext auf der Anmeldeseite b…" at bounding box center [270, 226] width 427 height 124
click at [472, 63] on link "Inhalte Bearbeiten" at bounding box center [499, 62] width 81 height 16
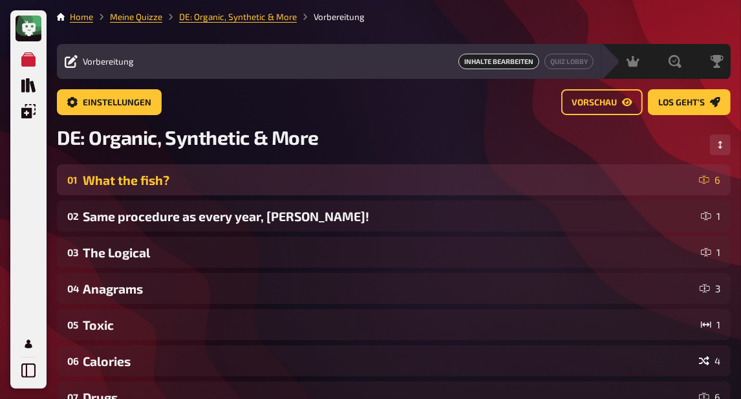
click at [146, 186] on div "What the fish?" at bounding box center [388, 180] width 611 height 15
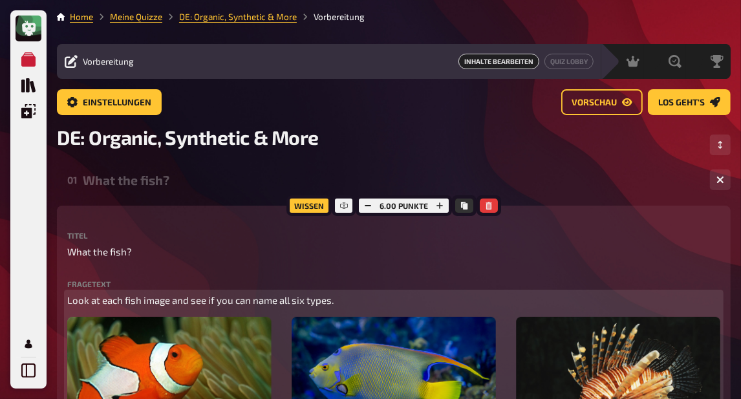
click at [145, 303] on span "Look at each fish image and see if you can name all six types." at bounding box center [200, 300] width 266 height 12
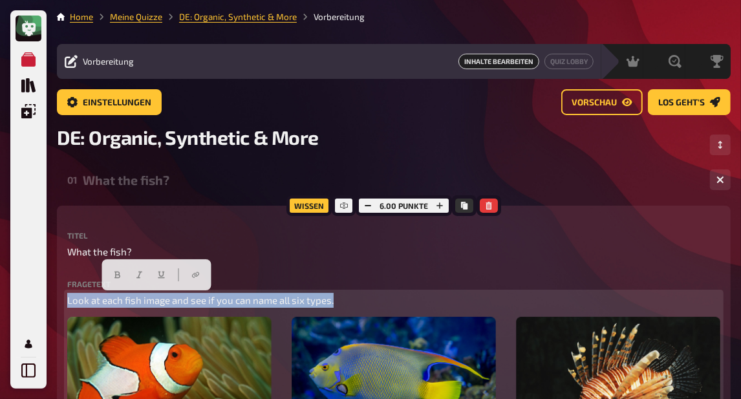
click at [145, 303] on span "Look at each fish image and see if you can name all six types." at bounding box center [200, 300] width 266 height 12
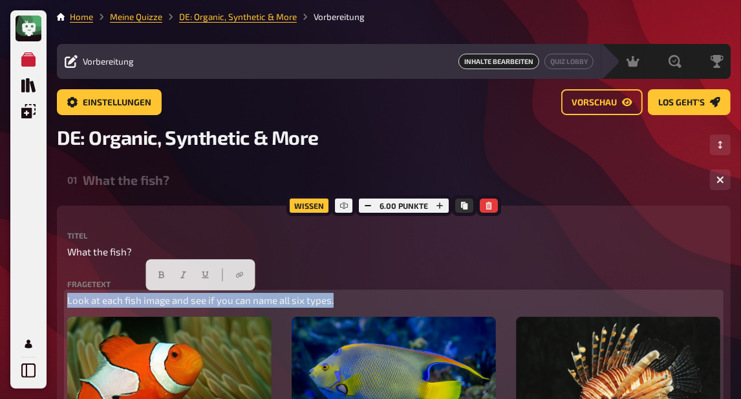
copy span "Look at each fish image and see if you can name all six types."
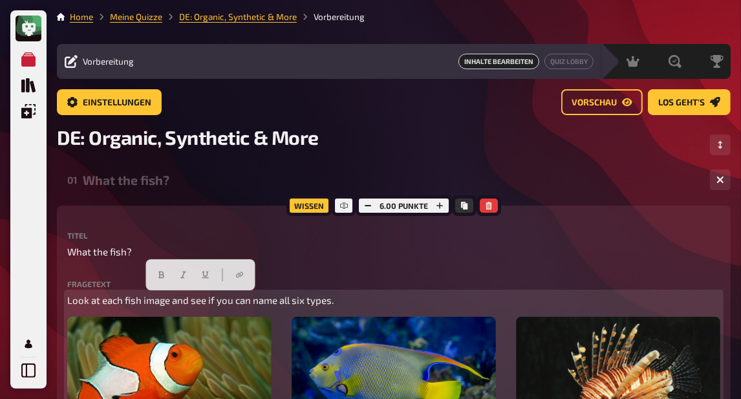
click at [342, 298] on p "Look at each fish image and see if you can name all six types." at bounding box center [393, 300] width 653 height 15
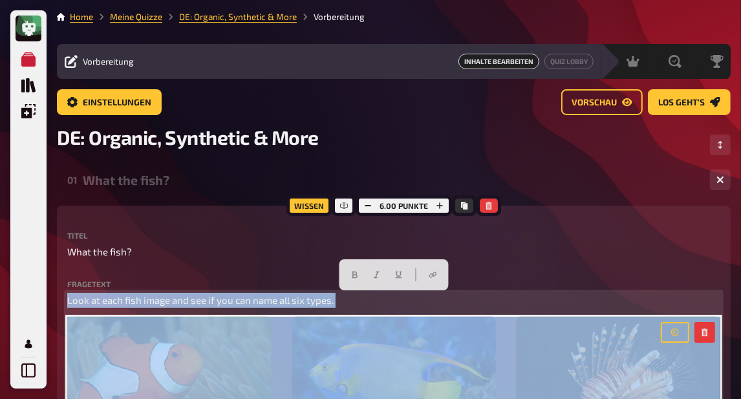
click at [342, 298] on p "Look at each fish image and see if you can name all six types." at bounding box center [393, 300] width 653 height 15
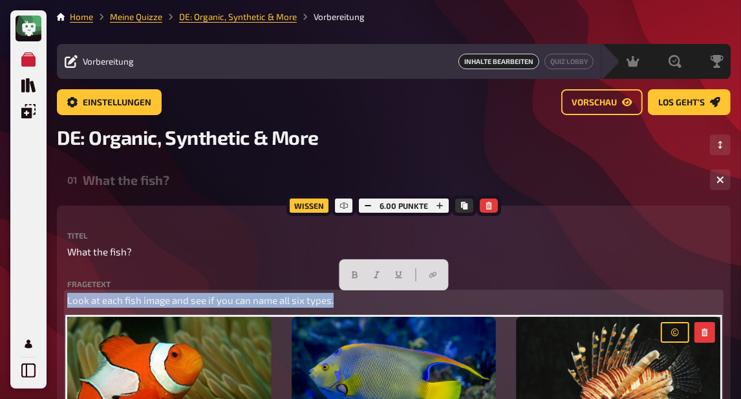
click at [342, 298] on p "Look at each fish image and see if you can name all six types." at bounding box center [393, 300] width 653 height 15
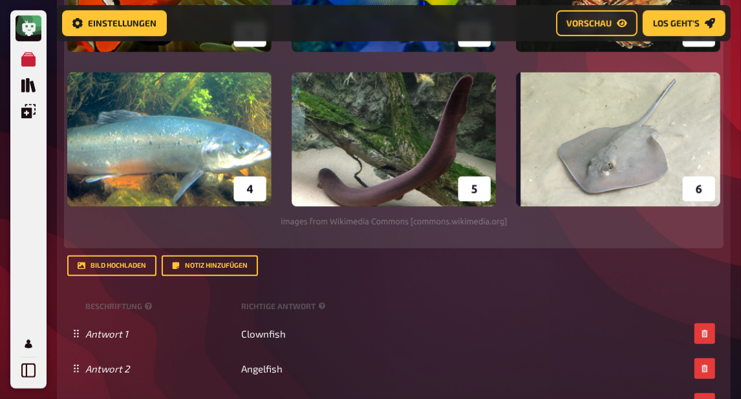
scroll to position [599, 0]
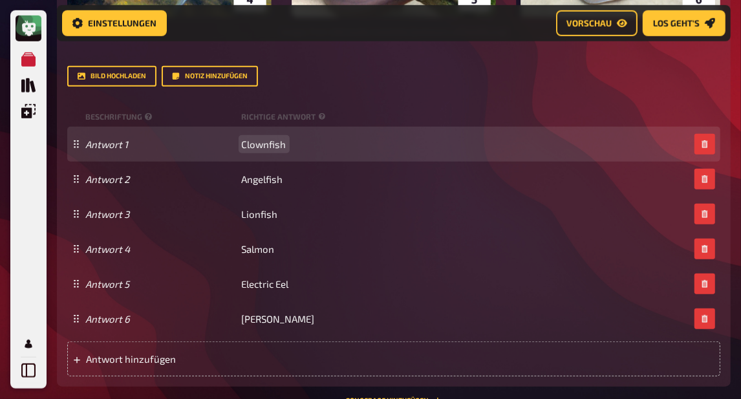
click at [265, 142] on span "Clownfish" at bounding box center [264, 144] width 45 height 12
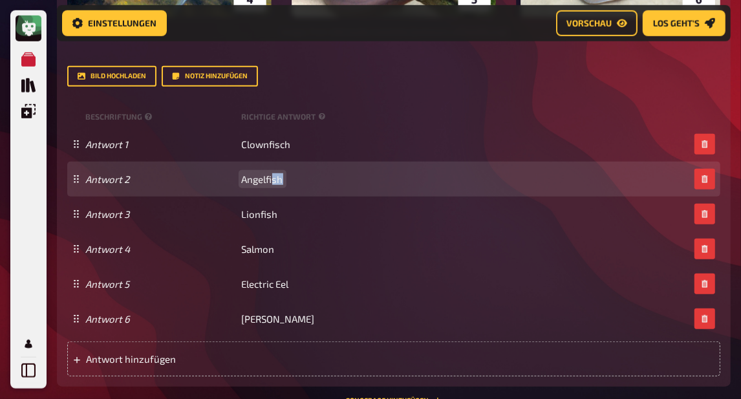
click at [275, 179] on span "Angelfish" at bounding box center [262, 179] width 41 height 12
click at [275, 181] on span "Angelfish" at bounding box center [262, 179] width 41 height 12
click at [278, 180] on span "Angelfish" at bounding box center [262, 179] width 41 height 12
click at [264, 180] on span "Angelfisch" at bounding box center [265, 179] width 46 height 12
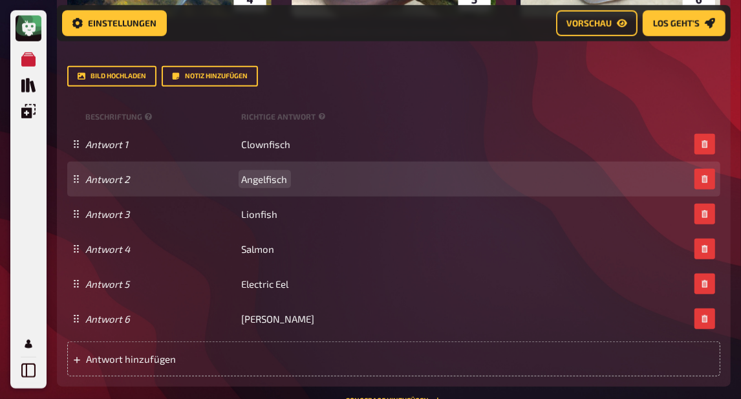
click at [264, 180] on span "Angelfisch" at bounding box center [265, 179] width 46 height 12
click at [276, 174] on span "Angelfisch" at bounding box center [265, 179] width 46 height 12
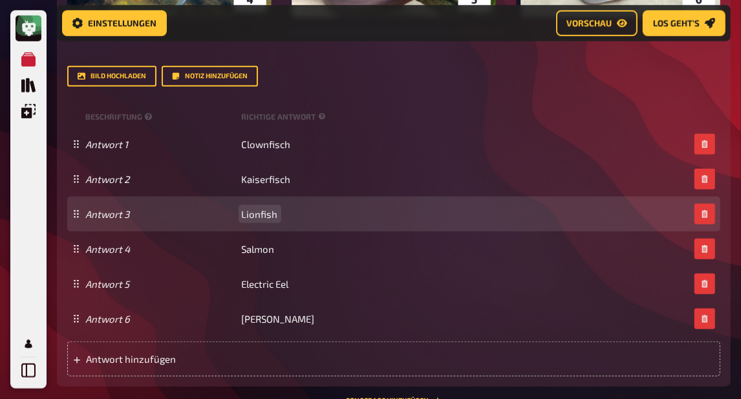
click at [267, 215] on span "Lionfish" at bounding box center [260, 214] width 36 height 12
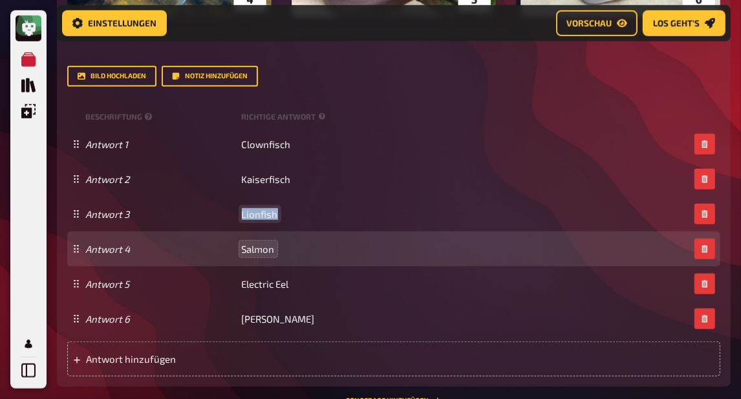
copy span "Lionfish"
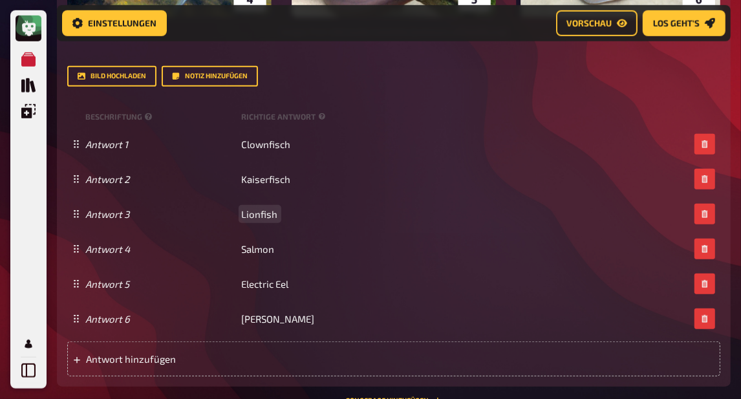
click at [257, 216] on span "Lionfish" at bounding box center [260, 214] width 36 height 12
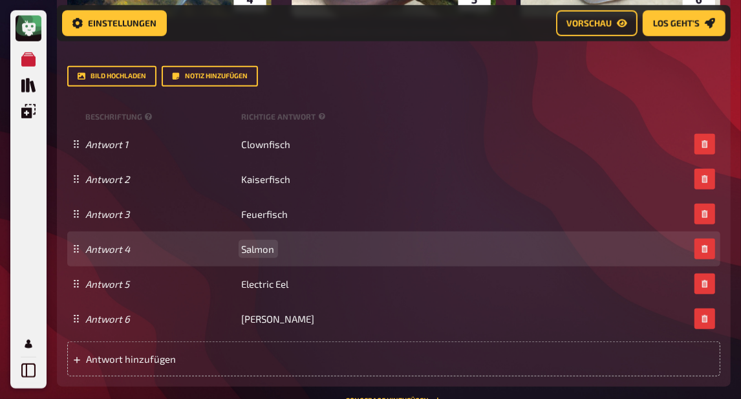
click at [265, 245] on span "Salmon" at bounding box center [258, 249] width 33 height 12
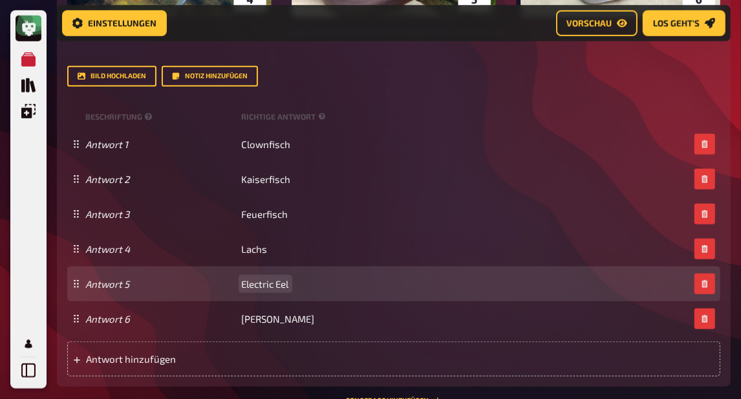
click at [275, 288] on span "Electric Eel" at bounding box center [265, 284] width 47 height 12
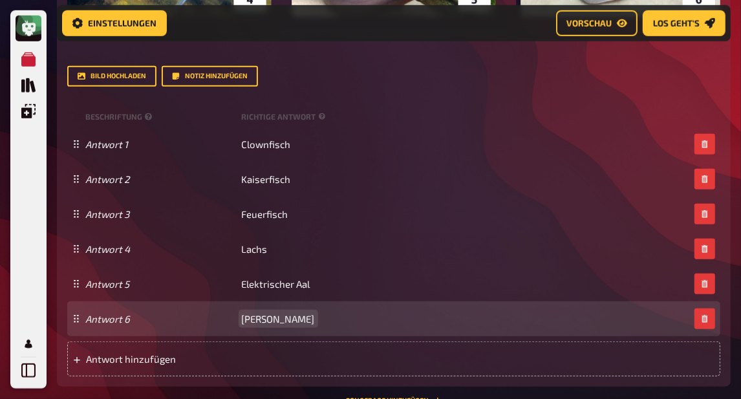
click at [264, 319] on span "[PERSON_NAME]" at bounding box center [278, 319] width 73 height 12
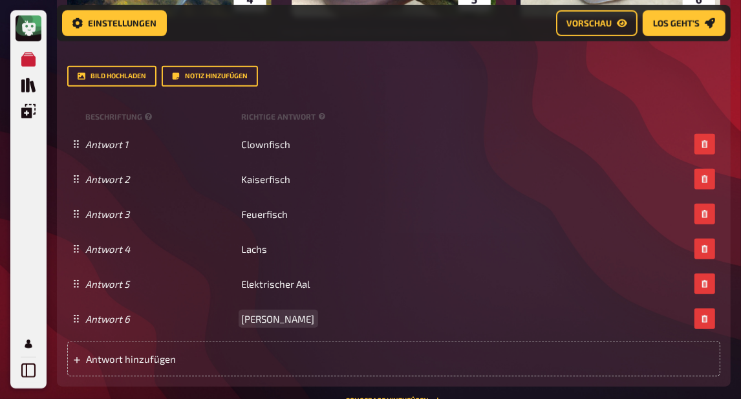
click at [264, 318] on span "[PERSON_NAME]" at bounding box center [278, 319] width 73 height 12
paste span
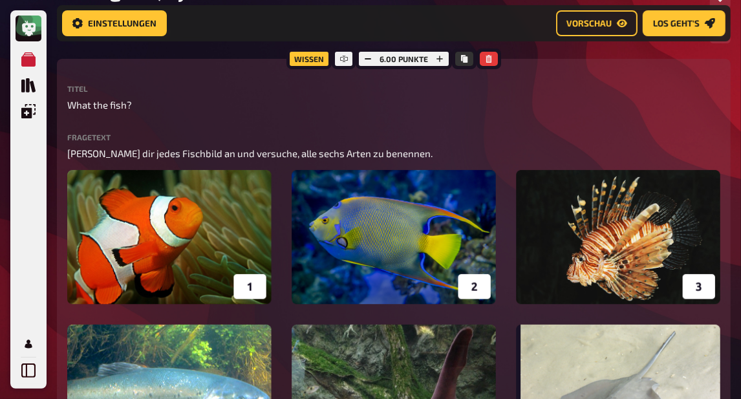
scroll to position [0, 0]
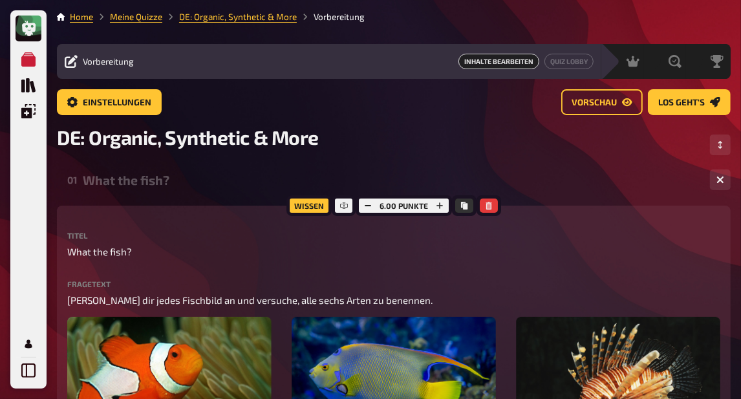
click at [165, 180] on div "What the fish?" at bounding box center [391, 180] width 617 height 15
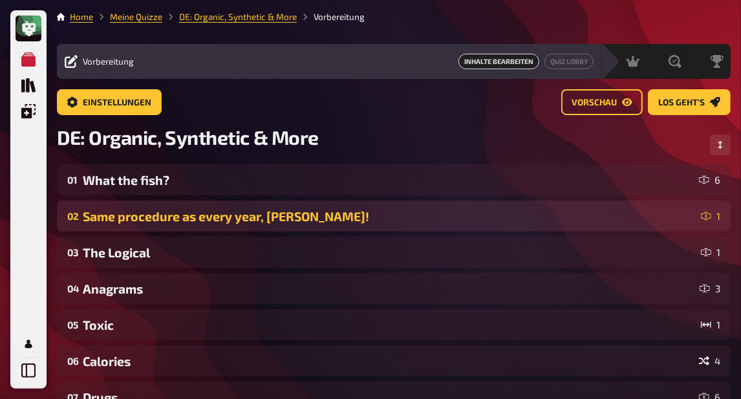
click at [183, 223] on div "Same procedure as every year, [PERSON_NAME]!" at bounding box center [389, 216] width 613 height 15
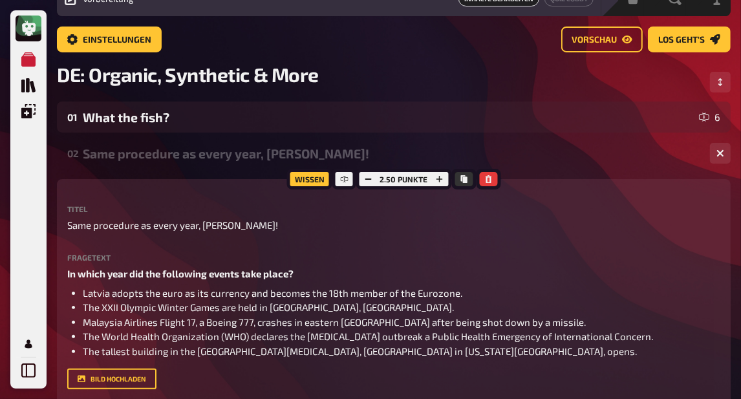
scroll to position [105, 0]
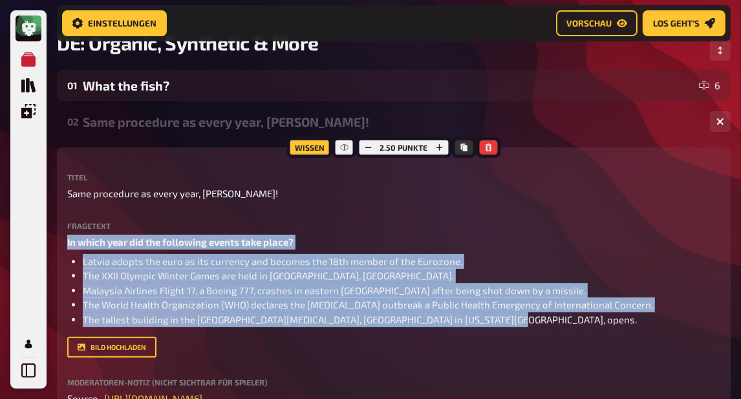
drag, startPoint x: 538, startPoint y: 328, endPoint x: 48, endPoint y: 236, distance: 498.2
copy div "In which year did the following events take place? Latvia adopts the euro as it…"
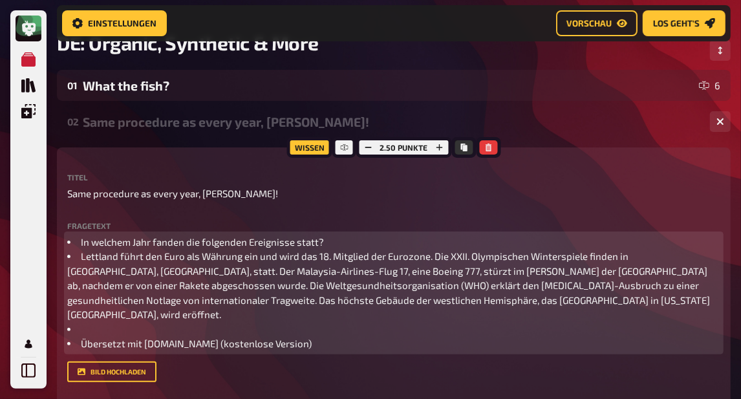
click at [81, 241] on span "In welchem Jahr fanden die folgenden Ereignisse statt?" at bounding box center [202, 242] width 243 height 12
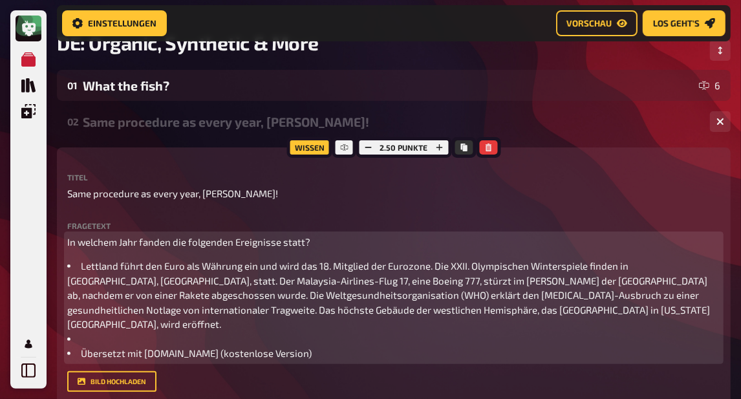
click at [120, 243] on span "In welchem Jahr fanden die folgenden Ereignisse statt?" at bounding box center [188, 242] width 243 height 12
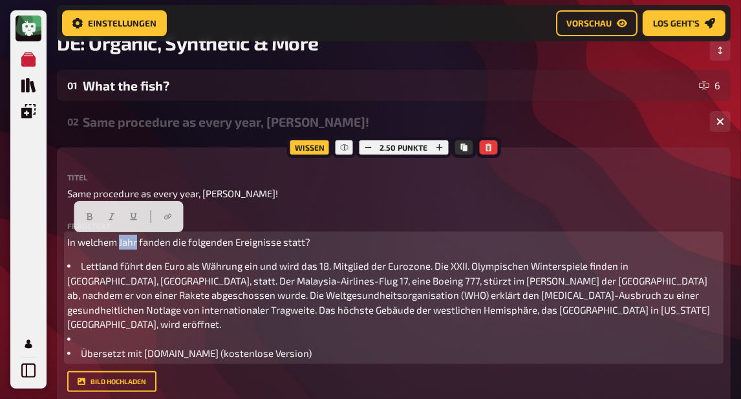
click at [120, 243] on span "In welchem Jahr fanden die folgenden Ereignisse statt?" at bounding box center [188, 242] width 243 height 12
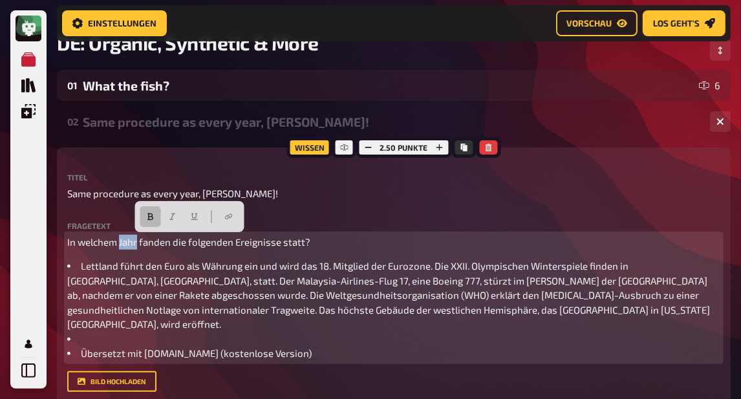
click at [148, 212] on button "button" at bounding box center [150, 216] width 21 height 21
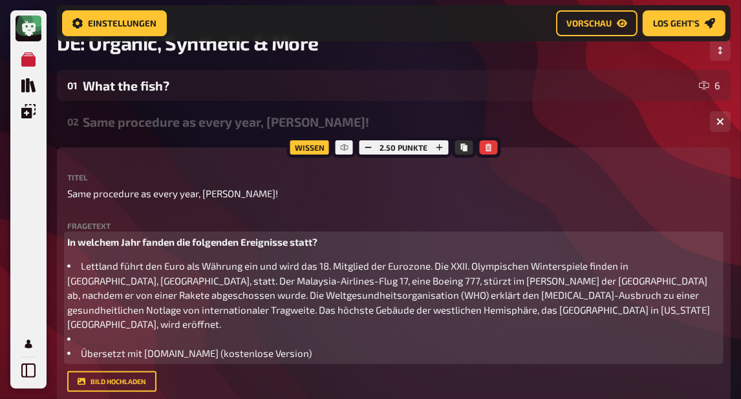
click at [68, 266] on span "Lettland führt den Euro als Währung ein und wird das 18. Mitglied der Eurozone.…" at bounding box center [388, 295] width 643 height 70
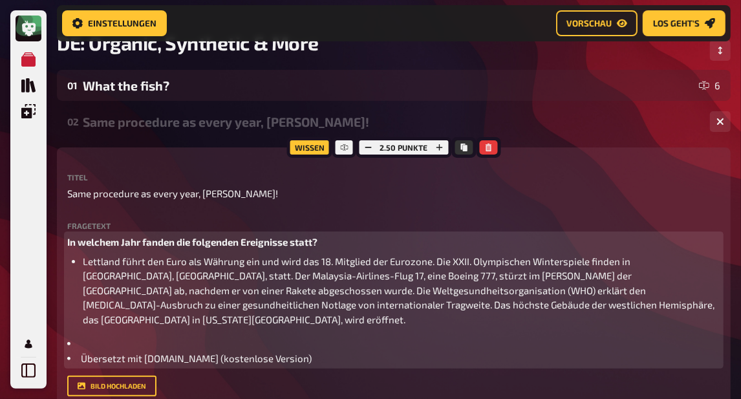
click at [437, 261] on span "Lettland führt den Euro als Währung ein und wird das 18. Mitglied der Eurozone.…" at bounding box center [400, 290] width 634 height 70
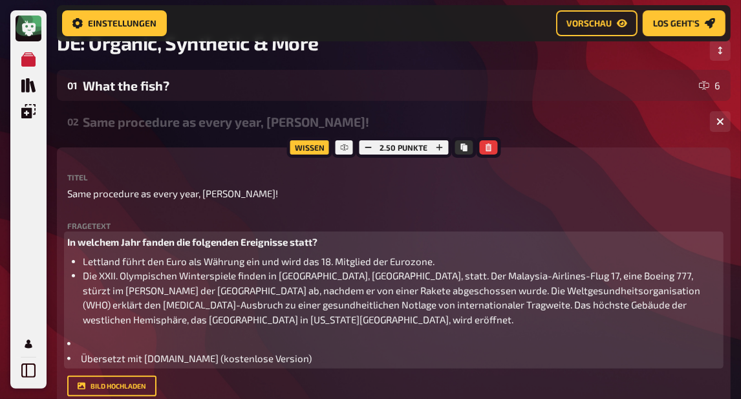
click at [385, 277] on span "Die XXII. Olympischen Winterspiele finden in [GEOGRAPHIC_DATA], [GEOGRAPHIC_DAT…" at bounding box center [393, 298] width 620 height 56
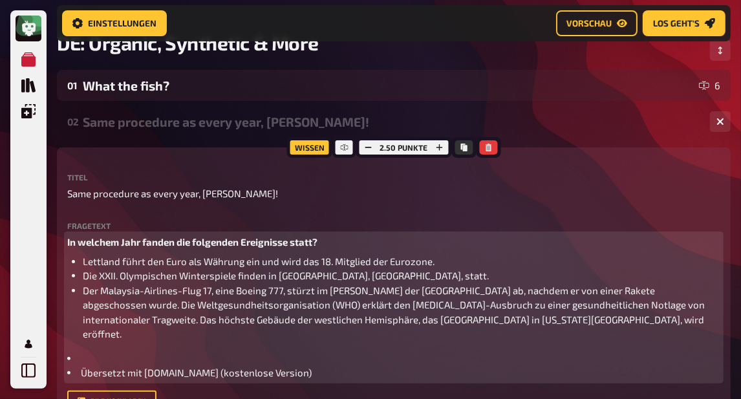
click at [654, 294] on span "Der Malaysia-Airlines-Flug 17, eine Boeing 777, stürzt im [PERSON_NAME] der [GE…" at bounding box center [395, 313] width 624 height 56
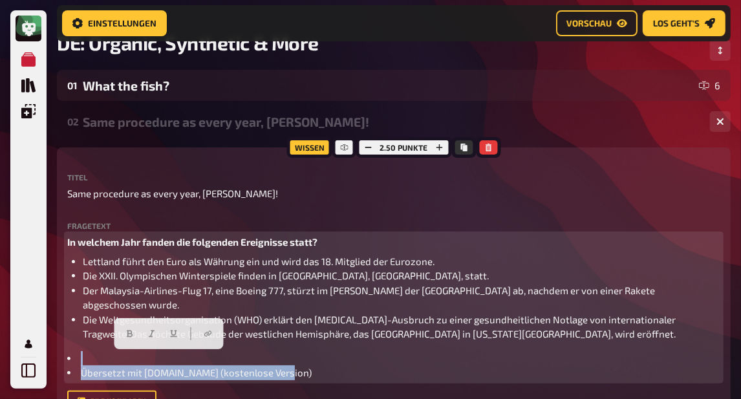
drag, startPoint x: 280, startPoint y: 360, endPoint x: 44, endPoint y: 337, distance: 237.2
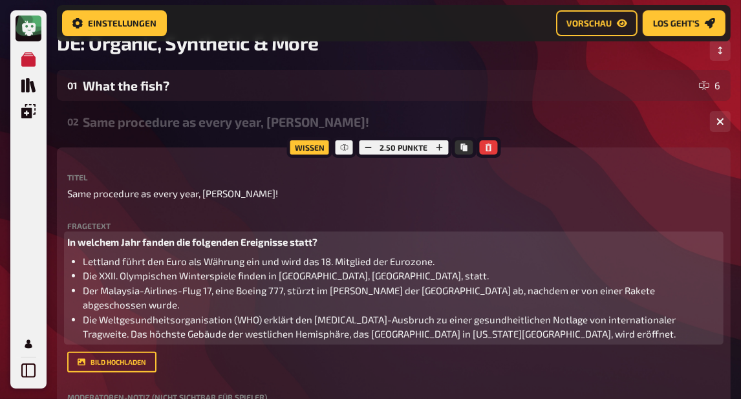
click at [672, 314] on span "Die Weltgesundheitsorganisation (WHO) erklärt den [MEDICAL_DATA]-Ausbruch zu ei…" at bounding box center [380, 327] width 595 height 27
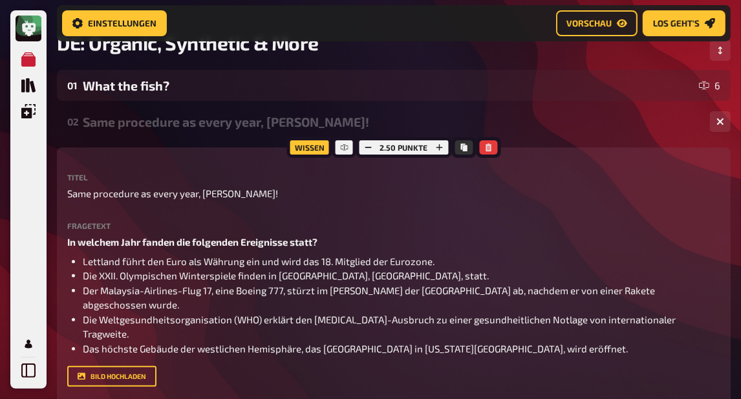
click at [237, 125] on div "Same procedure as every year, [PERSON_NAME]!" at bounding box center [391, 121] width 617 height 15
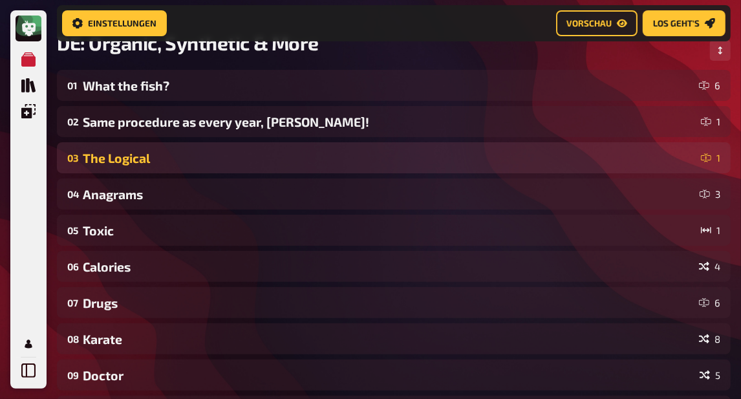
click at [215, 158] on div "The Logical" at bounding box center [389, 158] width 613 height 15
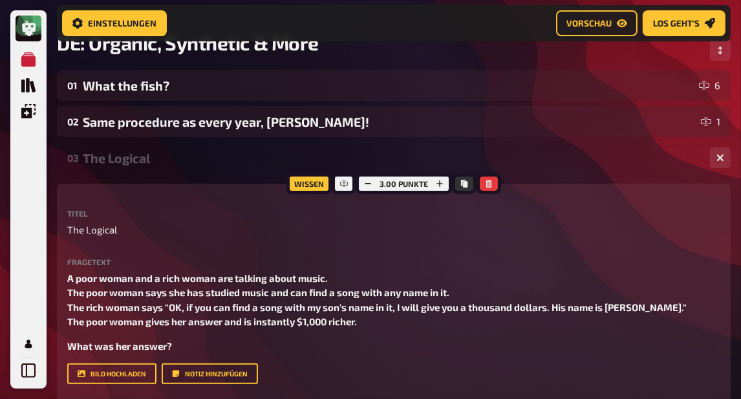
scroll to position [221, 0]
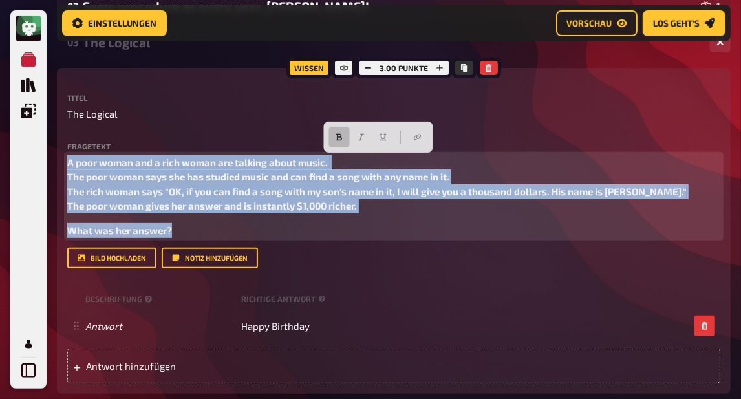
drag, startPoint x: 196, startPoint y: 234, endPoint x: 63, endPoint y: 157, distance: 153.3
click at [63, 157] on div "Wissen 3.00 Punkte Titel The Logical Fragetext A poor woman and a rich woman ar…" at bounding box center [394, 231] width 674 height 326
copy div "A poor woman and a rich woman are talking about music. The poor woman says she …"
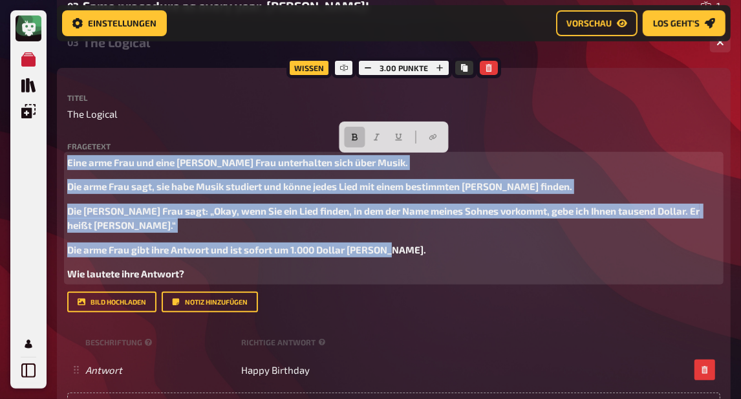
drag, startPoint x: 408, startPoint y: 252, endPoint x: 52, endPoint y: 140, distance: 372.9
click at [52, 140] on div "Home Meine Quizze DE: Organic, Synthetic & More Vorbereitung Vorbereitung Inhal…" at bounding box center [394, 393] width 695 height 1229
click at [349, 133] on button "button" at bounding box center [355, 137] width 21 height 21
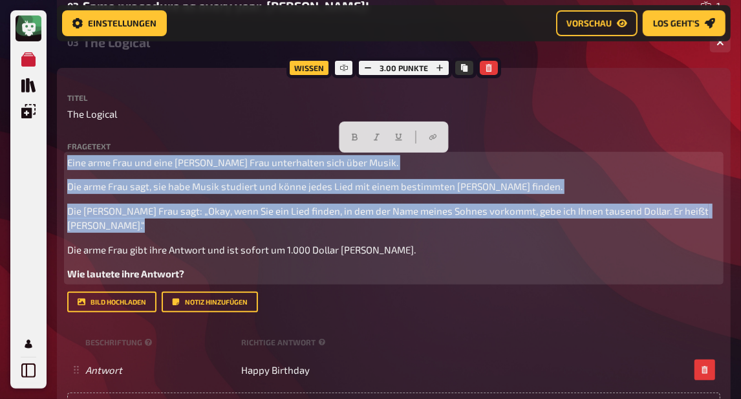
click at [378, 233] on div "Eine arme Frau und eine [PERSON_NAME] Frau unterhalten sich über Musik. Die arm…" at bounding box center [393, 218] width 653 height 126
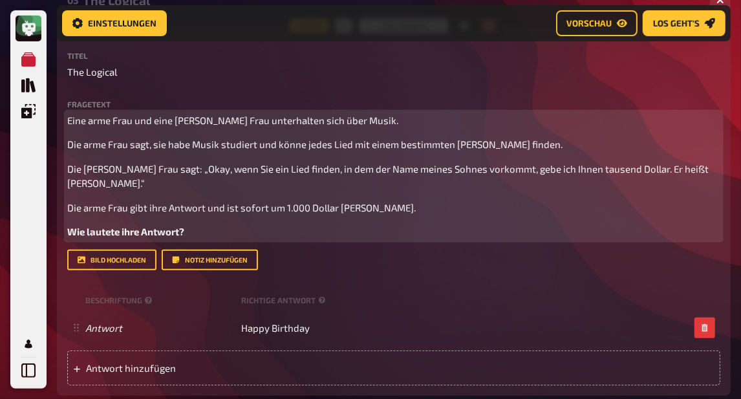
scroll to position [136, 0]
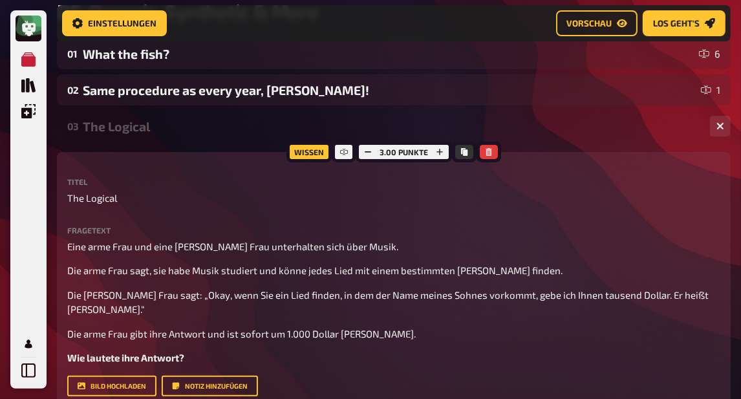
click at [147, 133] on div "The Logical" at bounding box center [391, 126] width 617 height 15
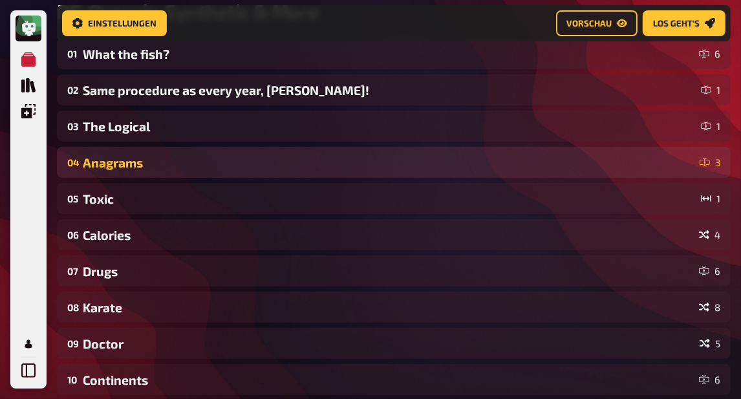
click at [146, 164] on div "Anagrams" at bounding box center [389, 162] width 612 height 15
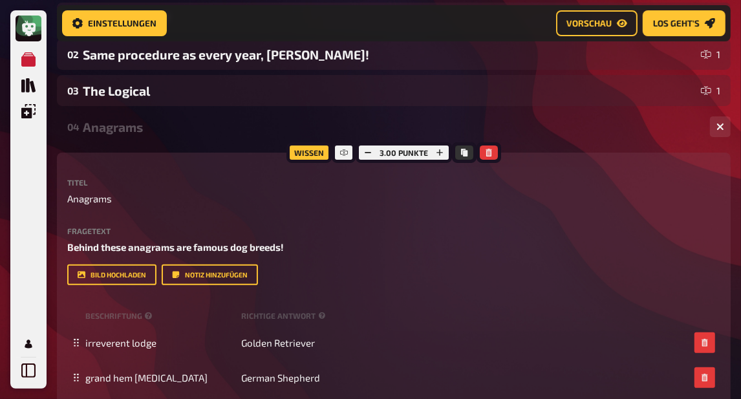
scroll to position [252, 0]
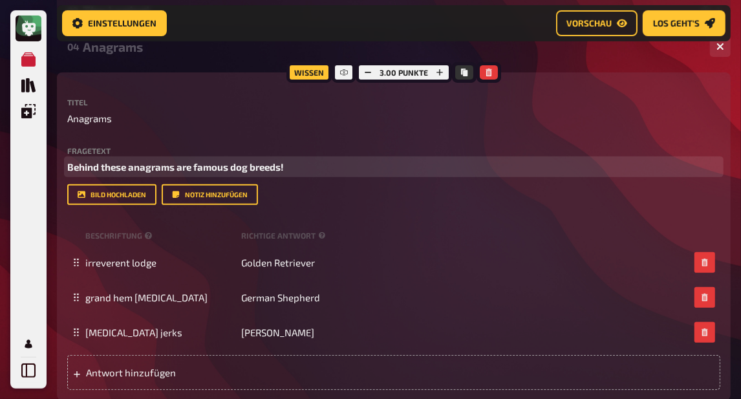
click at [256, 166] on span "Behind these anagrams are famous dog breeds!" at bounding box center [175, 167] width 217 height 12
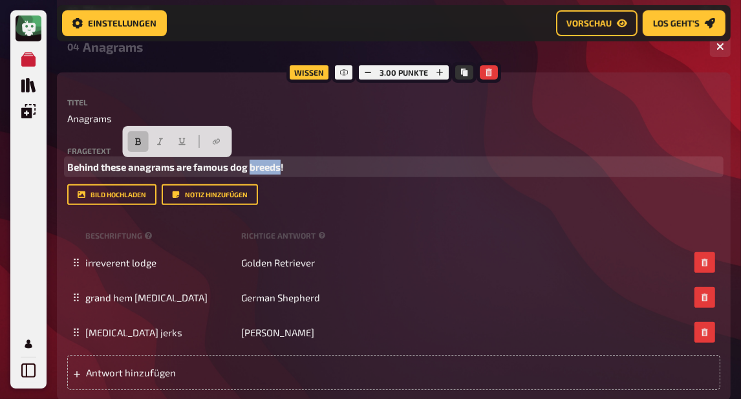
click at [256, 166] on span "Behind these anagrams are famous dog breeds!" at bounding box center [175, 167] width 217 height 12
copy span "Behind these anagrams are famous dog breeds!"
click at [235, 168] on span "Behind these anagrams are famous dog breeds!" at bounding box center [175, 167] width 217 height 12
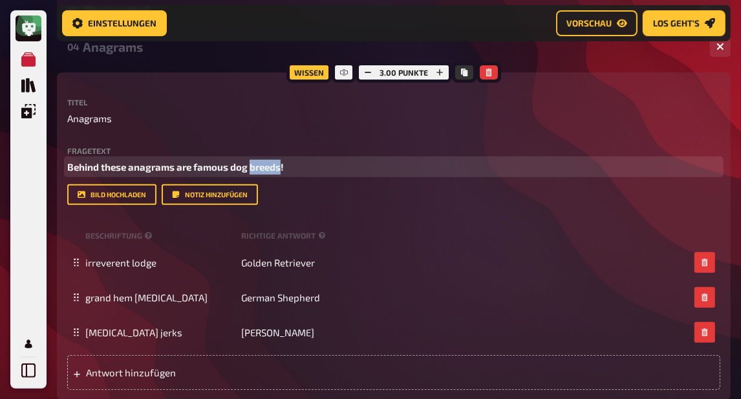
click at [235, 168] on span "Behind these anagrams are famous dog breeds!" at bounding box center [175, 167] width 217 height 12
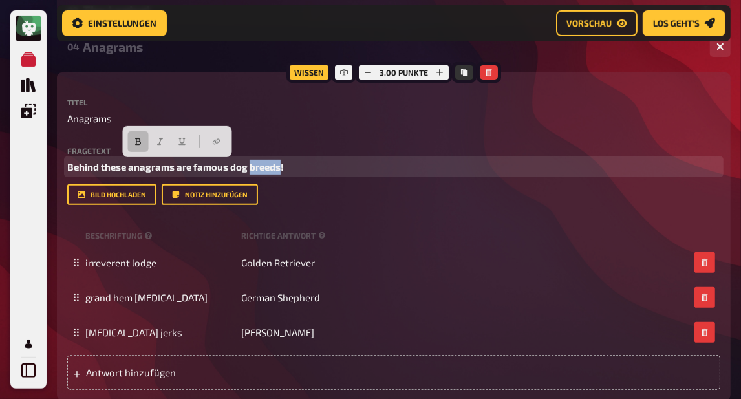
paste div
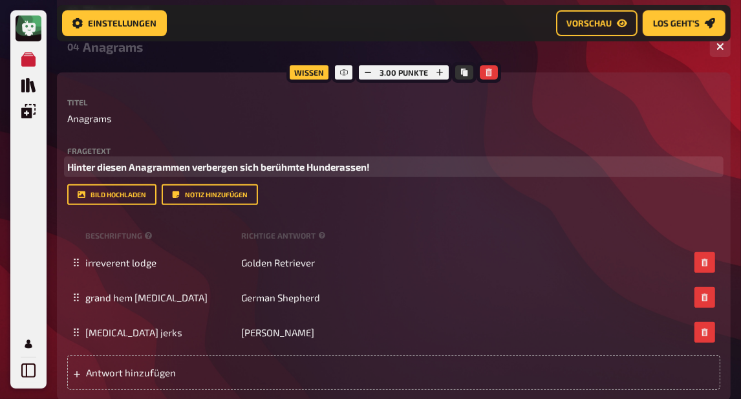
click at [291, 170] on span "Hinter diesen Anagrammen verbergen sich berühmte Hunderassen!" at bounding box center [218, 167] width 303 height 12
click at [369, 167] on span "Hinter diesen Anagrammen verbergen sich bekannte Hunderassen!" at bounding box center [217, 167] width 301 height 12
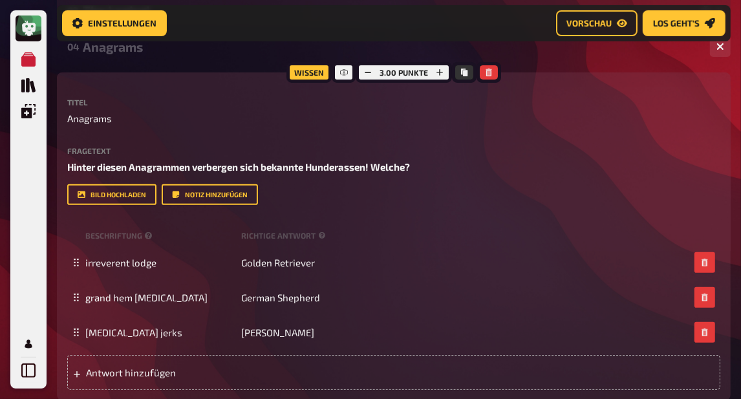
click at [135, 47] on div "Anagrams" at bounding box center [391, 46] width 617 height 15
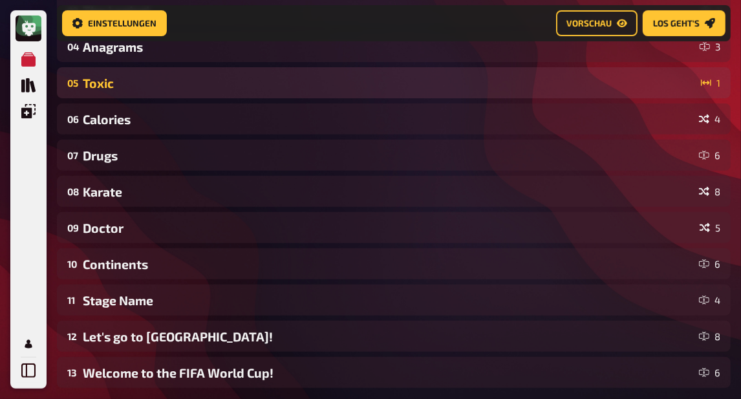
click at [138, 80] on div "Toxic" at bounding box center [389, 83] width 613 height 15
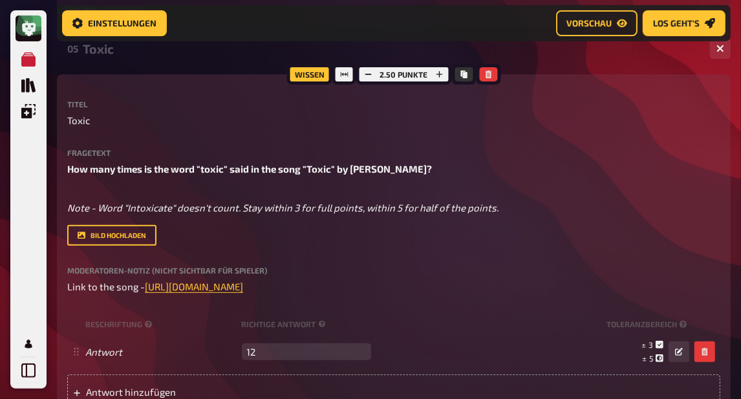
scroll to position [294, 0]
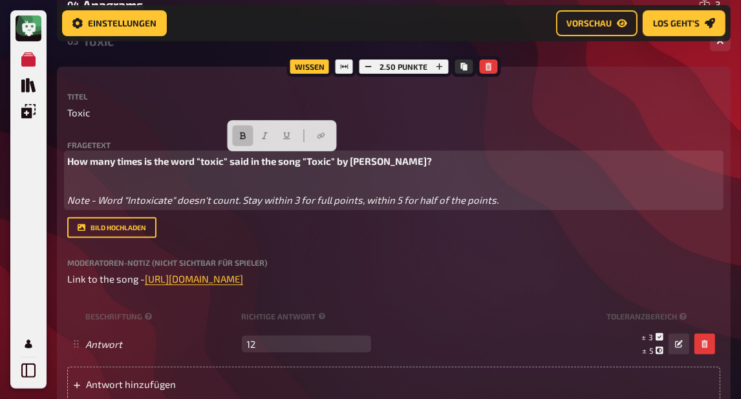
drag, startPoint x: 526, startPoint y: 205, endPoint x: 34, endPoint y: 147, distance: 495.0
click at [34, 147] on div "Meine Quizze Quiz Sammlung Einblendungen Mein Konto Home Meine Quizze DE: Organ…" at bounding box center [370, 308] width 741 height 1204
copy div "How many times is the word "toxic" said in the song "Toxic" by [PERSON_NAME]? N…"
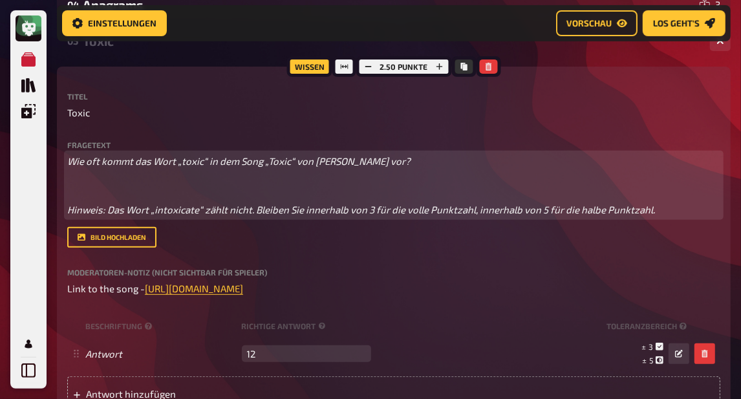
click at [420, 164] on p "Wie oft kommt das Wort „toxic“ in dem Song „Toxic“ von [PERSON_NAME] vor?" at bounding box center [393, 161] width 653 height 15
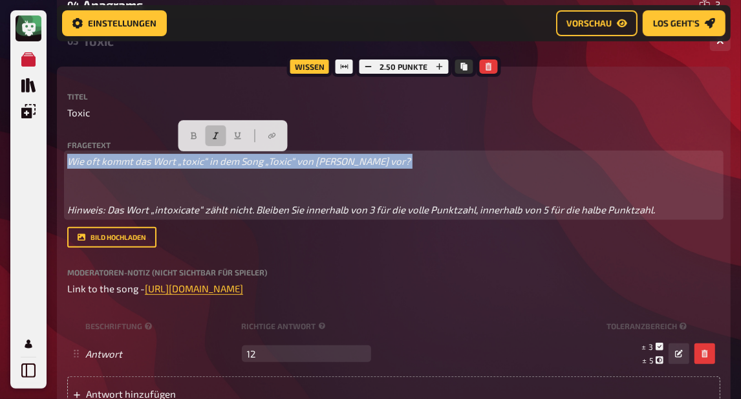
click at [420, 164] on p "Wie oft kommt das Wort „toxic“ in dem Song „Toxic“ von [PERSON_NAME] vor?" at bounding box center [393, 161] width 653 height 15
click at [219, 135] on icon "button" at bounding box center [216, 136] width 8 height 8
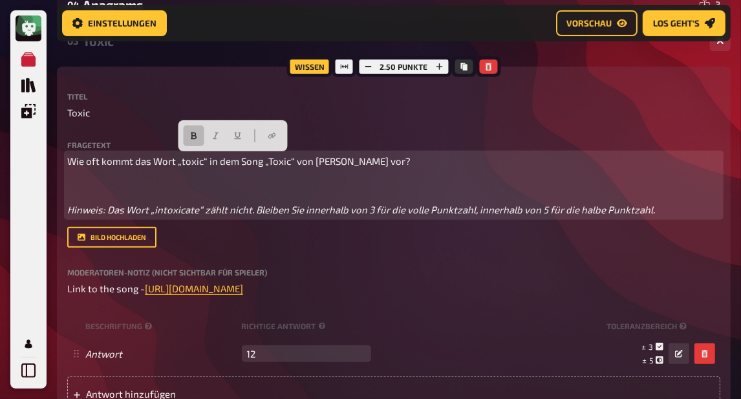
click at [193, 135] on icon "button" at bounding box center [194, 136] width 8 height 8
click at [342, 191] on p "﻿" at bounding box center [393, 185] width 653 height 15
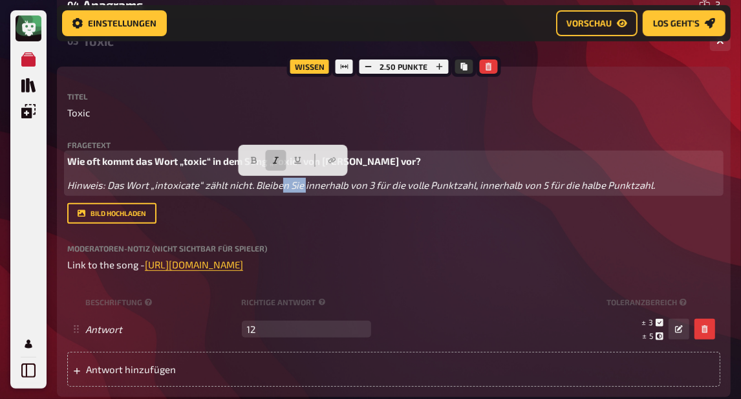
drag, startPoint x: 304, startPoint y: 187, endPoint x: 283, endPoint y: 186, distance: 20.7
click at [283, 186] on span "Hinweis: Das Wort „intoxicate“ zählt nicht. Bleiben Sie innerhalb von 3 für die…" at bounding box center [361, 185] width 588 height 12
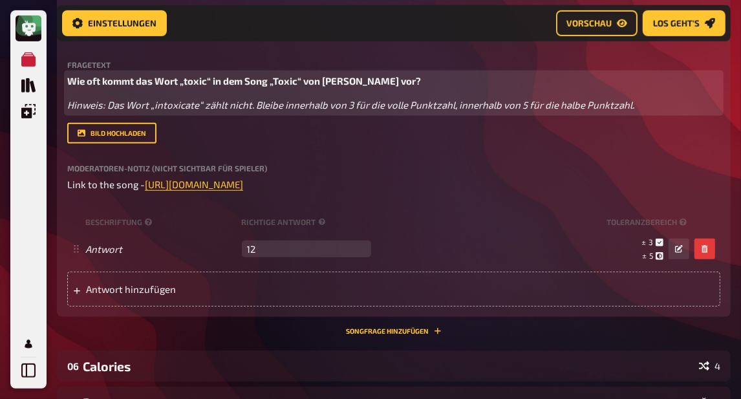
scroll to position [367, 0]
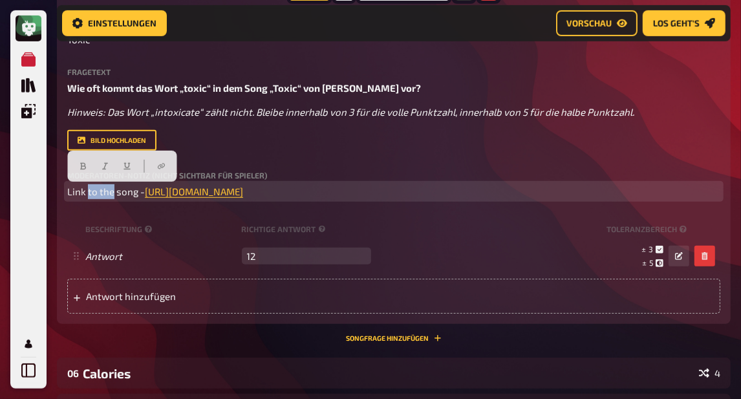
drag, startPoint x: 114, startPoint y: 193, endPoint x: 87, endPoint y: 190, distance: 27.9
click at [87, 190] on span "Link to the song -" at bounding box center [106, 192] width 78 height 12
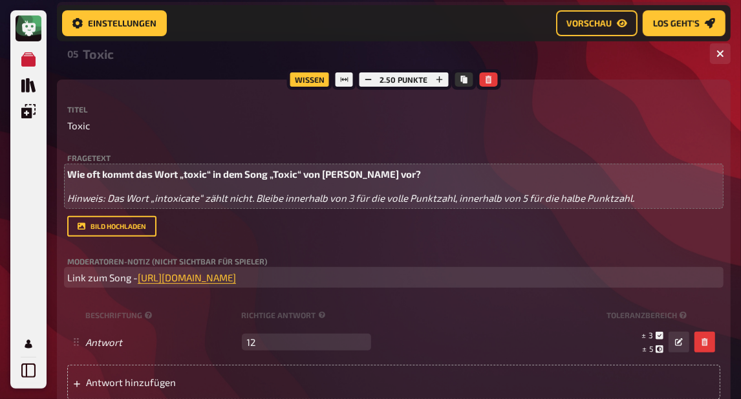
scroll to position [241, 0]
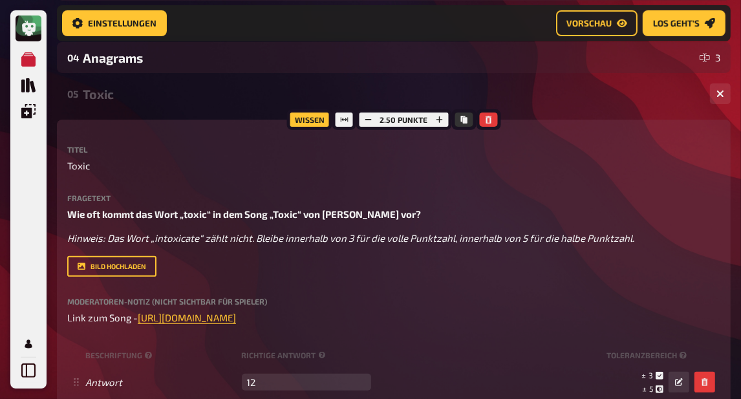
click at [175, 105] on div "05 Toxic 1" at bounding box center [394, 93] width 674 height 31
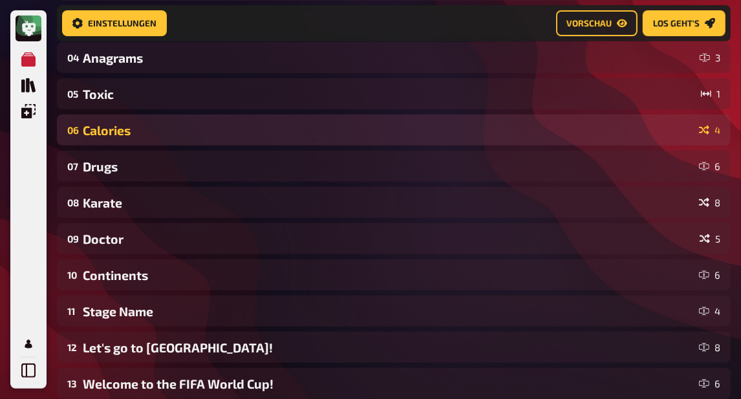
click at [180, 122] on div "06 Calories 4" at bounding box center [394, 129] width 674 height 31
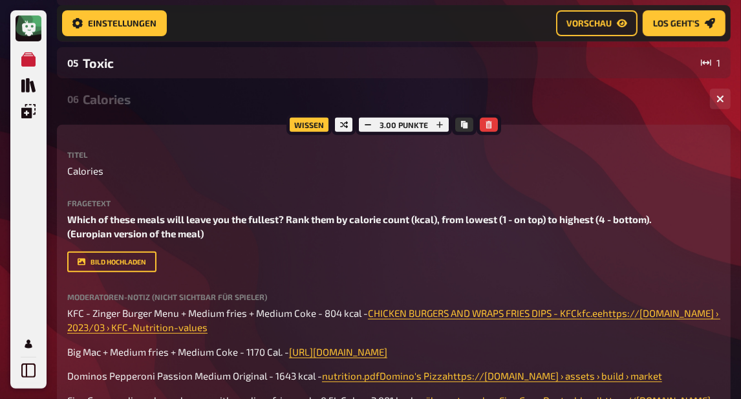
scroll to position [357, 0]
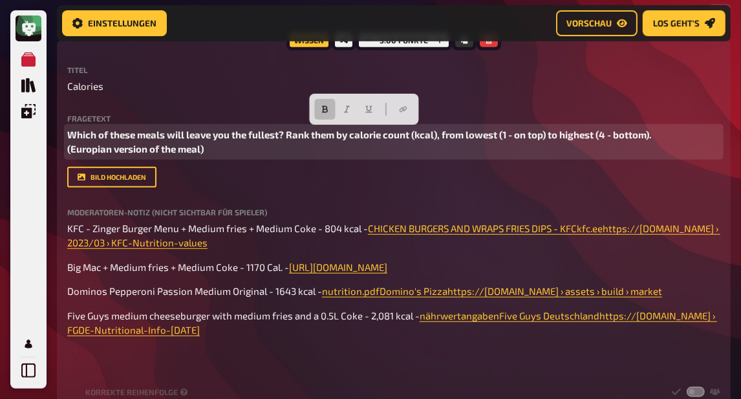
drag, startPoint x: 233, startPoint y: 149, endPoint x: 3, endPoint y: 120, distance: 232.0
click at [3, 120] on div "Meine Quizze Quiz Sammlung Einblendungen Mein Konto Home Meine Quizze DE: Organ…" at bounding box center [370, 348] width 741 height 1411
copy span "Which of these meals will leave you the fullest? Rank them by calorie count (kc…"
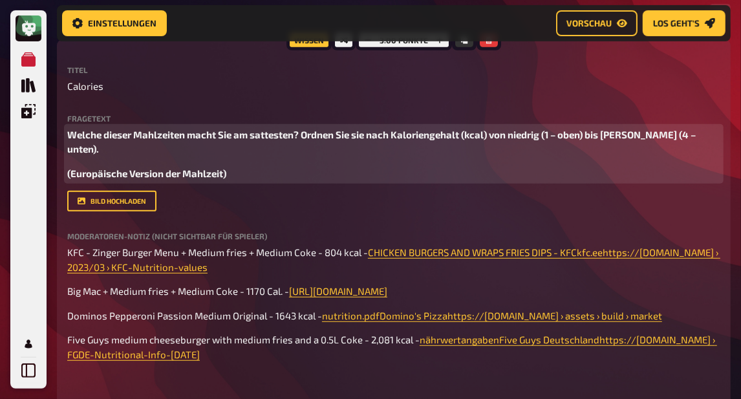
click at [304, 136] on span "Welche dieser Mahlzeiten macht Sie am sattesten? Ordnen Sie sie nach Kalorienge…" at bounding box center [382, 142] width 631 height 27
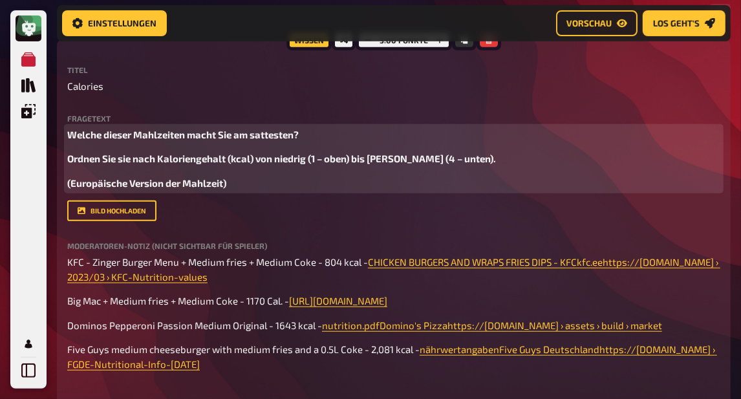
drag, startPoint x: 249, startPoint y: 183, endPoint x: 236, endPoint y: 184, distance: 13.0
click at [236, 184] on p "(Europäische Version der Mahlzeit)" at bounding box center [393, 183] width 653 height 15
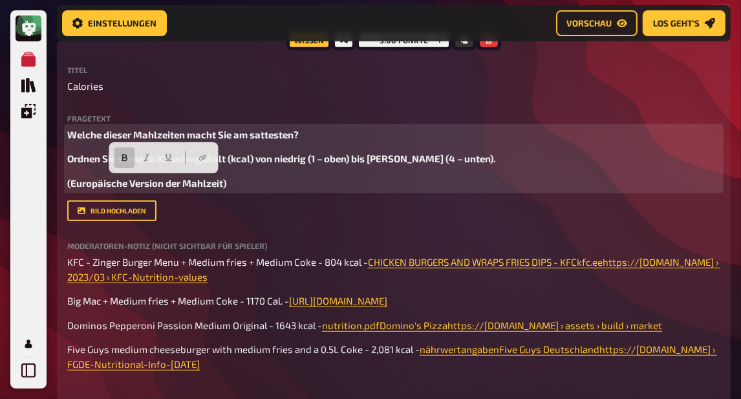
drag, startPoint x: 239, startPoint y: 184, endPoint x: 29, endPoint y: 179, distance: 209.6
click at [29, 179] on div "Meine Quizze Quiz Sammlung Einblendungen Mein Konto Home Meine Quizze DE: Organ…" at bounding box center [370, 365] width 741 height 1445
click at [108, 151] on button "button" at bounding box center [109, 157] width 21 height 21
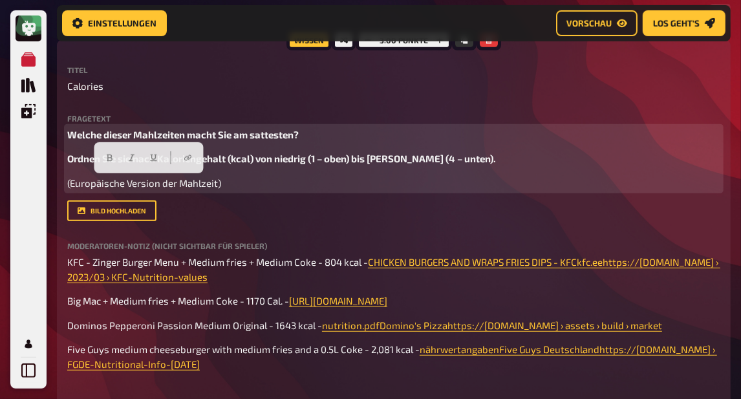
click at [263, 151] on div "Welche dieser Mahlzeiten macht Sie am sattesten? Ordnen Sie sie nach Kalorienge…" at bounding box center [393, 158] width 653 height 63
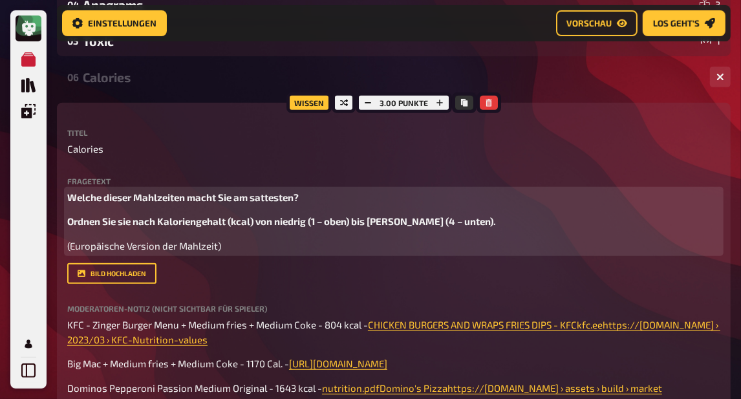
scroll to position [252, 0]
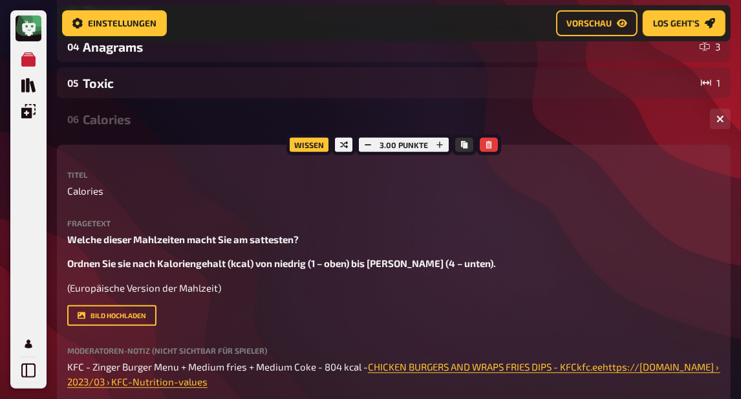
click at [116, 127] on div "06 Calories 4" at bounding box center [394, 118] width 674 height 31
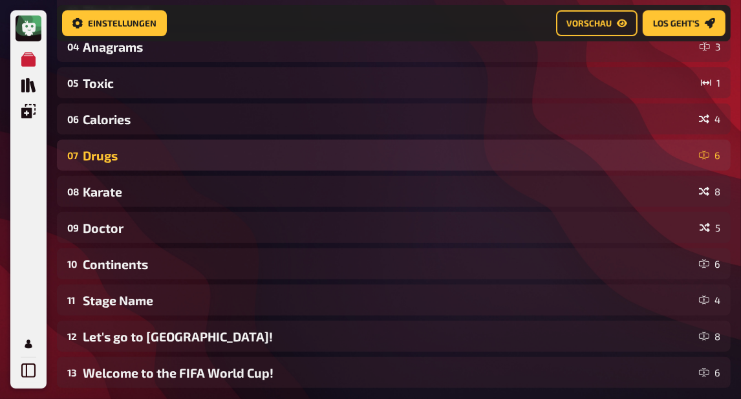
click at [107, 150] on div "Drugs" at bounding box center [388, 155] width 611 height 15
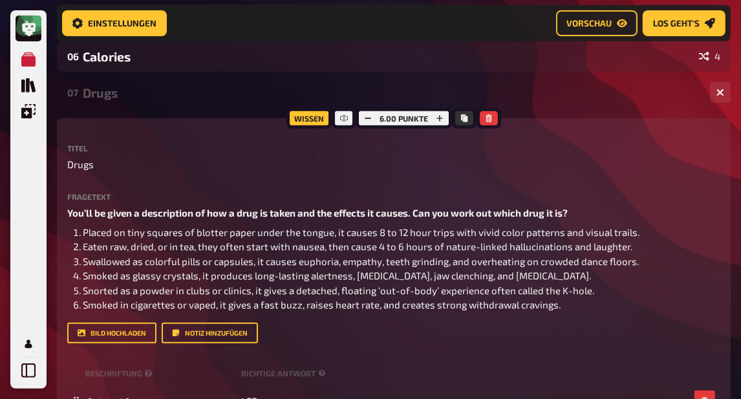
scroll to position [325, 0]
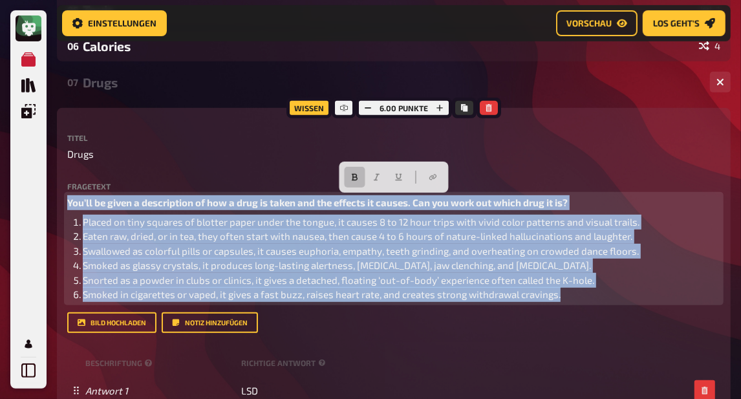
drag, startPoint x: 592, startPoint y: 297, endPoint x: 23, endPoint y: 166, distance: 584.8
click at [23, 166] on div "Meine Quizze Quiz Sammlung Einblendungen Mein Konto Home Meine Quizze DE: Organ…" at bounding box center [370, 367] width 741 height 1384
copy div "You’ll be given a description of how a drug is taken and the effects it causes.…"
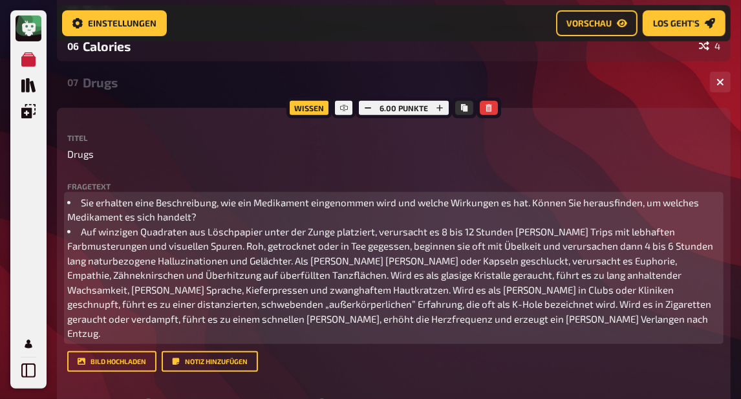
click at [70, 205] on span "Sie erhalten eine Beschreibung, wie ein Medikament eingenommen wird und welche …" at bounding box center [384, 210] width 634 height 27
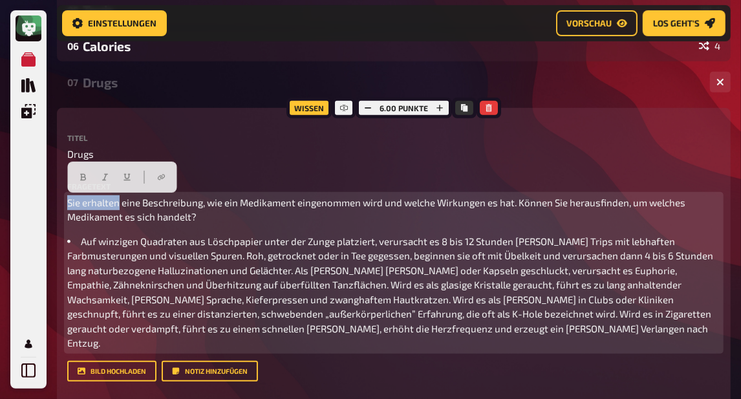
drag, startPoint x: 120, startPoint y: 201, endPoint x: 53, endPoint y: 197, distance: 67.3
click at [53, 197] on div "Home Meine Quizze DE: Organic, Synthetic & More Vorbereitung Vorbereitung Inhal…" at bounding box center [394, 391] width 695 height 1433
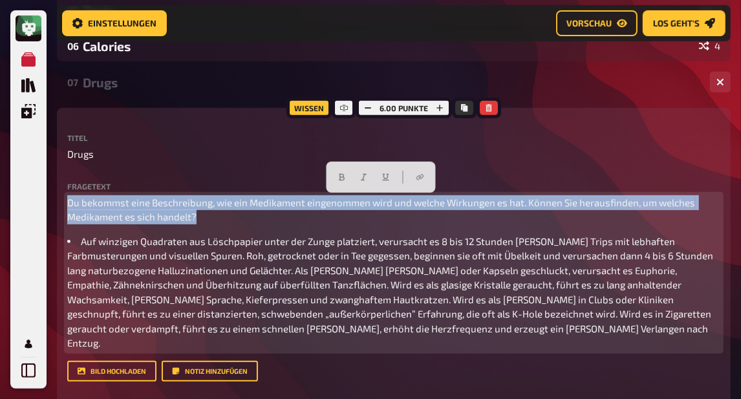
drag, startPoint x: 219, startPoint y: 217, endPoint x: 62, endPoint y: 192, distance: 158.5
click at [62, 192] on div "Wissen 6.00 Punkte Titel Drugs Fragetext Du bekommst eine Beschreibung, wie ein…" at bounding box center [394, 395] width 674 height 574
click at [330, 176] on div at bounding box center [381, 177] width 109 height 31
click at [336, 175] on button "button" at bounding box center [342, 177] width 21 height 21
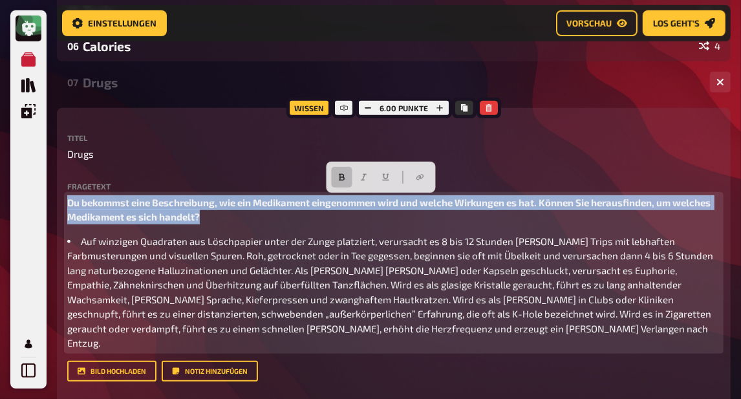
click at [280, 203] on span "Du bekommst eine Beschreibung, wie ein Medikament eingenommen wird und welche W…" at bounding box center [390, 210] width 646 height 27
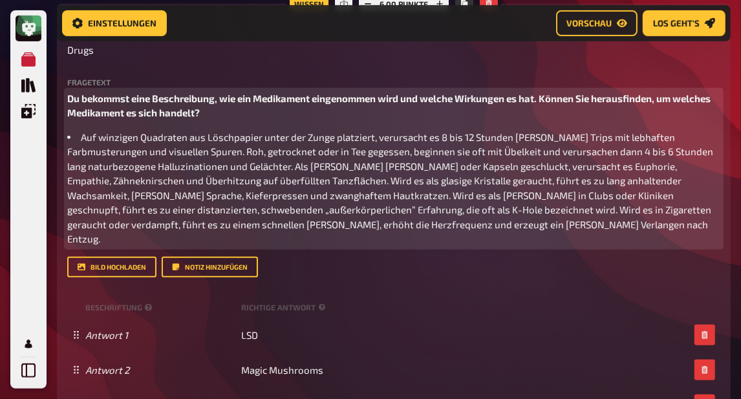
scroll to position [399, 0]
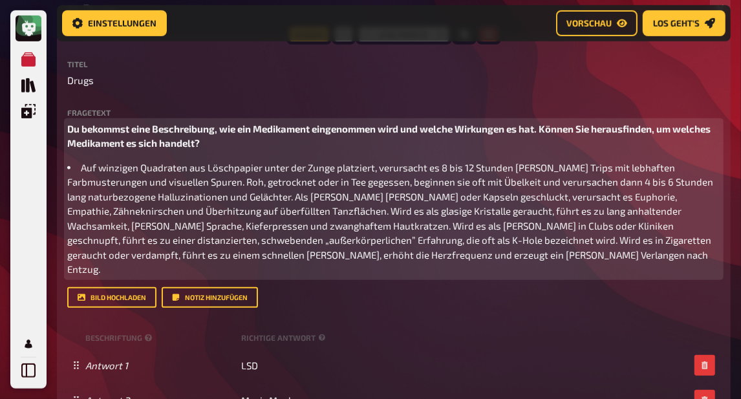
click at [274, 128] on span "Du bekommst eine Beschreibung, wie ein Medikament eingenommen wird und welche W…" at bounding box center [390, 136] width 646 height 27
click at [491, 129] on span "Du bekommst eine Beschreibung, wie eine [PERSON_NAME] eingenommen wird und welc…" at bounding box center [382, 136] width 631 height 27
click at [571, 129] on span "Du bekommst eine Beschreibung, wie eine [PERSON_NAME] eingenommen wird und welc…" at bounding box center [383, 136] width 633 height 27
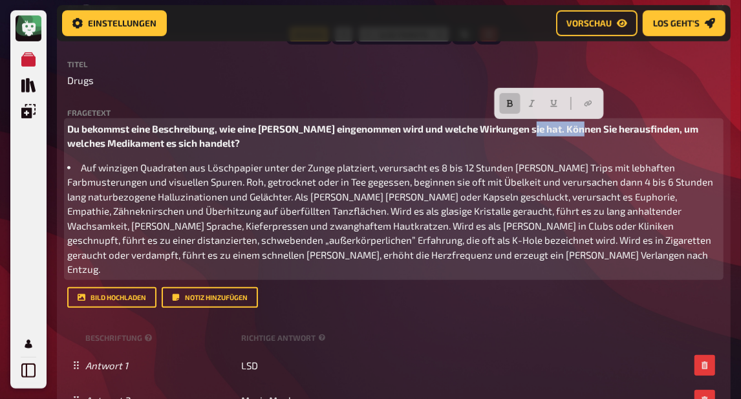
drag, startPoint x: 575, startPoint y: 129, endPoint x: 523, endPoint y: 129, distance: 51.7
click at [523, 129] on span "Du bekommst eine Beschreibung, wie eine [PERSON_NAME] eingenommen wird und welc…" at bounding box center [383, 136] width 633 height 27
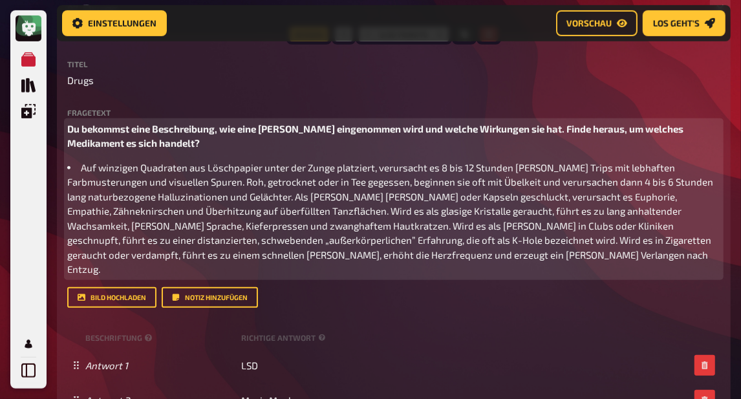
click at [129, 142] on p "Du bekommst eine Beschreibung, wie eine [PERSON_NAME] eingenommen wird und welc…" at bounding box center [393, 136] width 653 height 29
click at [676, 129] on span "Du bekommst eine Beschreibung, wie eine [PERSON_NAME] eingenommen wird und welc…" at bounding box center [376, 136] width 618 height 27
click at [69, 167] on span "Auf winzigen Quadraten aus Löschpapier unter der Zunge platziert, verursacht es…" at bounding box center [391, 219] width 648 height 114
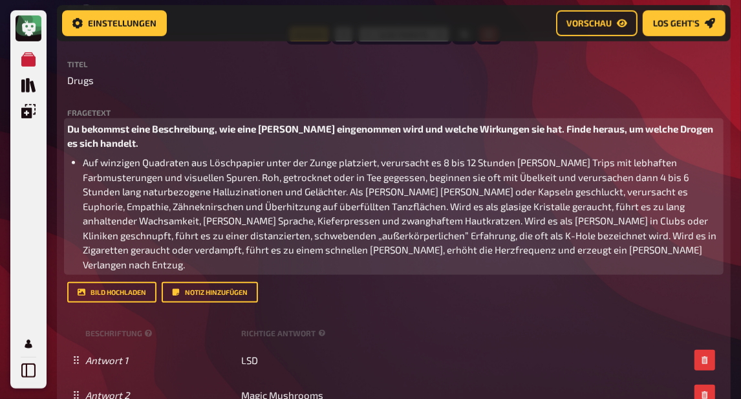
click at [180, 178] on span "Auf winzigen Quadraten aus Löschpapier unter der Zunge platziert, verursacht es…" at bounding box center [401, 214] width 636 height 114
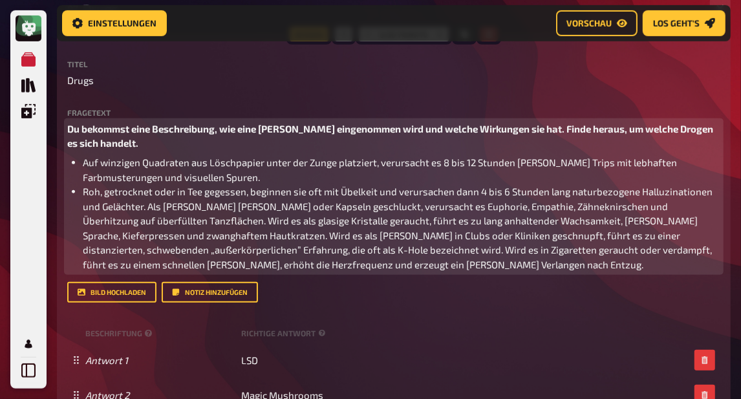
click at [147, 208] on span "Roh, getrocknet oder in Tee gegessen, beginnen sie oft mit Übelkeit und verursa…" at bounding box center [399, 228] width 632 height 85
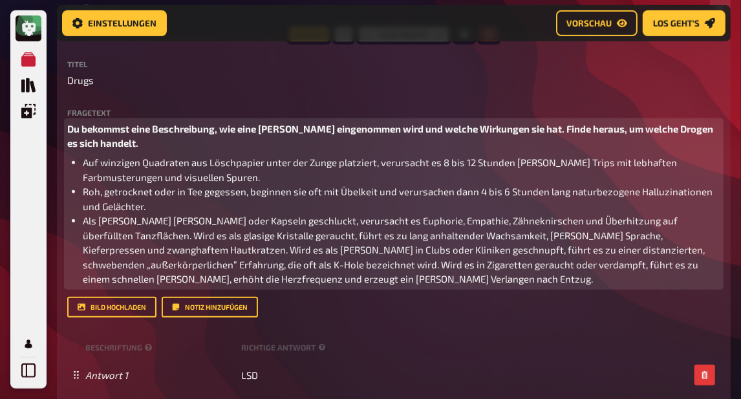
click at [694, 221] on span "Als [PERSON_NAME] [PERSON_NAME] oder Kapseln geschluckt, verursacht es Euphorie…" at bounding box center [395, 250] width 624 height 70
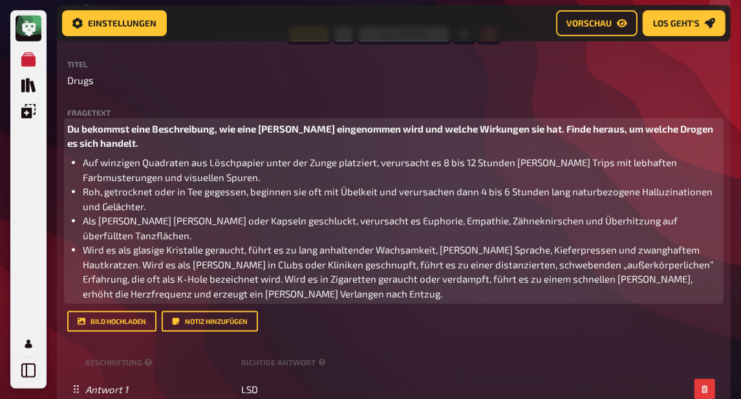
click at [144, 250] on span "Wird es als glasige Kristalle geraucht, führt es zu lang anhaltender Wachsamkei…" at bounding box center [399, 272] width 633 height 56
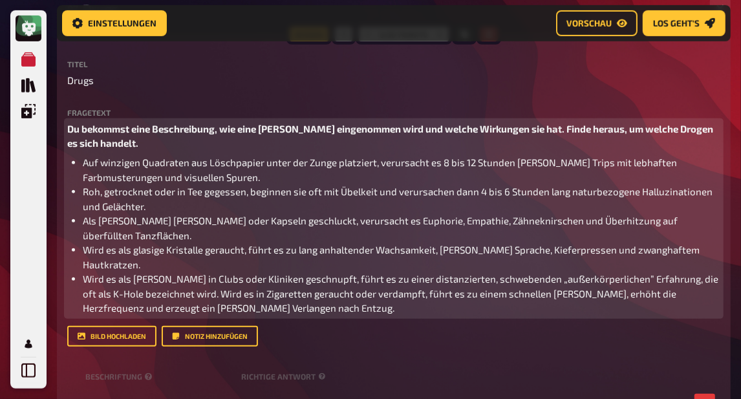
click at [179, 282] on span "Wird es als [PERSON_NAME] in Clubs oder Kliniken geschnupft, führt es zu einer …" at bounding box center [402, 293] width 638 height 41
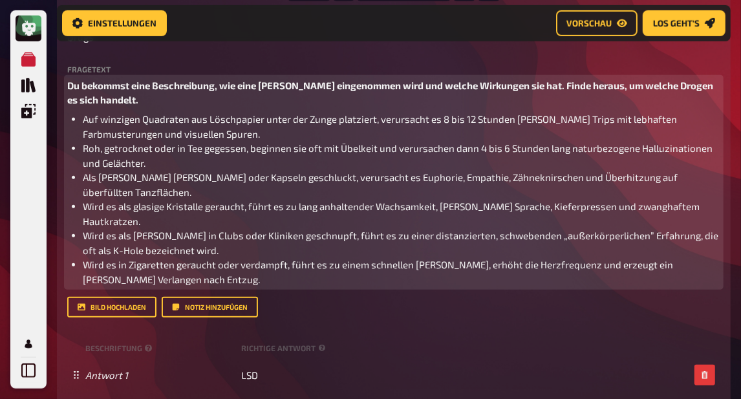
scroll to position [441, 0]
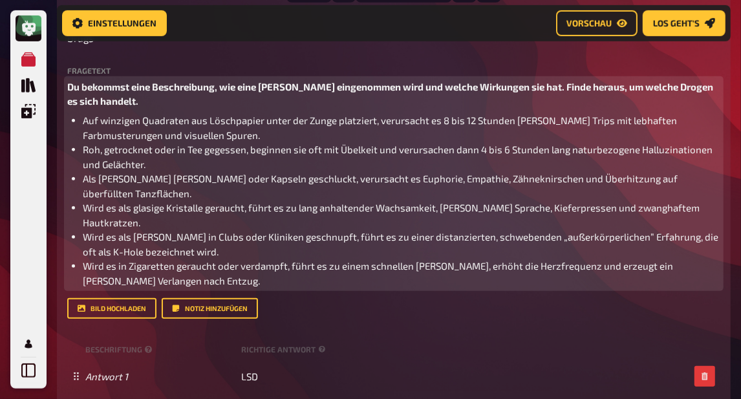
click at [280, 89] on span "Du bekommst eine Beschreibung, wie eine [PERSON_NAME] eingenommen wird und welc…" at bounding box center [391, 94] width 648 height 27
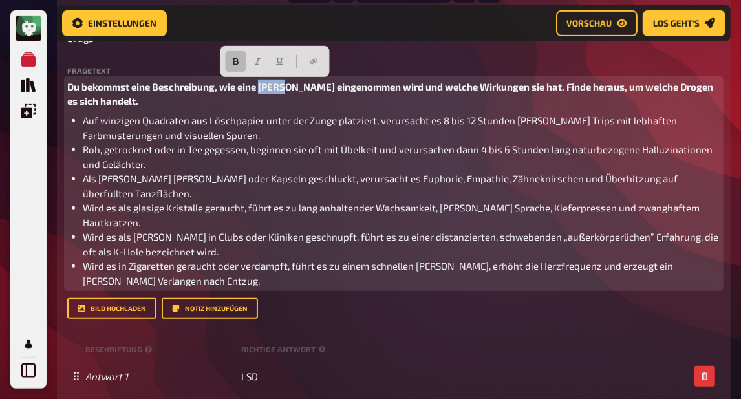
click at [280, 89] on span "Du bekommst eine Beschreibung, wie eine [PERSON_NAME] eingenommen wird und welc…" at bounding box center [391, 94] width 648 height 27
click at [247, 231] on span "Wird es als [PERSON_NAME] in Clubs oder Kliniken geschnupft, führt es zu einer …" at bounding box center [402, 244] width 638 height 27
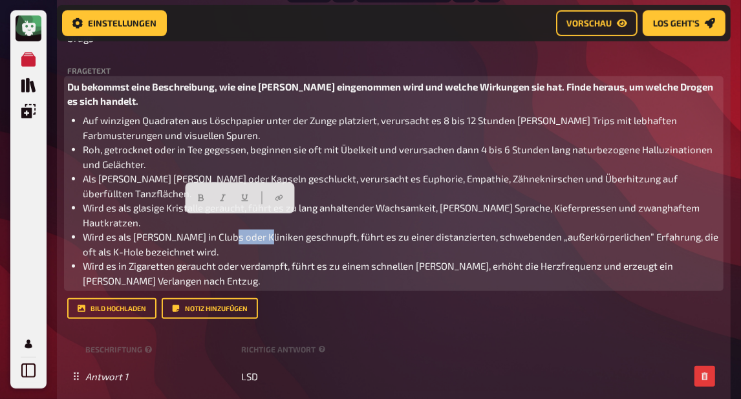
click at [247, 231] on span "Wird es als [PERSON_NAME] in Clubs oder Kliniken geschnupft, führt es zu einer …" at bounding box center [402, 244] width 638 height 27
click at [255, 231] on span "Wird es als [PERSON_NAME] in Clubs oder Kliniken geschnupft, führt es zu einer …" at bounding box center [402, 244] width 638 height 27
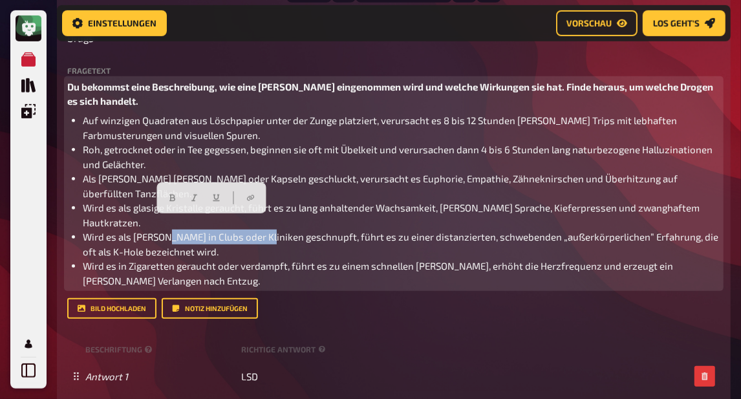
drag, startPoint x: 259, startPoint y: 223, endPoint x: 163, endPoint y: 221, distance: 95.8
click at [163, 231] on span "Wird es als [PERSON_NAME] in Clubs oder Kliniken geschnupft, führt es zu einer …" at bounding box center [402, 244] width 638 height 27
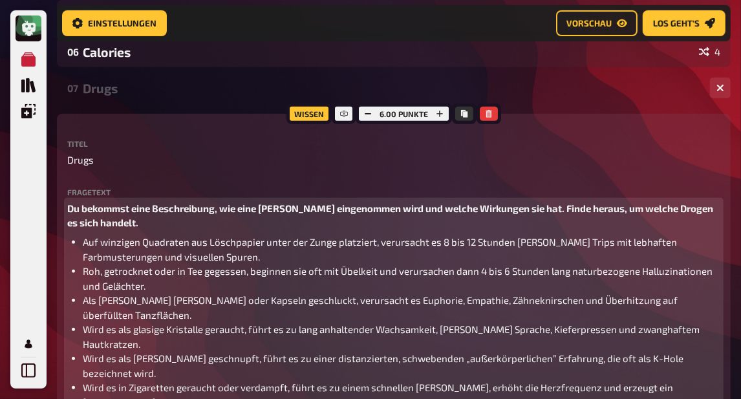
scroll to position [315, 0]
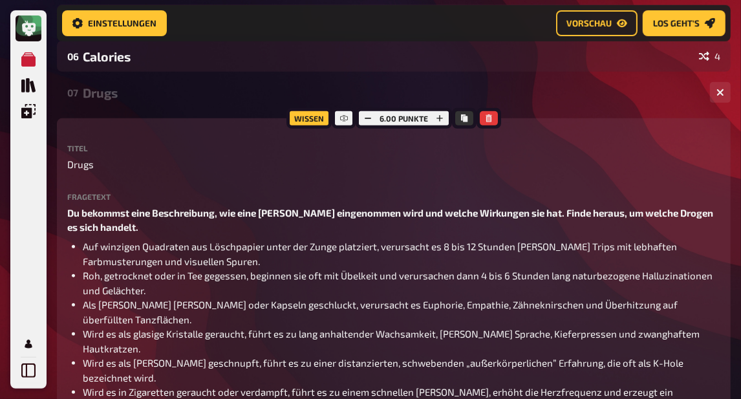
click at [168, 100] on div "Drugs" at bounding box center [391, 92] width 617 height 15
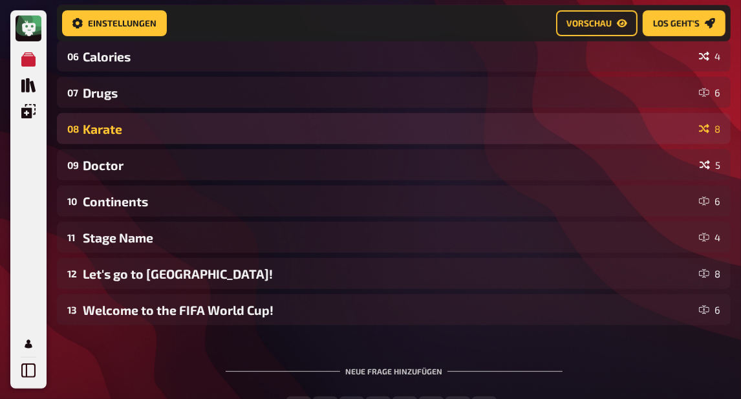
click at [175, 133] on div "Karate" at bounding box center [388, 129] width 611 height 15
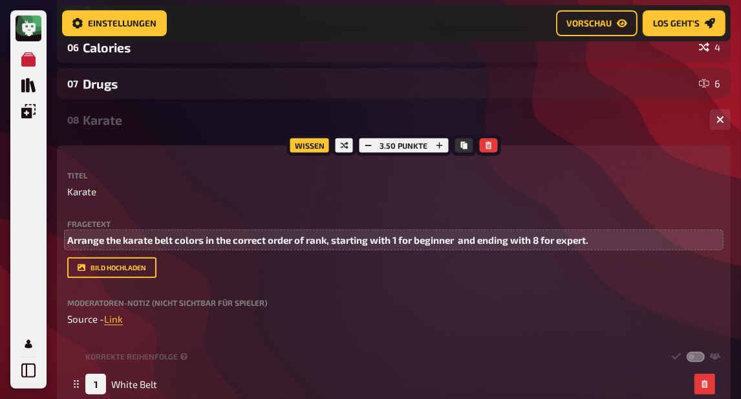
scroll to position [325, 0]
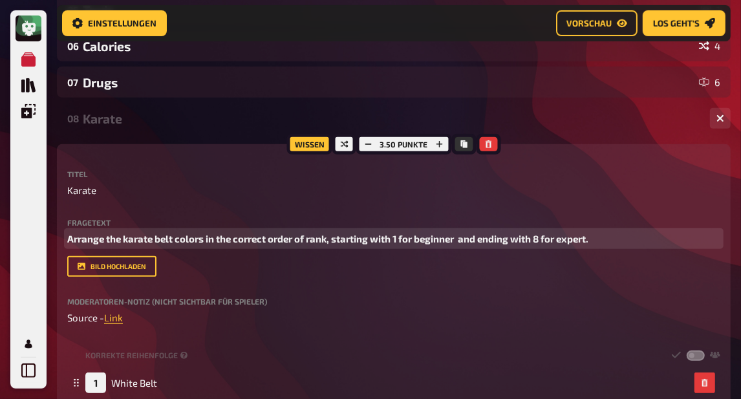
click at [234, 237] on span "Arrange the karate belt colors in the correct order of rank, starting with 1 fo…" at bounding box center [327, 239] width 521 height 12
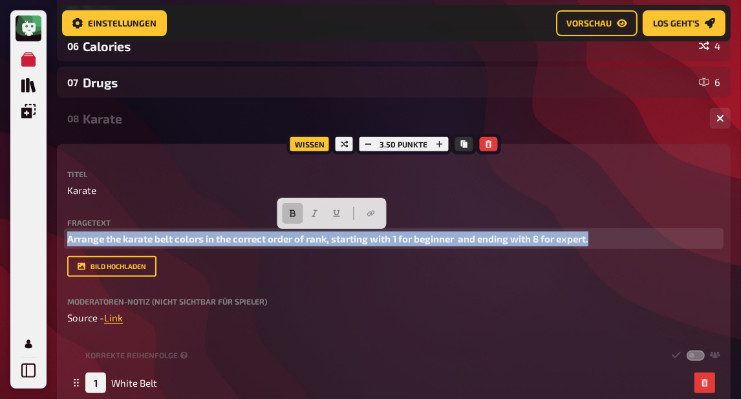
click at [234, 237] on span "Arrange the karate belt colors in the correct order of rank, starting with 1 fo…" at bounding box center [327, 239] width 521 height 12
click at [259, 242] on span "Arrange the karate belt colors in the correct order of rank, starting with 1 fo…" at bounding box center [327, 239] width 521 height 12
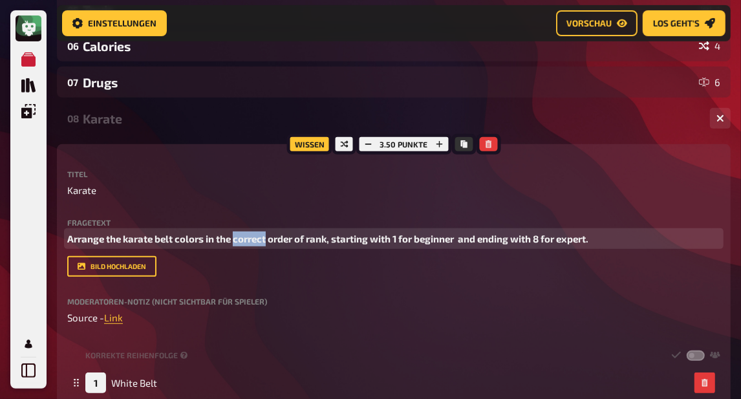
click at [259, 242] on span "Arrange the karate belt colors in the correct order of rank, starting with 1 fo…" at bounding box center [327, 239] width 521 height 12
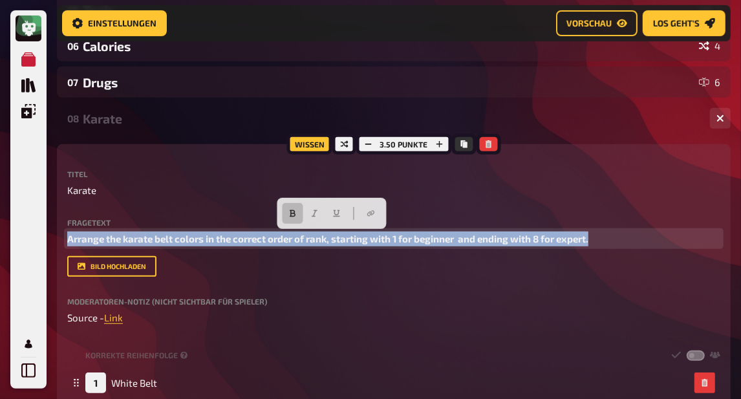
click at [259, 242] on span "Arrange the karate belt colors in the correct order of rank, starting with 1 fo…" at bounding box center [327, 239] width 521 height 12
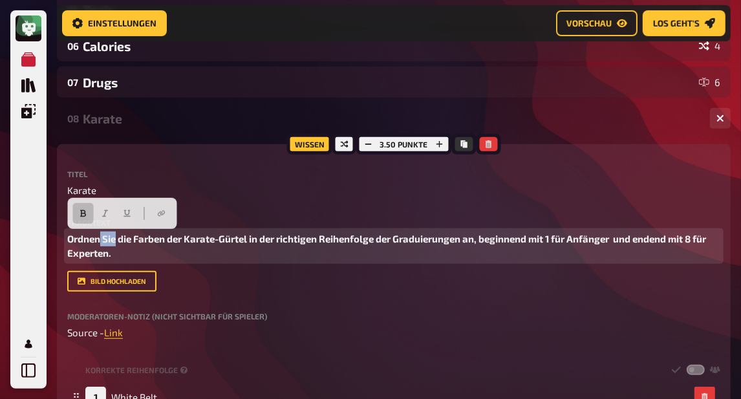
drag, startPoint x: 117, startPoint y: 239, endPoint x: 98, endPoint y: 239, distance: 18.8
click at [98, 239] on span "Ordnen Sie die Farben der Karate-Gürtel in der richtigen Reihenfolge der Gradui…" at bounding box center [387, 246] width 641 height 27
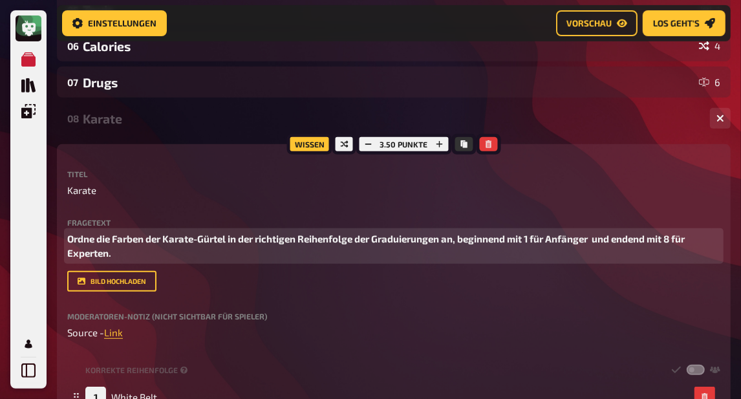
click at [600, 237] on span "Ordne die Farben der Karate-Gürtel in der richtigen Reihenfolge der Graduierung…" at bounding box center [377, 246] width 620 height 27
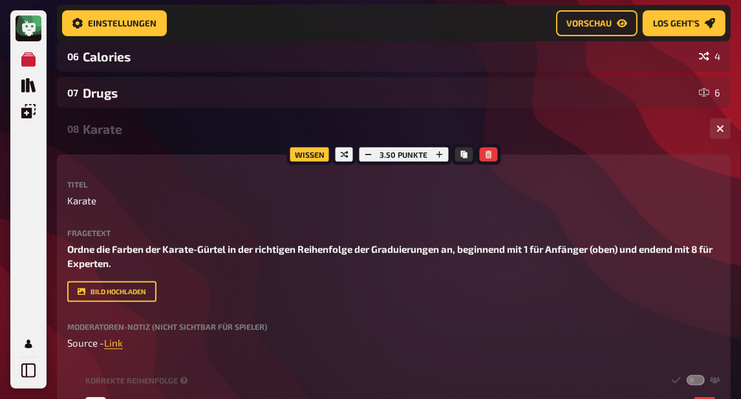
click at [139, 140] on div "08 Karate 8" at bounding box center [394, 128] width 674 height 31
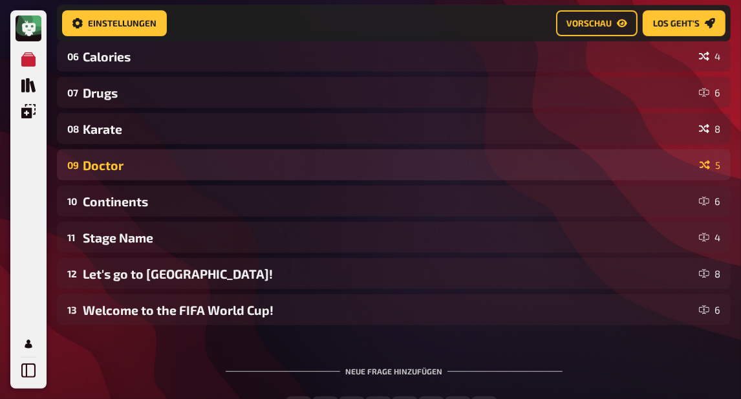
click at [146, 157] on div "09 Doctor 5" at bounding box center [394, 164] width 674 height 31
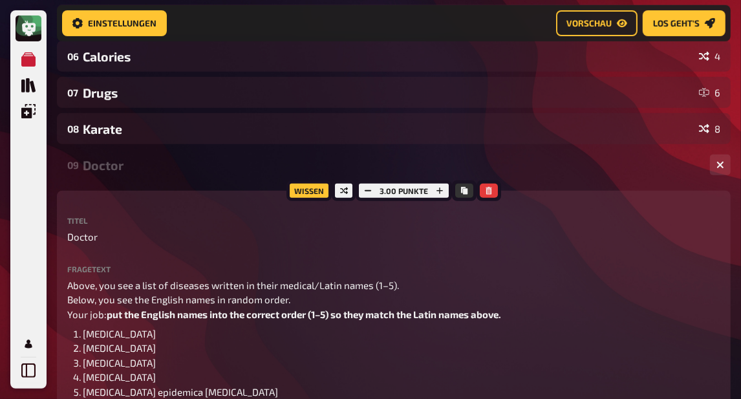
scroll to position [409, 0]
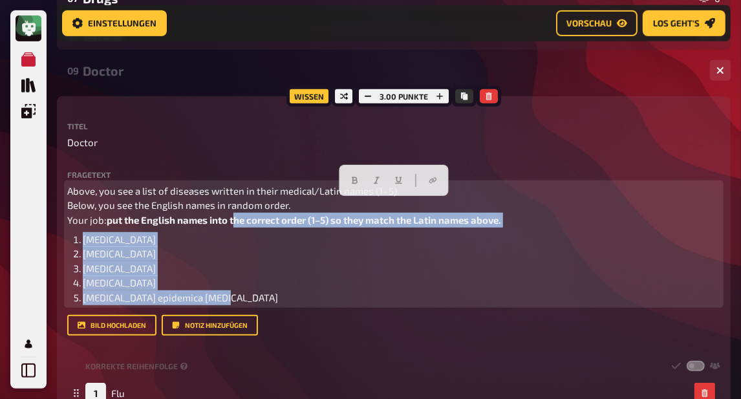
drag, startPoint x: 238, startPoint y: 301, endPoint x: 230, endPoint y: 216, distance: 85.1
click at [230, 216] on div "Above, you see a list of diseases written in their medical/Latin names (1–5). B…" at bounding box center [393, 245] width 653 height 122
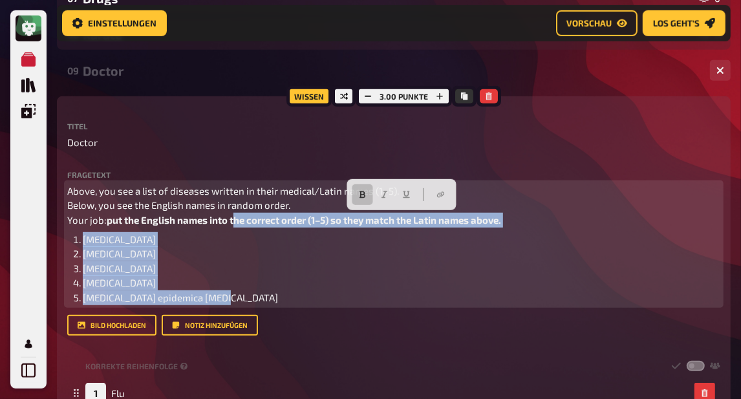
click at [550, 218] on p "Above, you see a list of diseases written in their medical/Latin names (1–5). B…" at bounding box center [393, 206] width 653 height 44
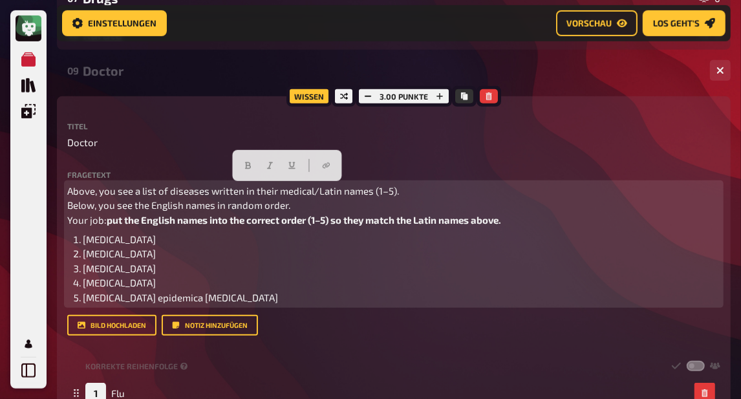
drag, startPoint x: 504, startPoint y: 220, endPoint x: 32, endPoint y: 179, distance: 473.3
click at [32, 179] on div "Meine Quizze Quiz Sammlung Einblendungen Mein Konto Home Meine Quizze DE: Organ…" at bounding box center [370, 273] width 741 height 1364
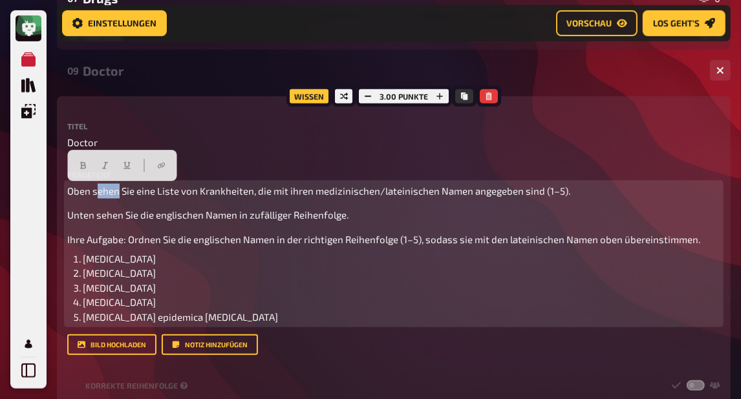
drag, startPoint x: 118, startPoint y: 190, endPoint x: 97, endPoint y: 188, distance: 21.4
click at [97, 188] on span "Oben sehen Sie eine Liste von Krankheiten, die mit ihren medizinischen/lateinis…" at bounding box center [318, 191] width 503 height 12
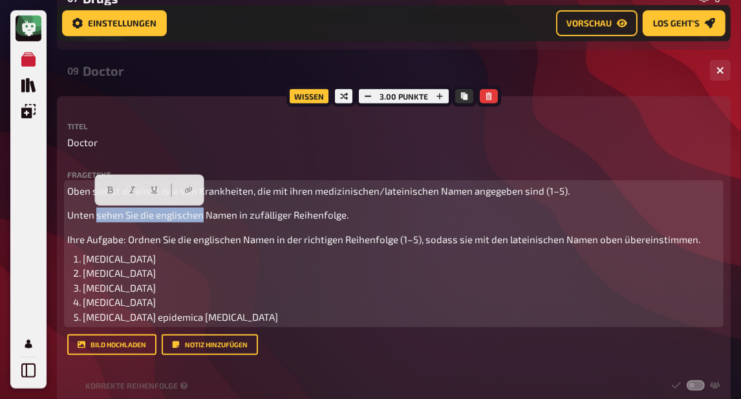
drag, startPoint x: 204, startPoint y: 214, endPoint x: 96, endPoint y: 215, distance: 107.4
click at [96, 215] on span "Unten sehen Sie die englischen Namen in zufälliger Reihenfolge." at bounding box center [207, 215] width 281 height 12
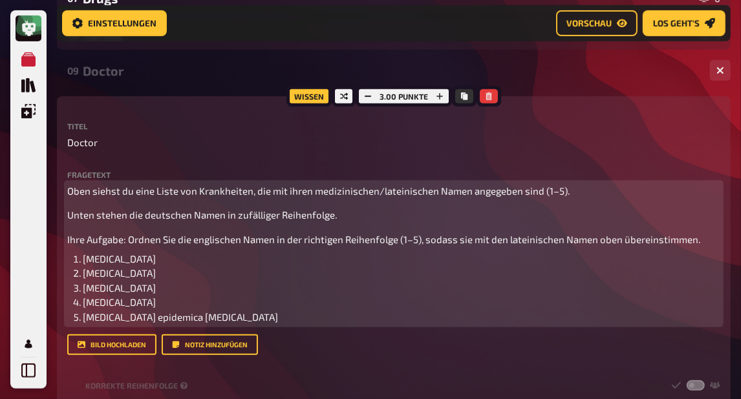
click at [83, 240] on span "Ihre Aufgabe: Ordnen Sie die englischen Namen in der richtigen Reihenfolge (1–5…" at bounding box center [383, 240] width 633 height 12
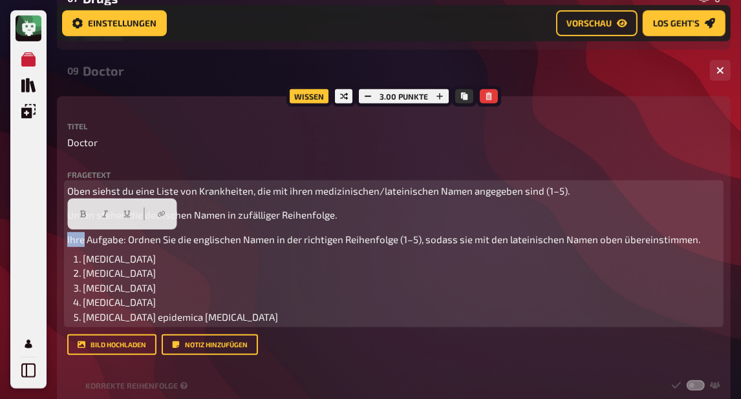
click at [83, 240] on span "Ihre Aufgabe: Ordnen Sie die englischen Namen in der richtigen Reihenfolge (1–5…" at bounding box center [383, 240] width 633 height 12
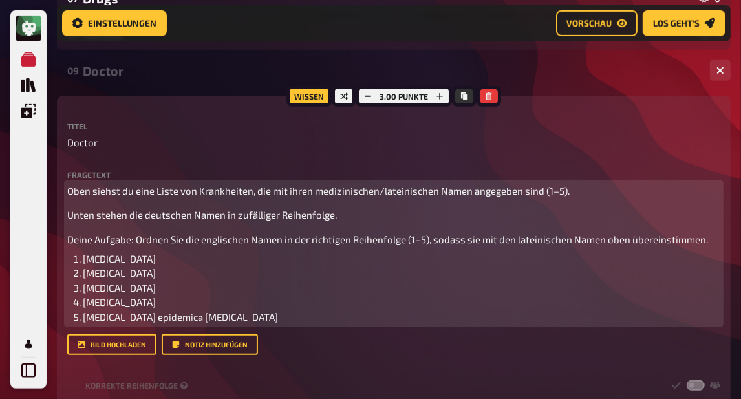
click at [176, 240] on span "Deine Aufgabe: Ordnen Sie die englischen Namen in der richtigen Reihenfolge (1–…" at bounding box center [387, 240] width 641 height 12
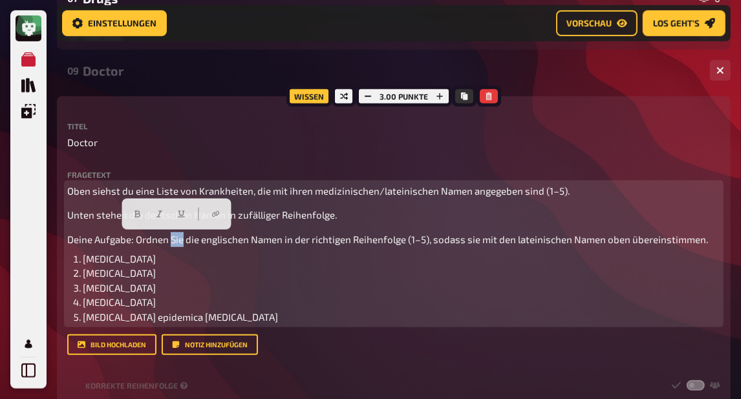
click at [176, 240] on span "Deine Aufgabe: Ordnen Sie die englischen Namen in der richtigen Reihenfolge (1–…" at bounding box center [387, 240] width 641 height 12
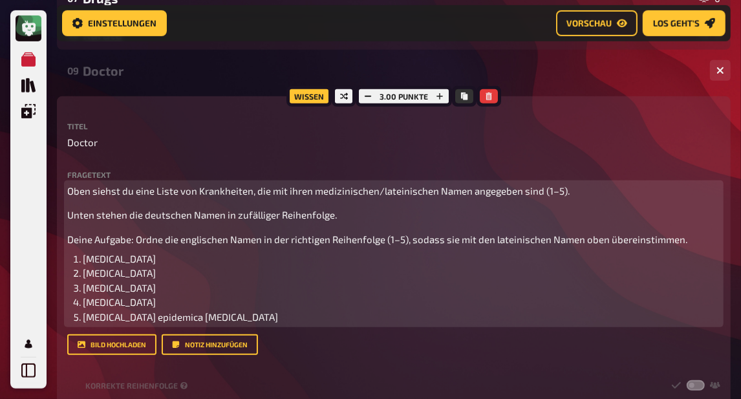
click at [210, 239] on span "Deine Aufgabe: Ordne die englischen Namen in der richtigen Reihenfolge (1–5), s…" at bounding box center [377, 240] width 620 height 12
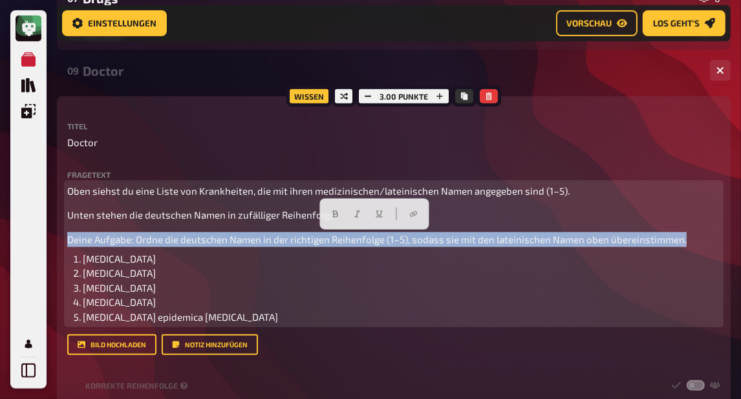
drag, startPoint x: 689, startPoint y: 239, endPoint x: 41, endPoint y: 235, distance: 647.5
click at [41, 235] on div "Meine Quizze Quiz Sammlung Einblendungen Mein Konto Home Meine Quizze DE: Organ…" at bounding box center [370, 282] width 741 height 1383
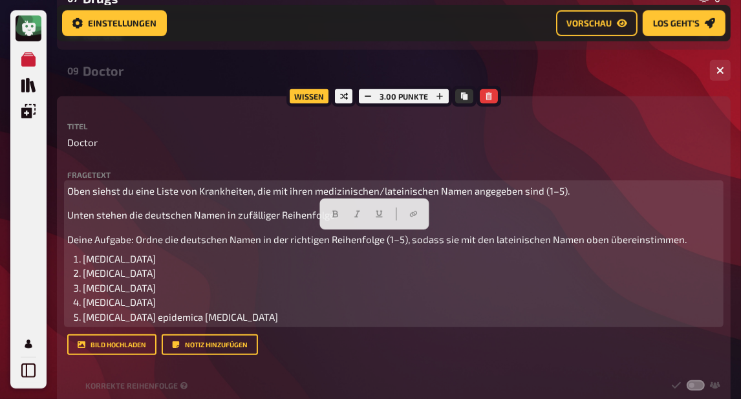
click at [254, 232] on div "Oben siehst du eine Liste von Krankheiten, die mit ihren medizinischen/lateinis…" at bounding box center [393, 254] width 653 height 141
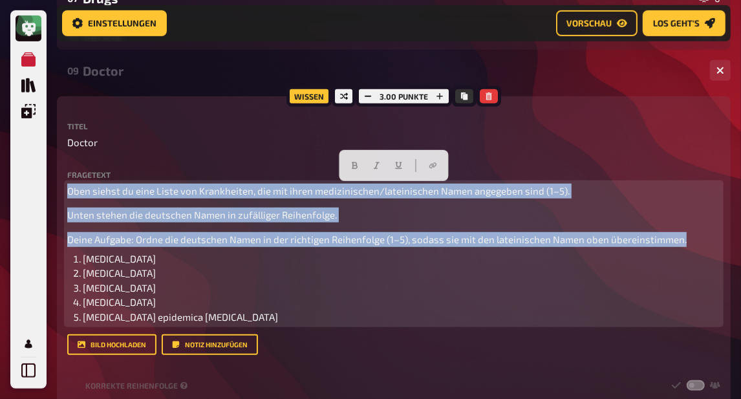
drag, startPoint x: 688, startPoint y: 243, endPoint x: 33, endPoint y: 179, distance: 658.3
click at [33, 179] on div "Meine Quizze Quiz Sammlung Einblendungen Mein Konto Home Meine Quizze DE: Organ…" at bounding box center [370, 282] width 741 height 1383
click at [353, 162] on icon "button" at bounding box center [355, 165] width 6 height 7
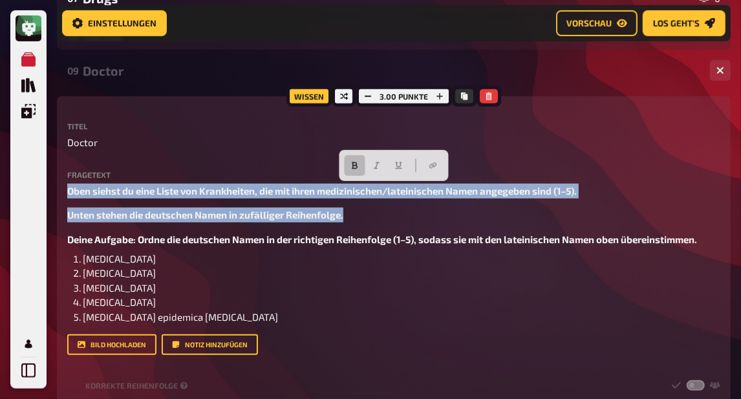
click at [109, 83] on div "09 Doctor 5" at bounding box center [394, 70] width 674 height 31
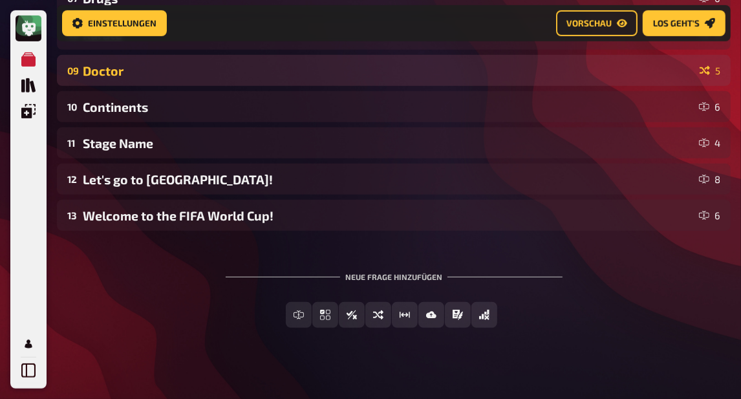
click at [129, 82] on div "09 Doctor 5" at bounding box center [394, 70] width 674 height 31
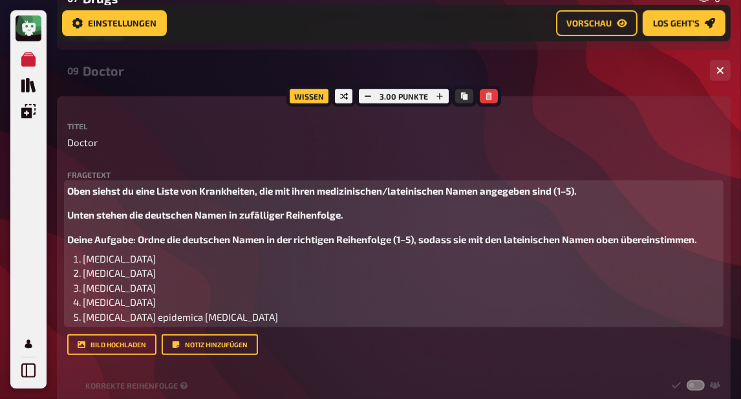
click at [68, 217] on span "Unten stehen die deutschen Namen in zufälliger Reihenfolge." at bounding box center [205, 215] width 276 height 12
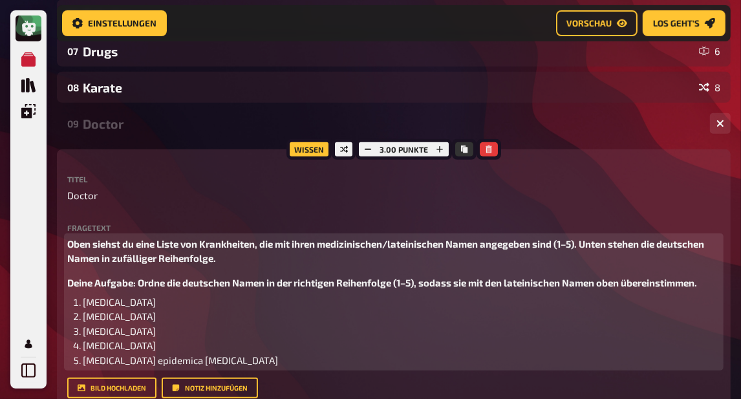
scroll to position [336, 0]
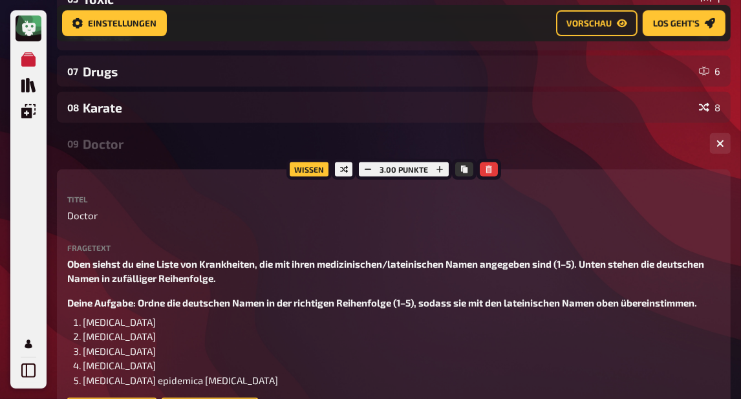
click at [120, 142] on div "Doctor" at bounding box center [391, 143] width 617 height 15
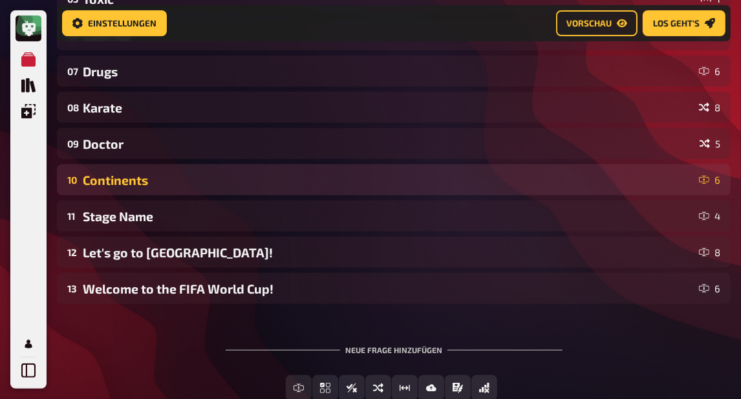
click at [127, 180] on div "Continents" at bounding box center [388, 180] width 611 height 15
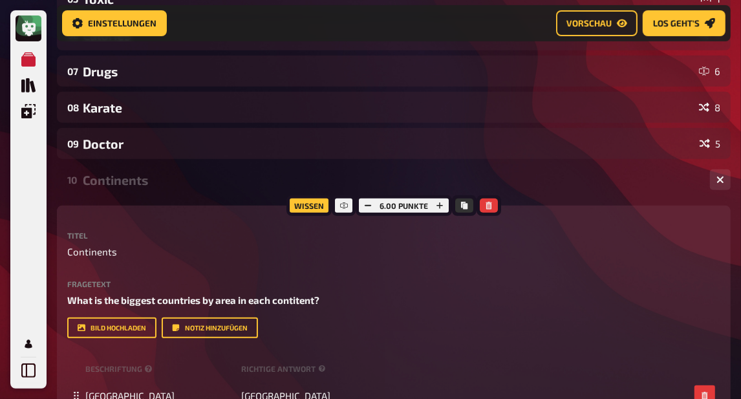
scroll to position [441, 0]
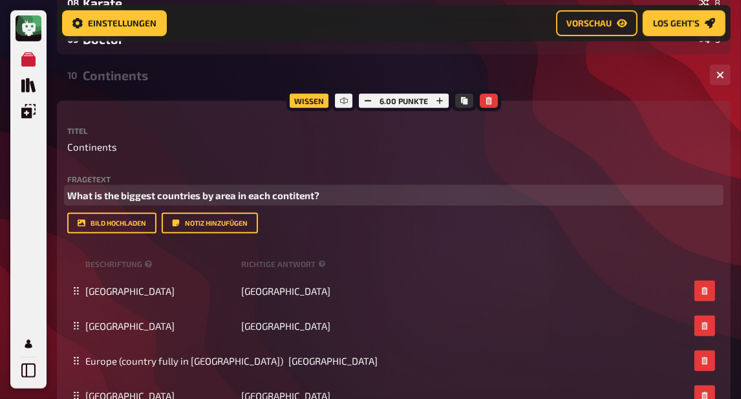
click at [144, 193] on span "What is the biggest countries by area in each contitent?" at bounding box center [193, 196] width 252 height 12
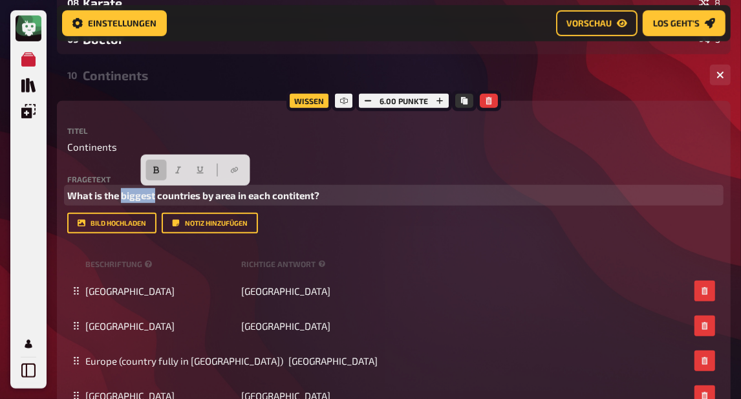
click at [144, 193] on span "What is the biggest countries by area in each contitent?" at bounding box center [193, 196] width 252 height 12
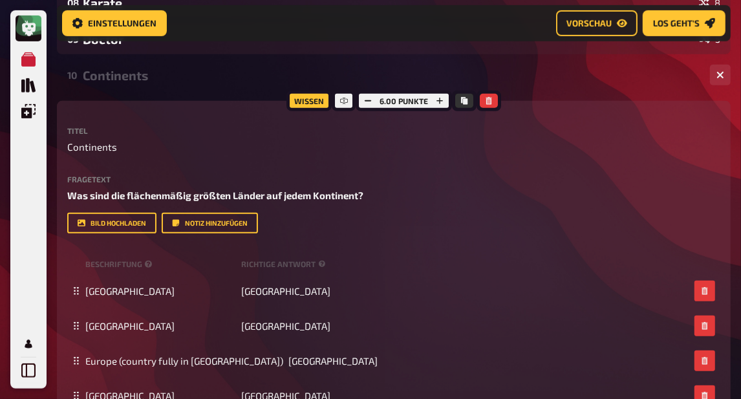
click at [122, 78] on div "Continents" at bounding box center [391, 75] width 617 height 15
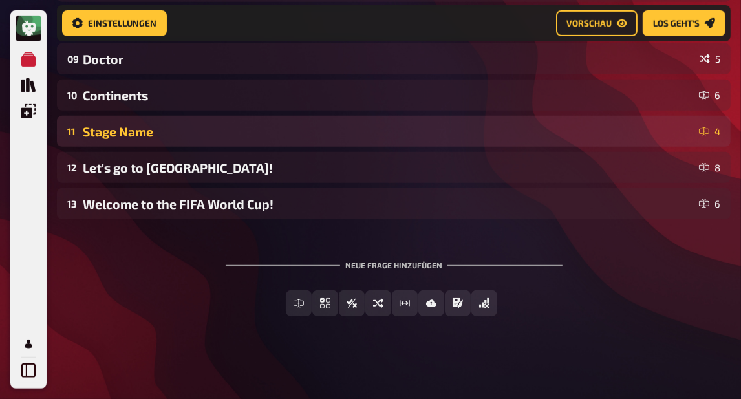
scroll to position [422, 0]
click at [119, 139] on div "11 Stage Name 4" at bounding box center [394, 131] width 674 height 31
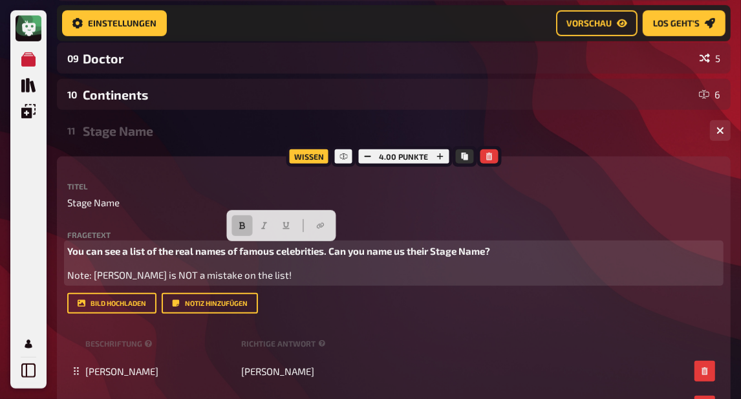
drag, startPoint x: 312, startPoint y: 279, endPoint x: 47, endPoint y: 241, distance: 268.7
click at [47, 241] on div "Home Meine Quizze DE: Organic, Synthetic & More Vorbereitung Vorbereitung Inhal…" at bounding box center [394, 201] width 695 height 1246
paste div
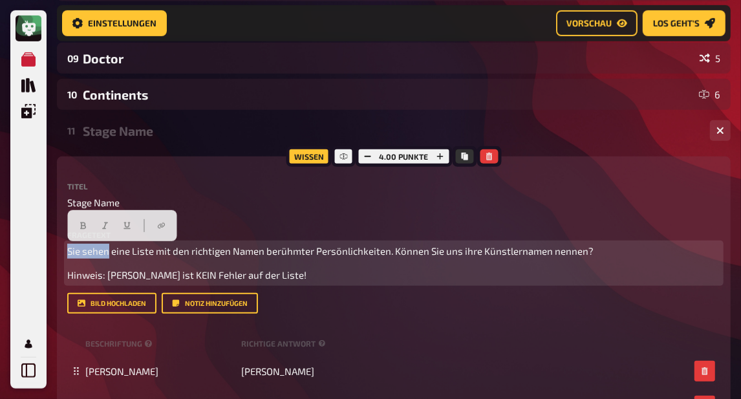
drag, startPoint x: 108, startPoint y: 254, endPoint x: 28, endPoint y: 244, distance: 80.8
click at [28, 244] on div "Meine Quizze Quiz Sammlung Einblendungen Mein Konto Home Meine Quizze DE: Organ…" at bounding box center [370, 201] width 741 height 1246
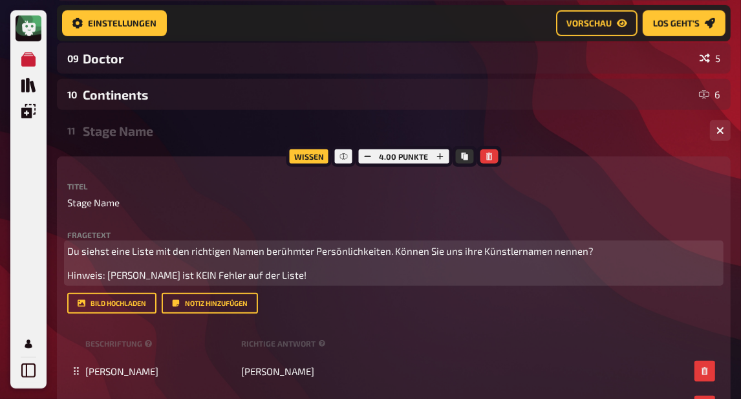
click at [212, 252] on span "Du siehst eine Liste mit den richtigen Namen berühmter Persönlichkeiten. Können…" at bounding box center [330, 251] width 527 height 12
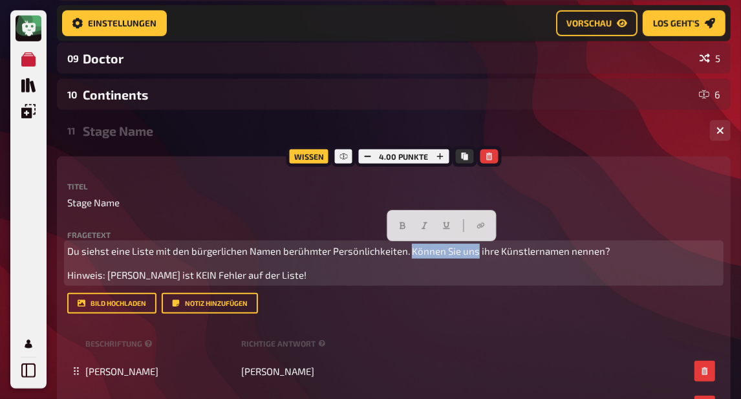
drag, startPoint x: 476, startPoint y: 252, endPoint x: 411, endPoint y: 252, distance: 65.3
click at [411, 252] on span "Du siehst eine Liste mit den bürgerlichen Namen berühmter Persönlichkeiten. Kön…" at bounding box center [338, 251] width 543 height 12
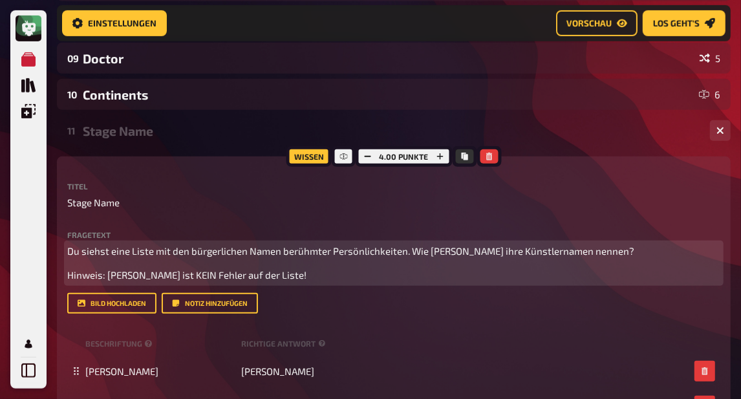
click at [571, 253] on span "Du siehst eine Liste mit den bürgerlichen Namen berühmter Persönlichkeiten. Wie…" at bounding box center [350, 251] width 567 height 12
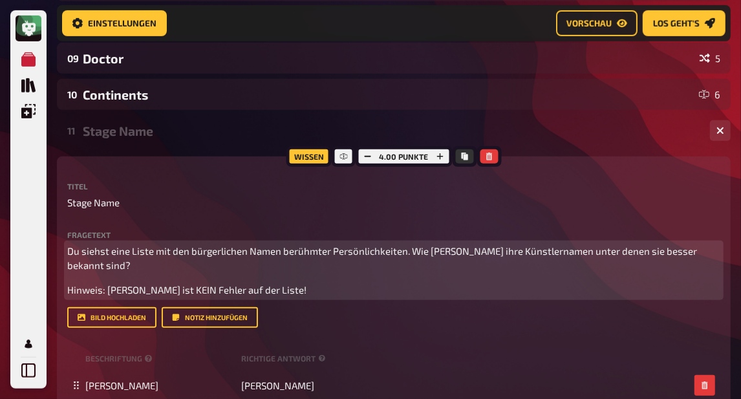
click at [427, 254] on span "Du siehst eine Liste mit den bürgerlichen Namen berühmter Persönlichkeiten. Wie…" at bounding box center [383, 258] width 632 height 27
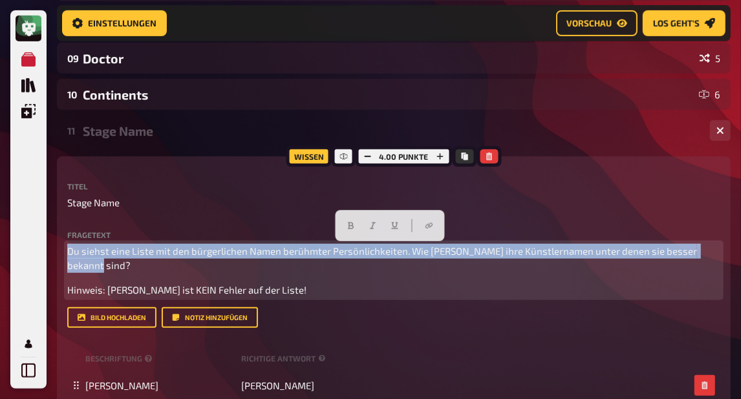
click at [427, 254] on span "Du siehst eine Liste mit den bürgerlichen Namen berühmter Persönlichkeiten. Wie…" at bounding box center [383, 258] width 632 height 27
click at [353, 226] on icon "button" at bounding box center [351, 226] width 6 height 7
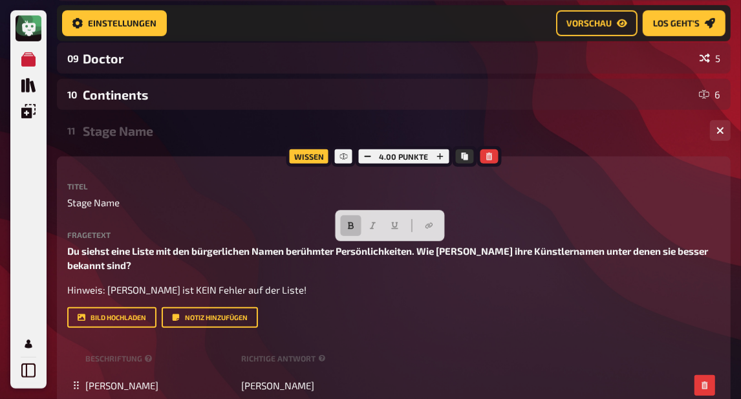
click at [116, 135] on div "Stage Name" at bounding box center [391, 131] width 617 height 15
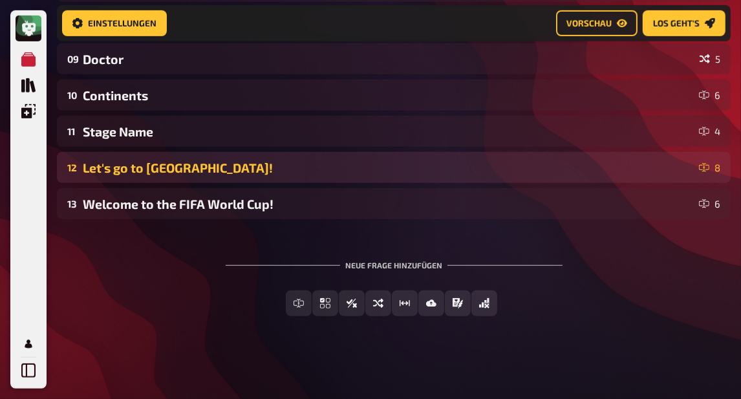
click at [123, 174] on div "Let's go to [GEOGRAPHIC_DATA]!" at bounding box center [388, 167] width 611 height 15
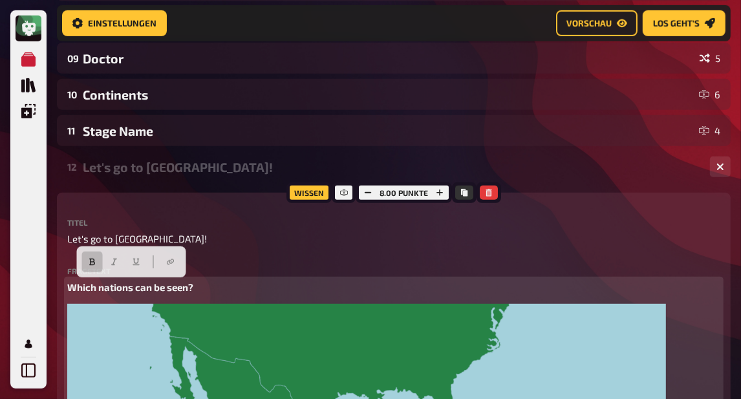
drag, startPoint x: 206, startPoint y: 287, endPoint x: 67, endPoint y: 283, distance: 138.5
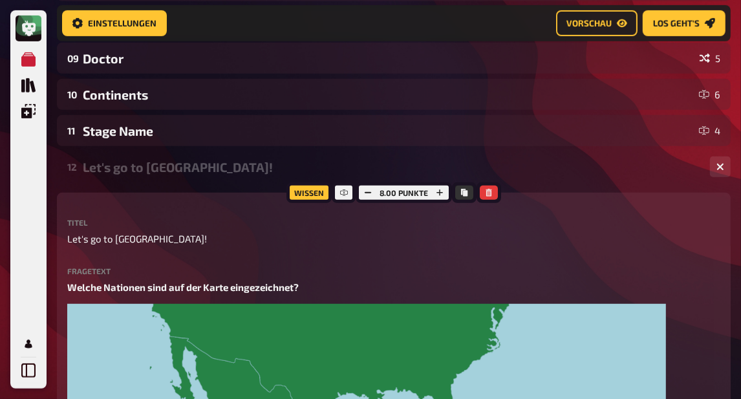
click at [123, 172] on div "Let's go to [GEOGRAPHIC_DATA]!" at bounding box center [391, 167] width 617 height 15
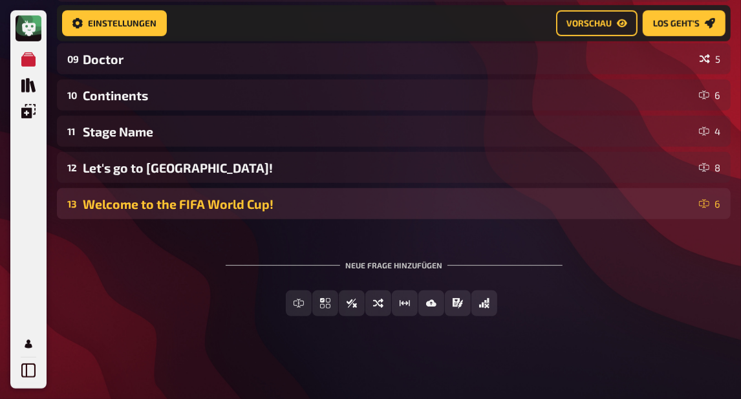
click at [123, 209] on div "Welcome to the FIFA World Cup!" at bounding box center [388, 204] width 611 height 15
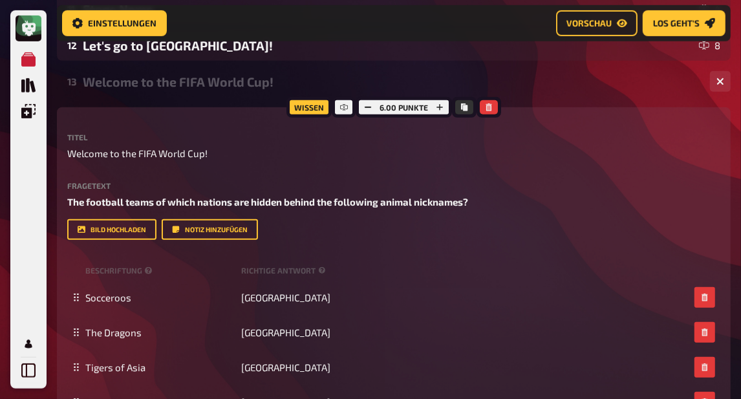
scroll to position [569, 0]
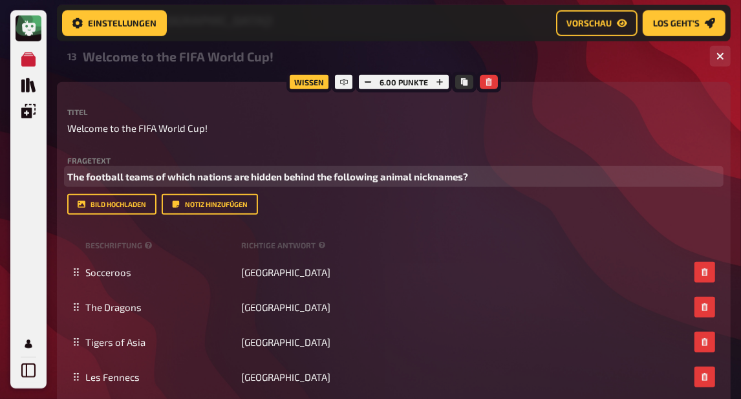
click at [187, 175] on span "The football teams of which nations are hidden behind the following animal nick…" at bounding box center [267, 177] width 401 height 12
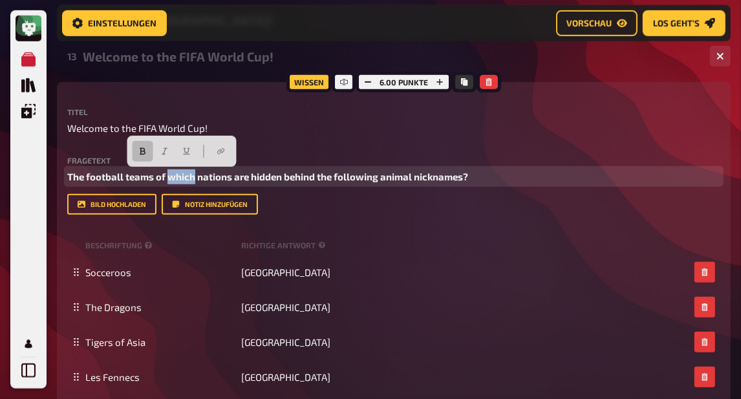
click at [187, 175] on span "The football teams of which nations are hidden behind the following animal nick…" at bounding box center [267, 177] width 401 height 12
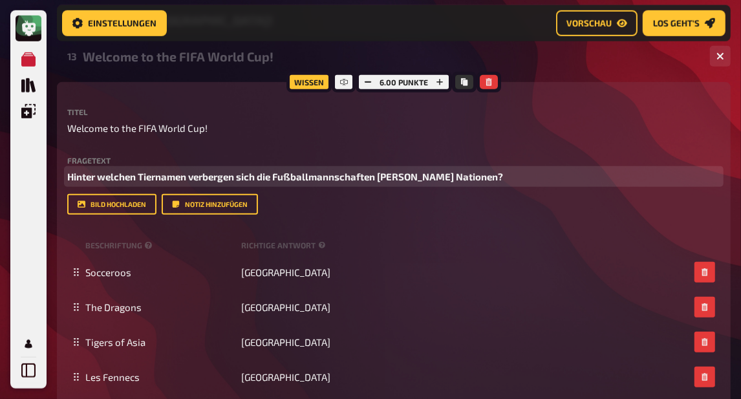
click at [279, 177] on span "Hinter welchen Tiernamen verbergen sich die Fußballmannschaften [PERSON_NAME] N…" at bounding box center [285, 177] width 436 height 12
click at [313, 179] on span "Hinter welchen Tiernamen verbergen sich die Fußballmannschaften [PERSON_NAME] N…" at bounding box center [285, 177] width 436 height 12
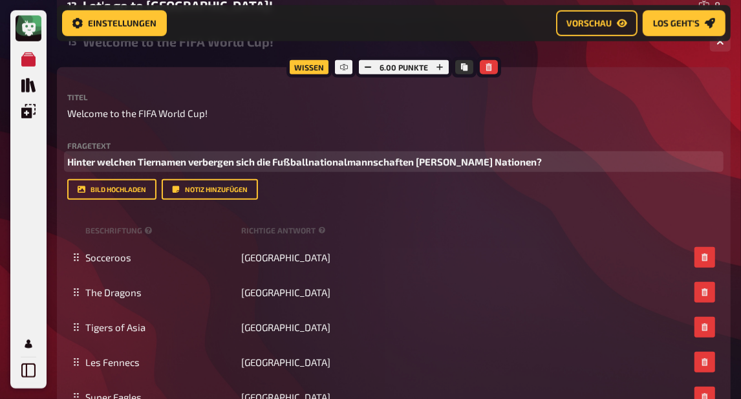
scroll to position [621, 0]
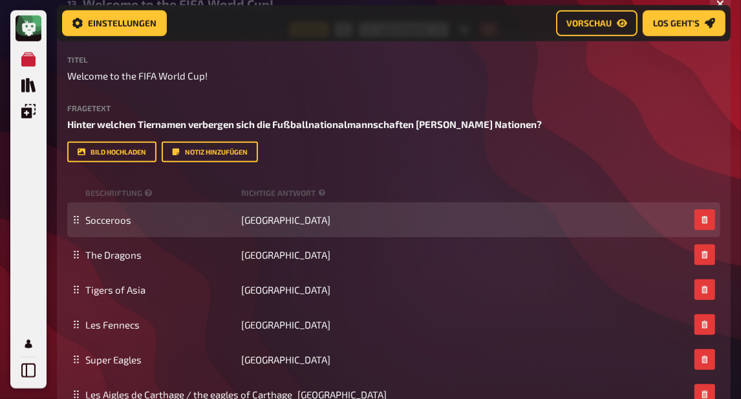
click at [283, 223] on div "Socceroos [GEOGRAPHIC_DATA]" at bounding box center [387, 220] width 604 height 12
click at [281, 224] on span "[GEOGRAPHIC_DATA]" at bounding box center [286, 220] width 89 height 12
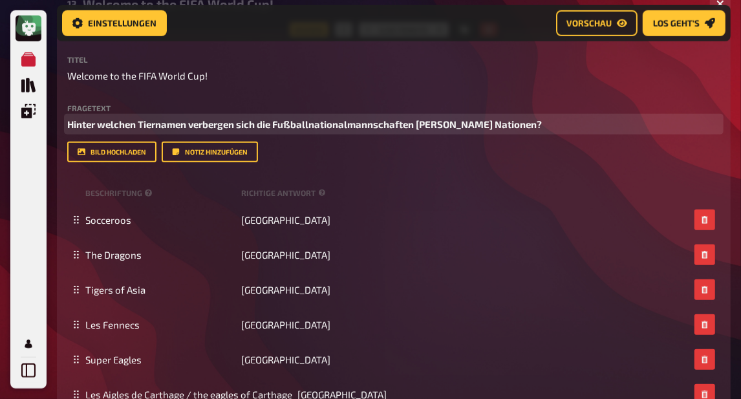
click at [92, 125] on span "Hinter welchen Tiernamen verbergen sich die Fußballnationalmannschaften [PERSON…" at bounding box center [304, 124] width 475 height 12
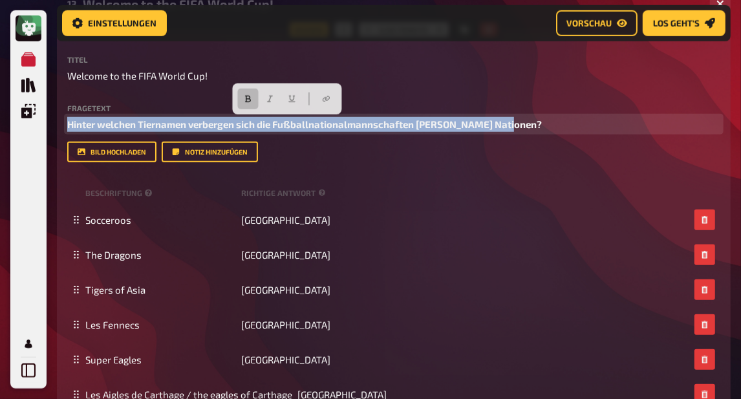
click at [92, 125] on span "Hinter welchen Tiernamen verbergen sich die Fußballnationalmannschaften [PERSON…" at bounding box center [304, 124] width 475 height 12
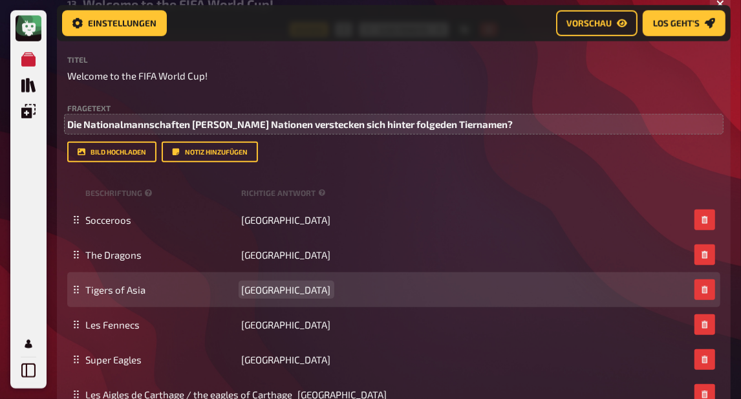
click at [258, 290] on span "[GEOGRAPHIC_DATA]" at bounding box center [286, 290] width 89 height 12
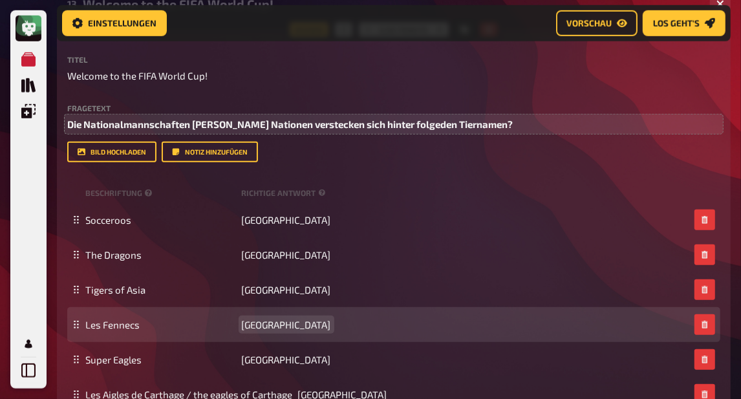
click at [271, 325] on span "[GEOGRAPHIC_DATA]" at bounding box center [286, 325] width 89 height 12
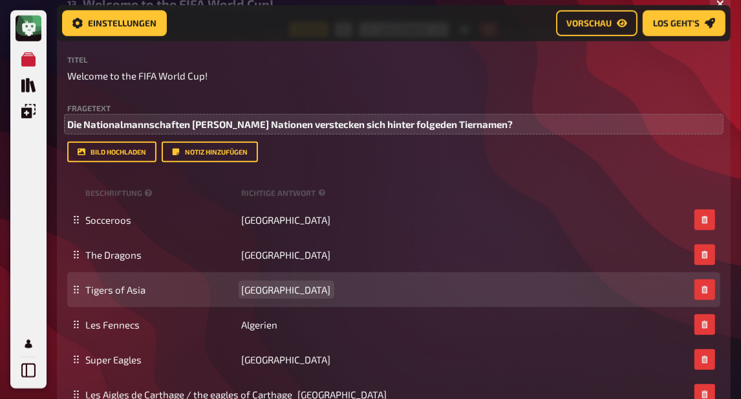
click at [264, 290] on span "[GEOGRAPHIC_DATA]" at bounding box center [286, 290] width 89 height 12
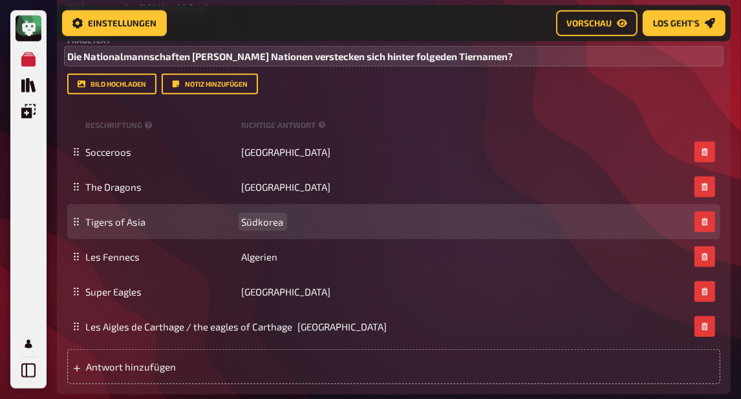
scroll to position [747, 0]
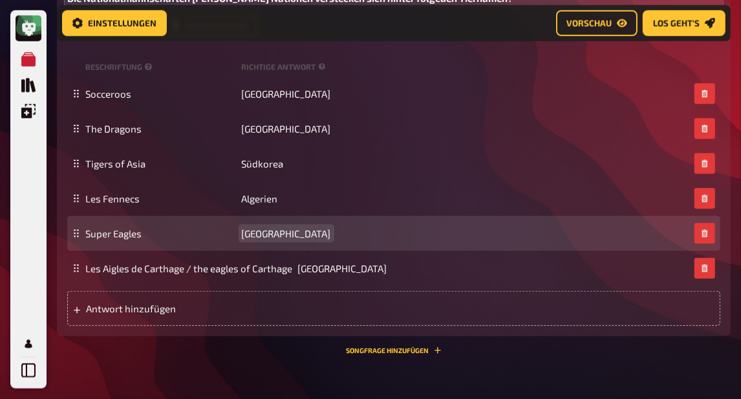
click at [272, 236] on span "[GEOGRAPHIC_DATA]" at bounding box center [286, 234] width 89 height 12
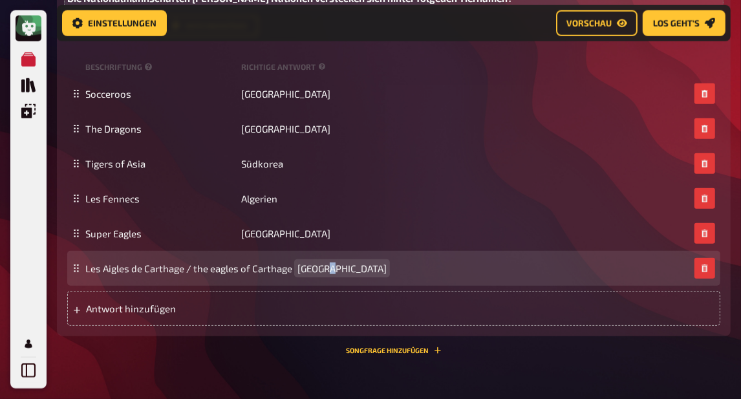
click at [323, 270] on span "[GEOGRAPHIC_DATA]" at bounding box center [342, 269] width 89 height 12
click at [329, 270] on span "[GEOGRAPHIC_DATA]" at bounding box center [342, 269] width 89 height 12
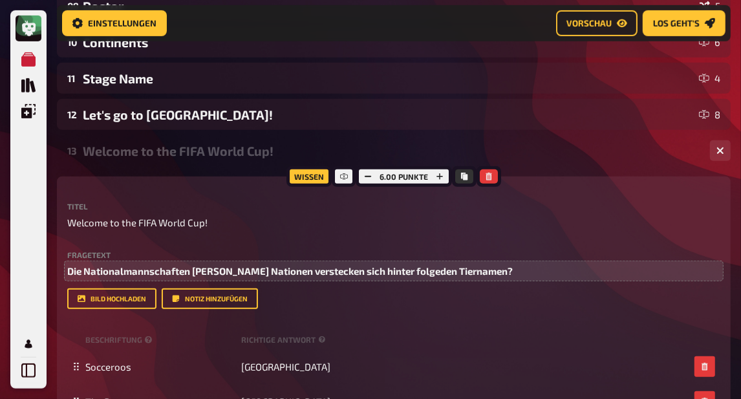
scroll to position [338, 0]
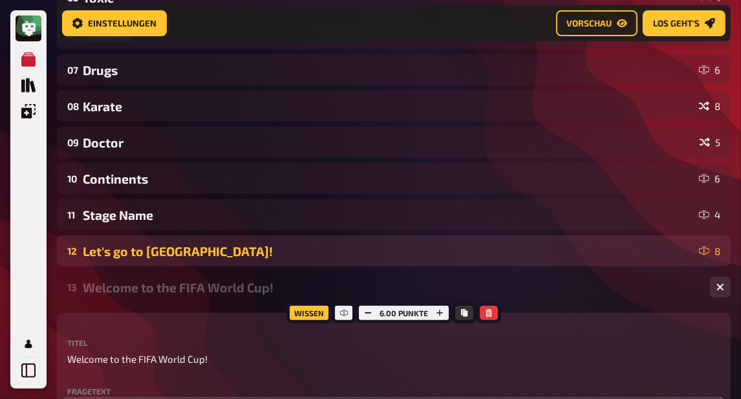
click at [268, 257] on div "Let's go to [GEOGRAPHIC_DATA]!" at bounding box center [388, 251] width 611 height 15
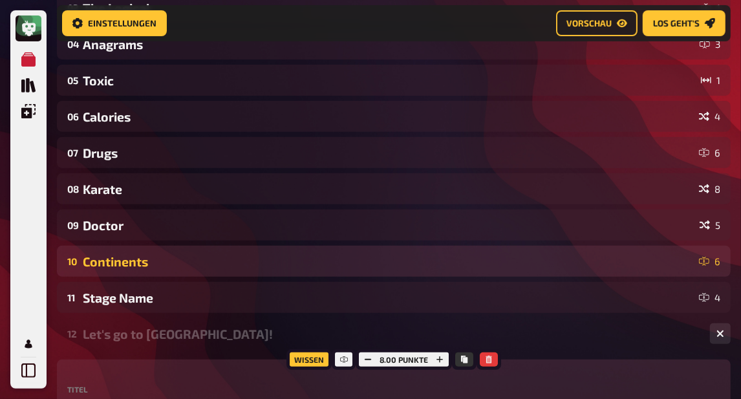
scroll to position [254, 0]
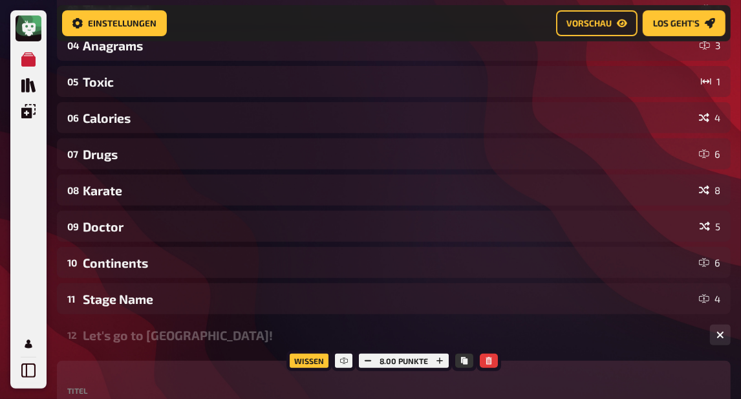
click at [182, 331] on div "Let's go to [GEOGRAPHIC_DATA]!" at bounding box center [391, 335] width 617 height 15
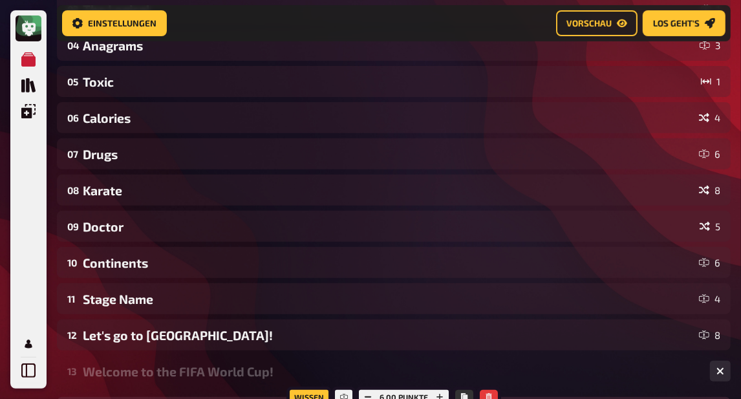
click at [165, 366] on div "Welcome to the FIFA World Cup!" at bounding box center [391, 371] width 617 height 15
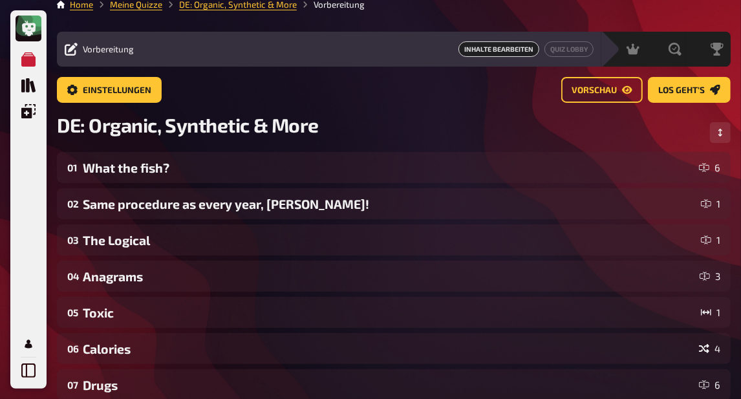
scroll to position [0, 0]
